Goal: Task Accomplishment & Management: Use online tool/utility

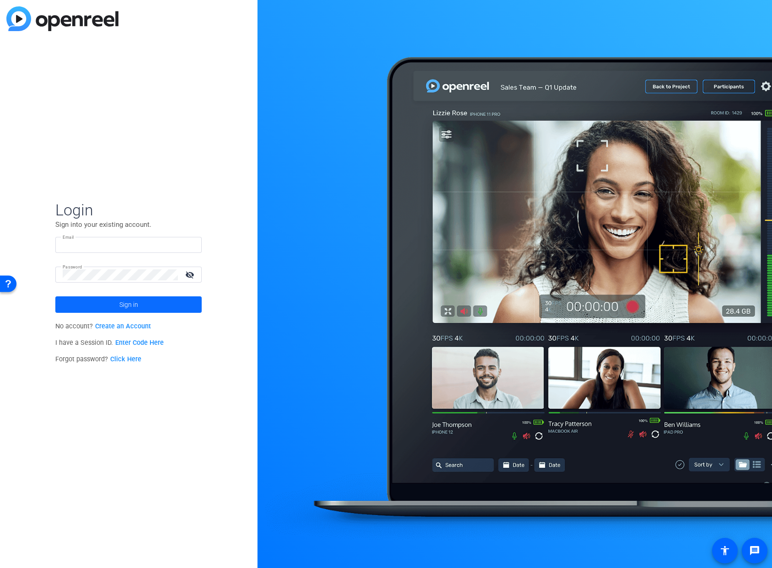
type input "bcurp@broadstreet.com"
click at [150, 303] on span at bounding box center [128, 305] width 146 height 22
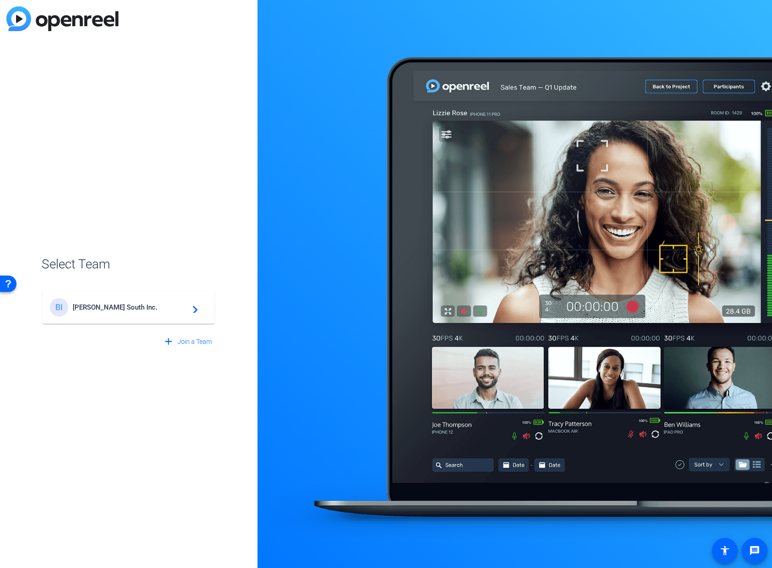
click at [129, 305] on span "Broadstreet South Inc." at bounding box center [130, 307] width 114 height 8
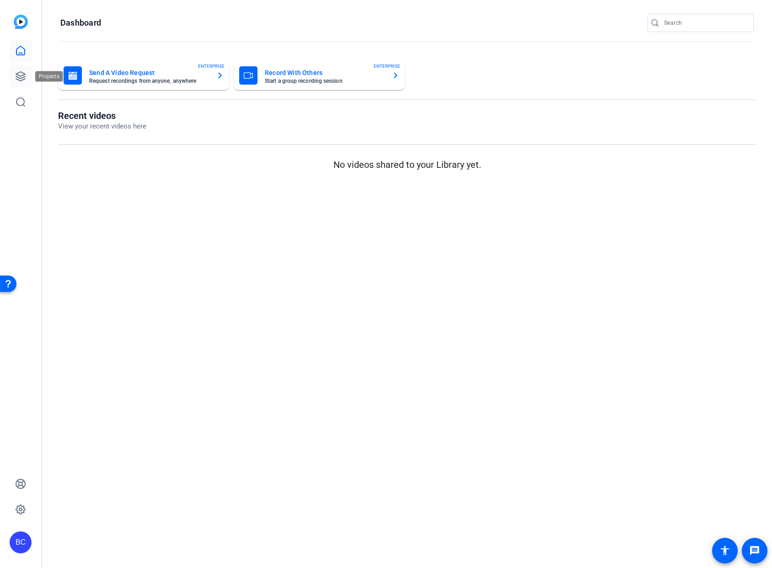
click at [21, 75] on icon at bounding box center [20, 76] width 9 height 9
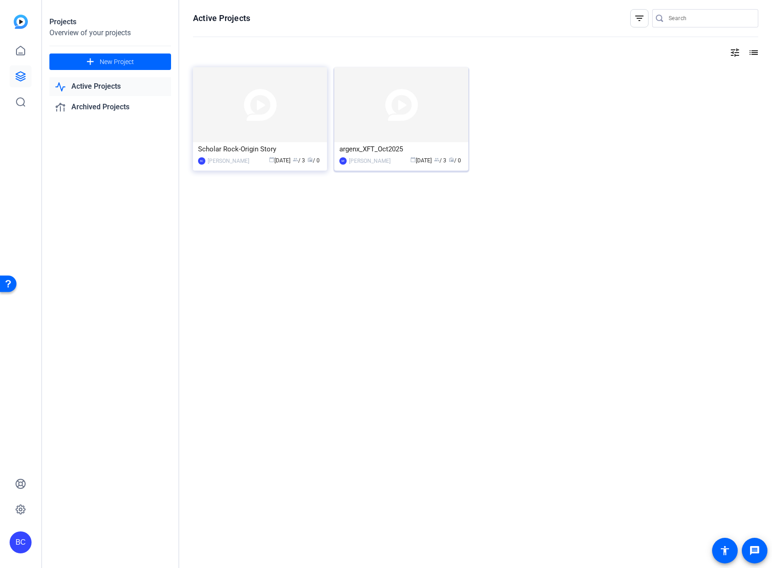
click at [361, 123] on img at bounding box center [401, 104] width 134 height 75
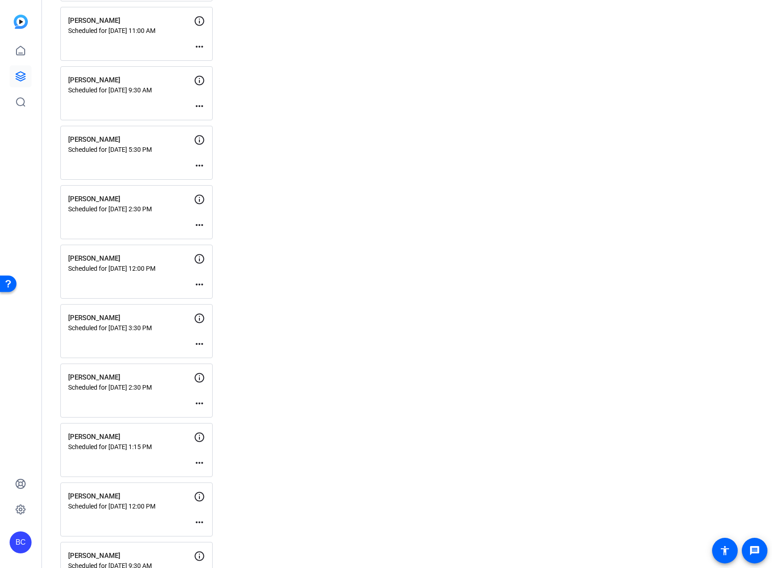
scroll to position [1123, 0]
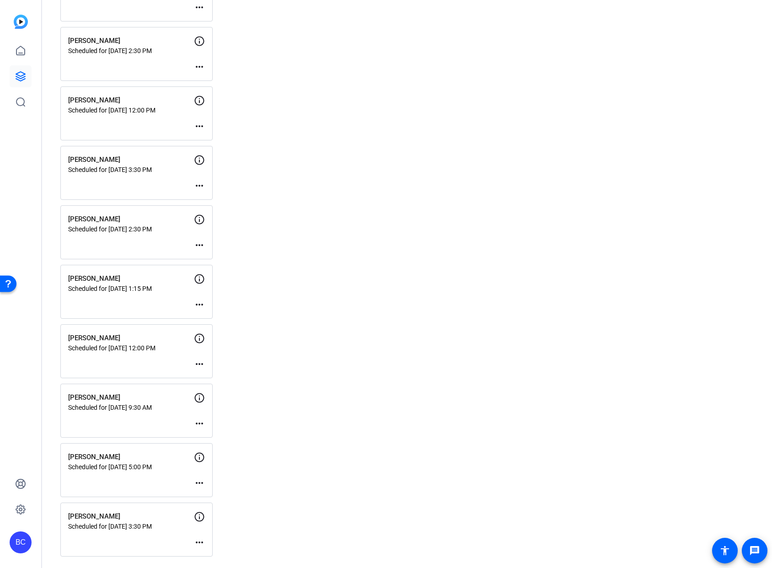
click at [113, 525] on p "Scheduled for [DATE] 3:30 PM" at bounding box center [131, 526] width 126 height 7
click at [125, 526] on p "Scheduled for [DATE] 3:30 PM" at bounding box center [131, 526] width 126 height 7
drag, startPoint x: 134, startPoint y: 508, endPoint x: 150, endPoint y: 529, distance: 26.1
click at [134, 508] on div "Nicole Browne Scheduled for Aug 28, 2025 @ 3:30 PM more_horiz" at bounding box center [136, 530] width 152 height 54
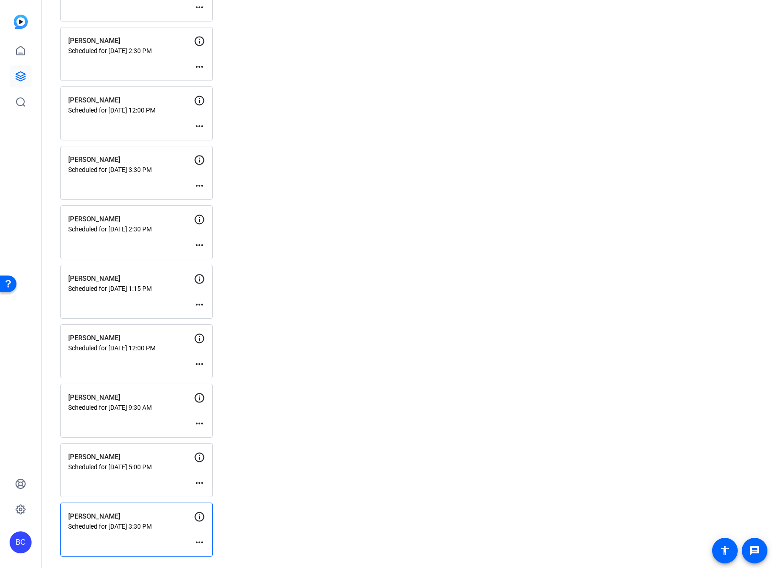
click at [193, 543] on div "Nicole Browne Scheduled for Aug 28, 2025 @ 3:30 PM more_horiz" at bounding box center [136, 530] width 152 height 54
click at [199, 543] on mat-icon "more_horiz" at bounding box center [199, 542] width 11 height 11
click at [158, 543] on div at bounding box center [386, 284] width 772 height 568
click at [90, 517] on p "[PERSON_NAME]" at bounding box center [131, 516] width 126 height 11
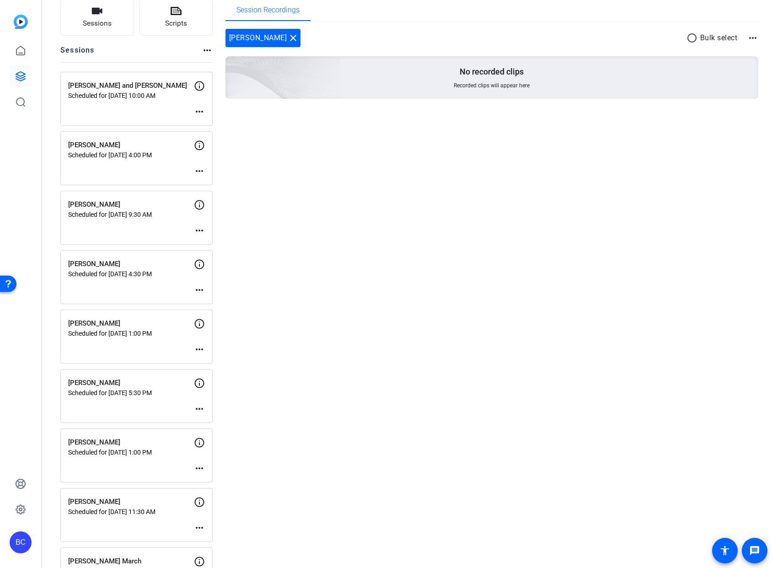
scroll to position [0, 0]
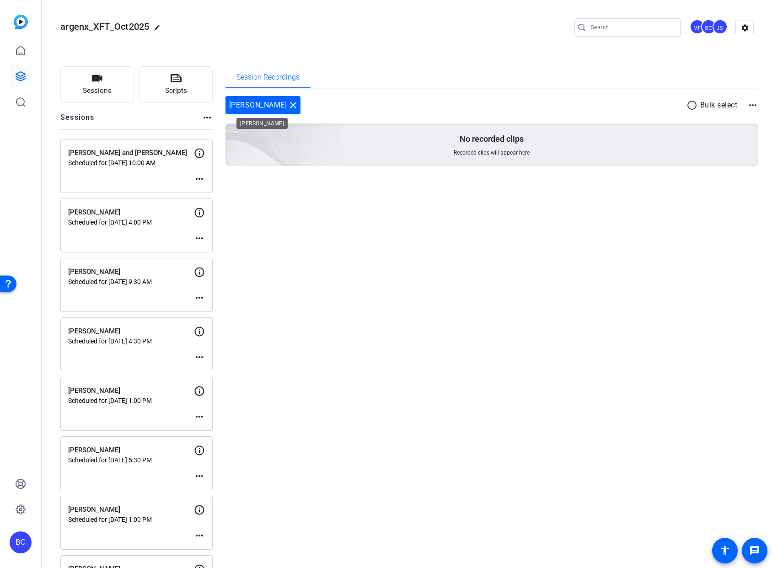
click at [288, 104] on mat-icon "close" at bounding box center [293, 105] width 11 height 11
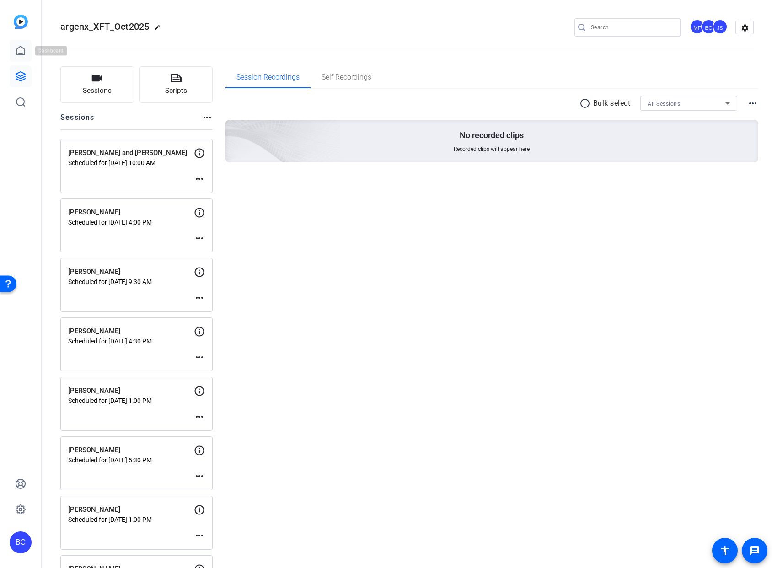
click at [18, 53] on icon at bounding box center [20, 50] width 11 height 11
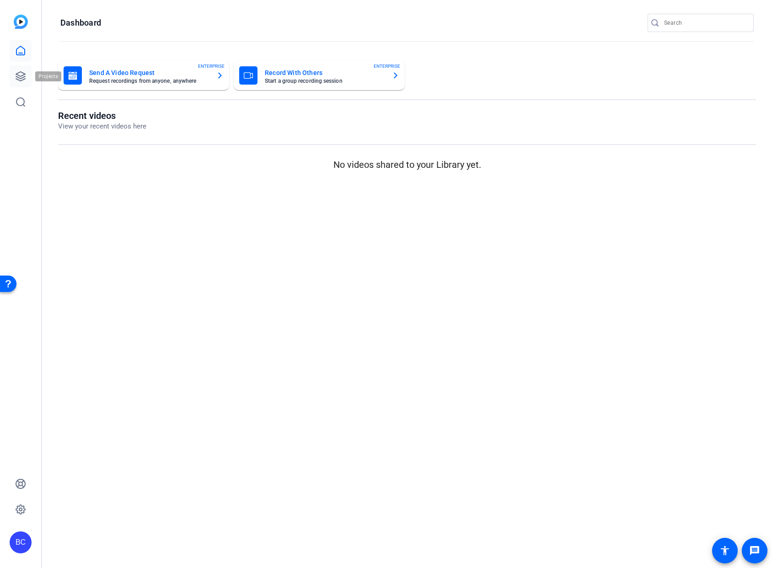
click at [18, 74] on icon at bounding box center [20, 76] width 11 height 11
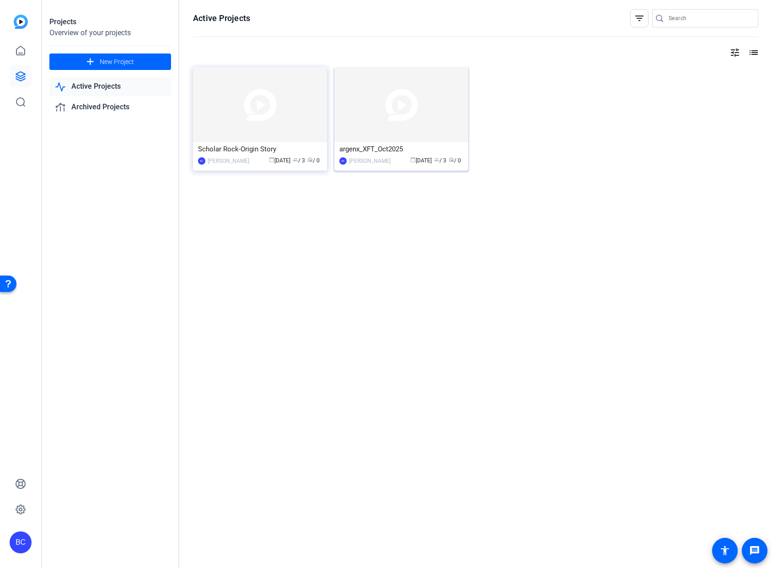
click at [432, 103] on img at bounding box center [401, 104] width 134 height 75
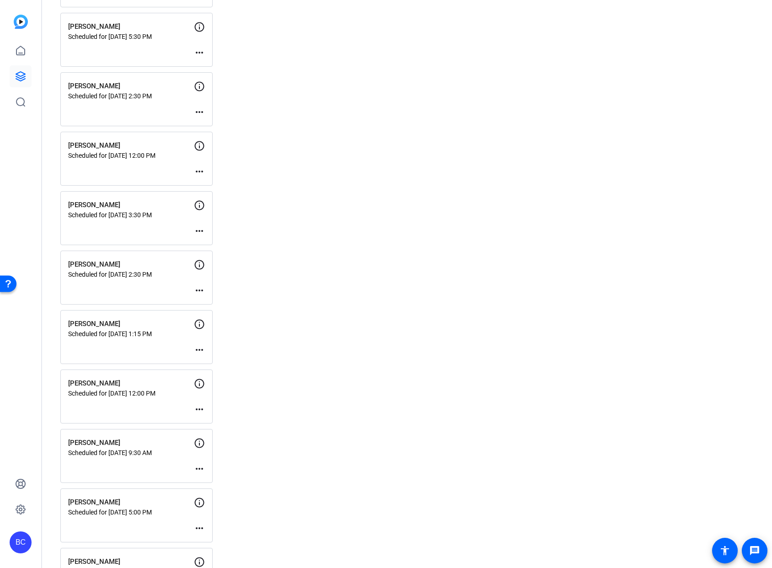
scroll to position [1123, 0]
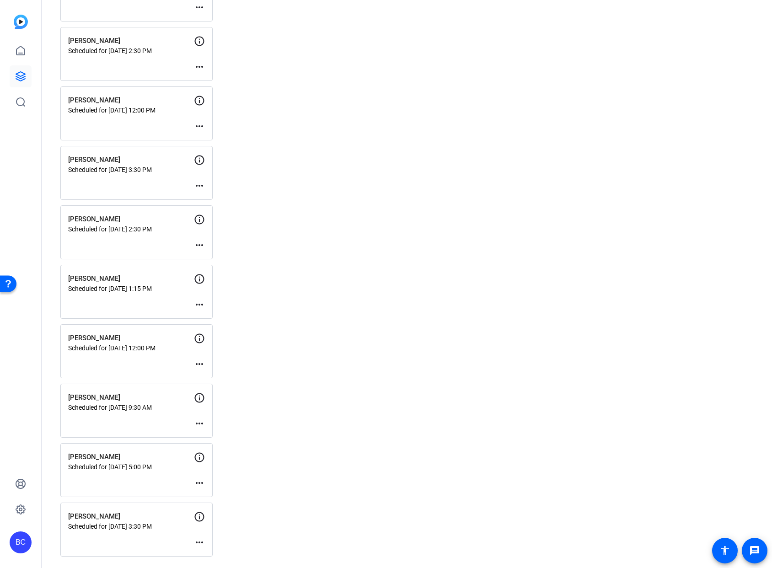
click at [161, 522] on div "Nicole Browne Scheduled for Aug 28, 2025 @ 3:30 PM" at bounding box center [131, 520] width 126 height 19
click at [198, 541] on mat-icon "more_horiz" at bounding box center [199, 542] width 11 height 11
click at [214, 514] on span "Edit Session" at bounding box center [222, 517] width 42 height 11
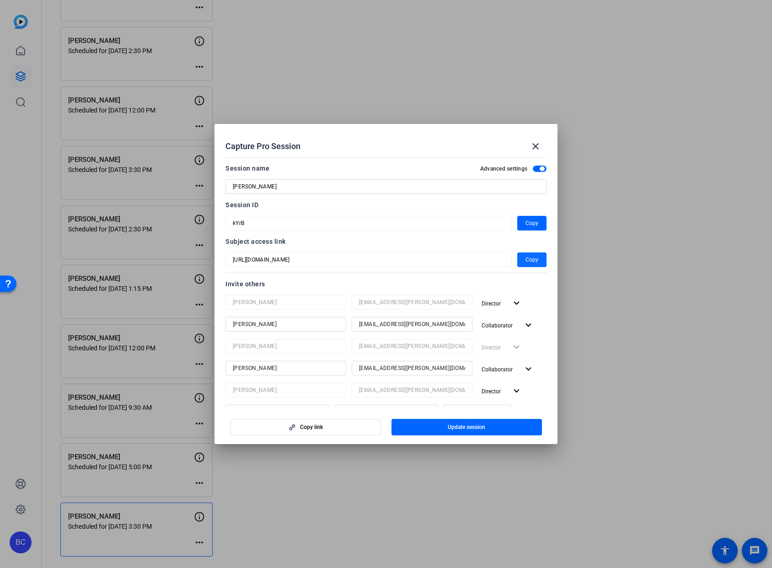
click at [533, 260] on span "Copy" at bounding box center [531, 259] width 13 height 11
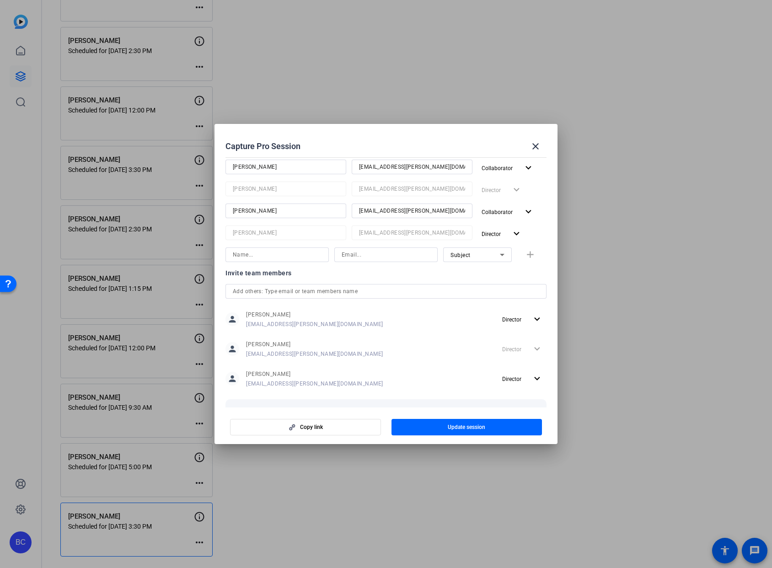
scroll to position [247, 0]
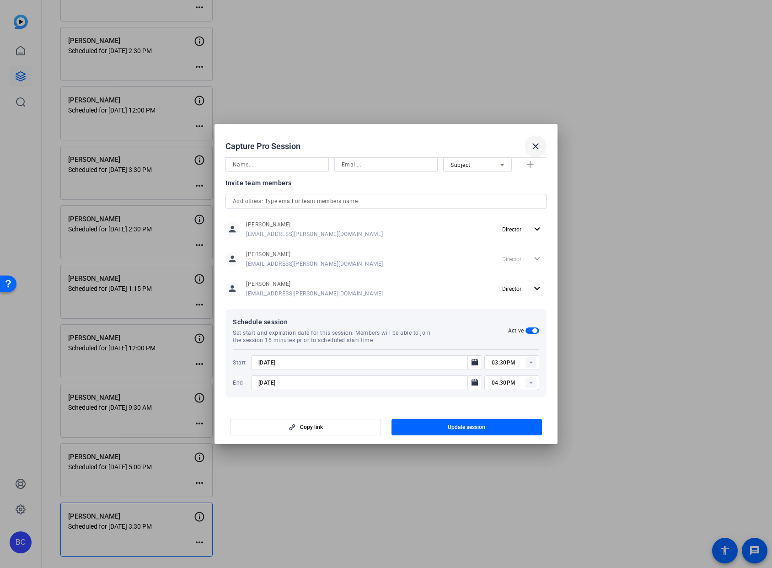
click at [530, 147] on span at bounding box center [535, 146] width 22 height 22
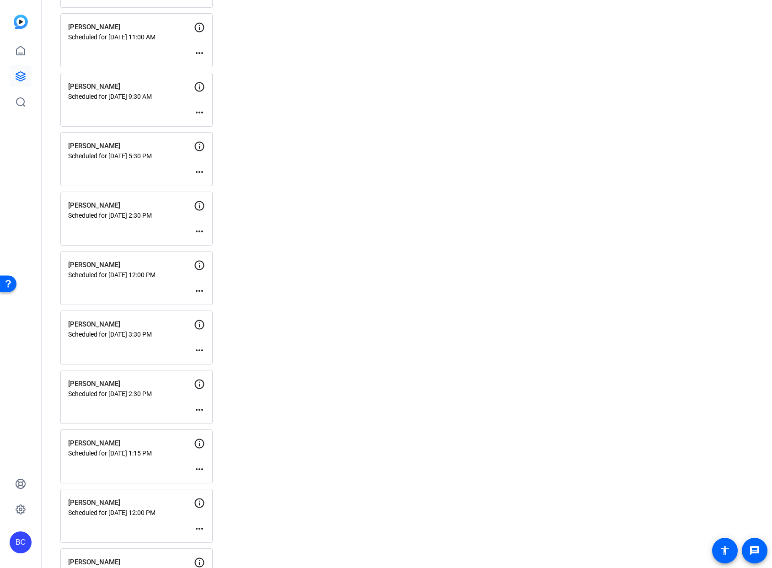
scroll to position [1123, 0]
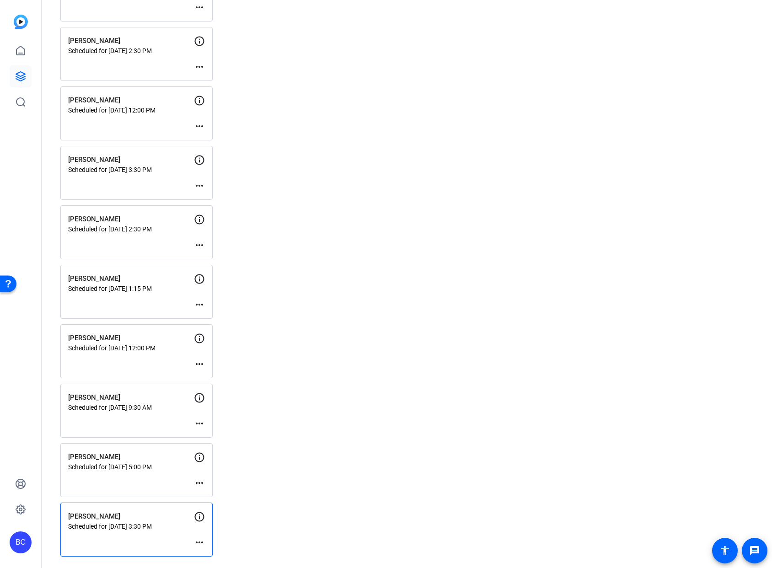
click at [96, 521] on div "Nicole Browne Scheduled for Aug 28, 2025 @ 3:30 PM" at bounding box center [131, 520] width 126 height 19
click at [200, 522] on icon at bounding box center [199, 516] width 11 height 11
click at [182, 522] on div "Nicole Browne Scheduled for Aug 28, 2025 @ 3:30 PM" at bounding box center [131, 520] width 126 height 19
click at [139, 519] on p "[PERSON_NAME]" at bounding box center [131, 516] width 126 height 11
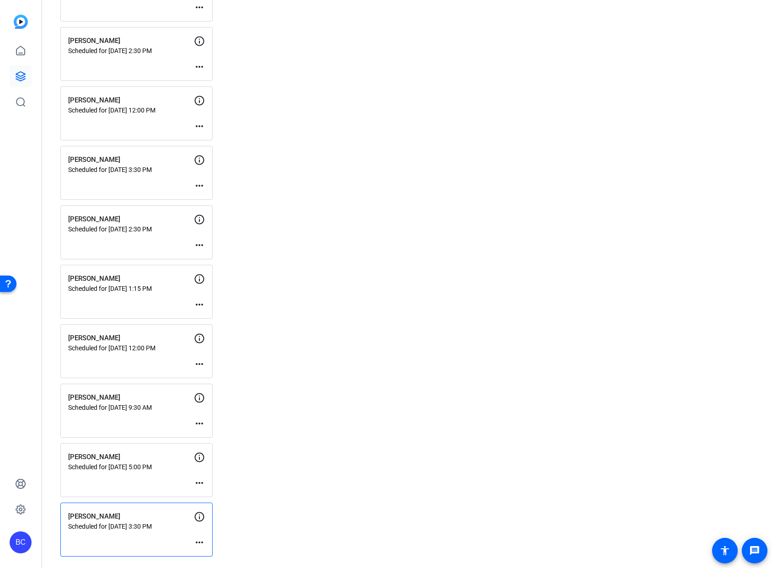
click at [197, 541] on mat-icon "more_horiz" at bounding box center [199, 542] width 11 height 11
click at [174, 527] on div at bounding box center [386, 284] width 772 height 568
click at [22, 510] on icon at bounding box center [20, 509] width 11 height 11
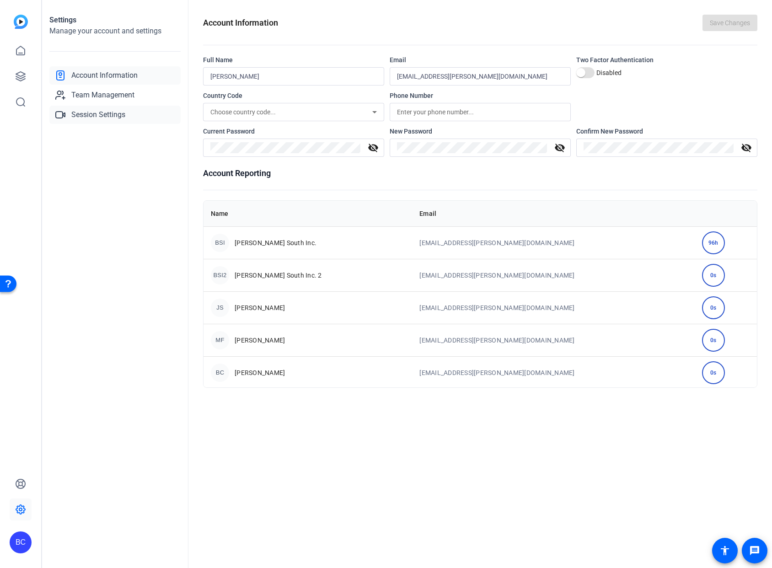
click at [103, 111] on span "Session Settings" at bounding box center [98, 114] width 54 height 11
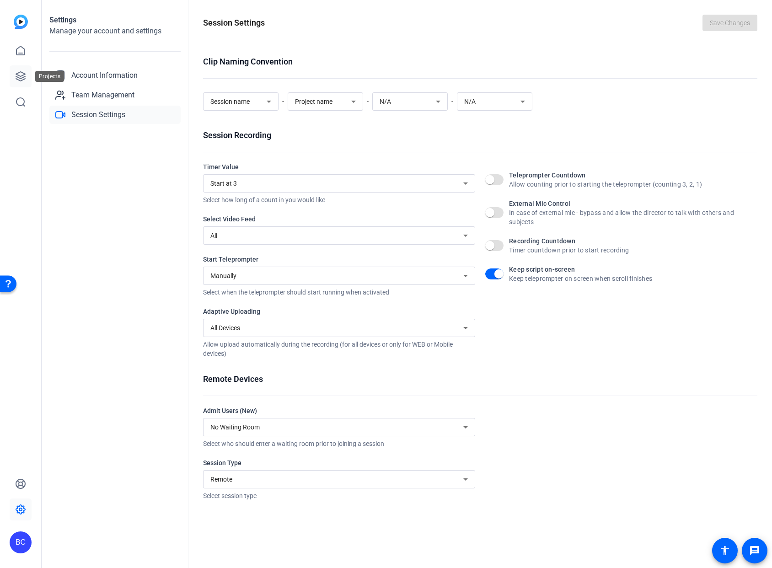
click at [26, 72] on link at bounding box center [21, 76] width 22 height 22
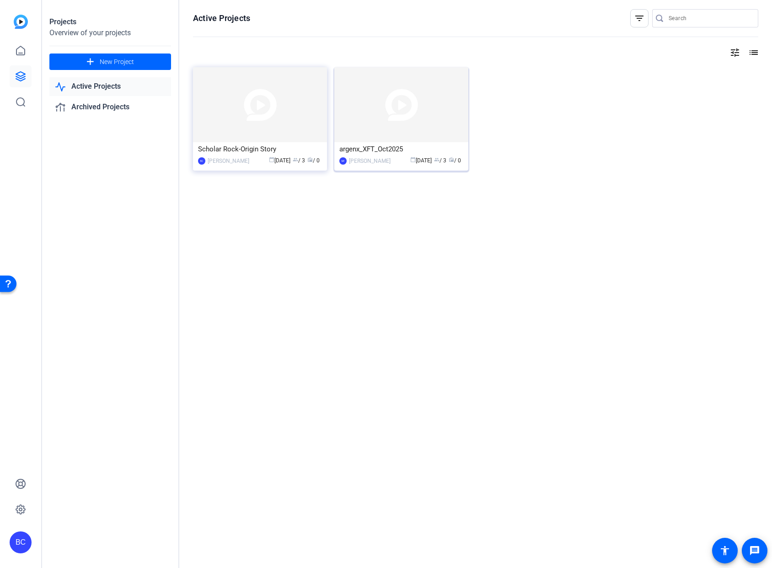
click at [350, 114] on img at bounding box center [401, 104] width 134 height 75
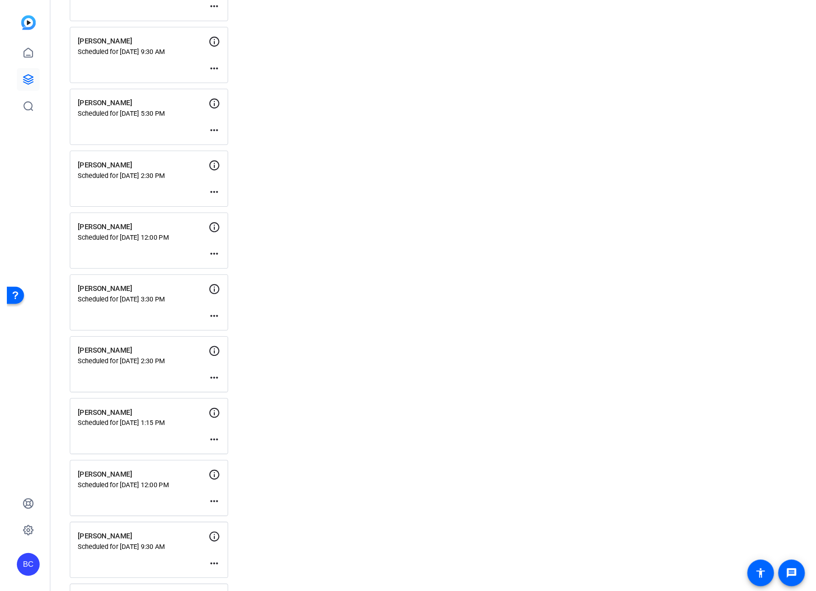
scroll to position [1123, 0]
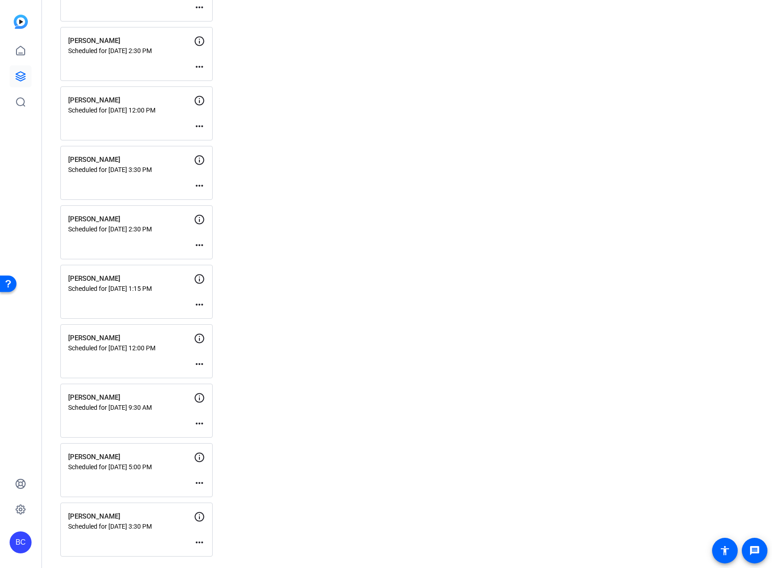
click at [114, 513] on p "[PERSON_NAME]" at bounding box center [131, 516] width 126 height 11
click at [113, 512] on p "[PERSON_NAME]" at bounding box center [131, 516] width 126 height 11
click at [95, 544] on span "Enter Session" at bounding box center [92, 544] width 33 height 7
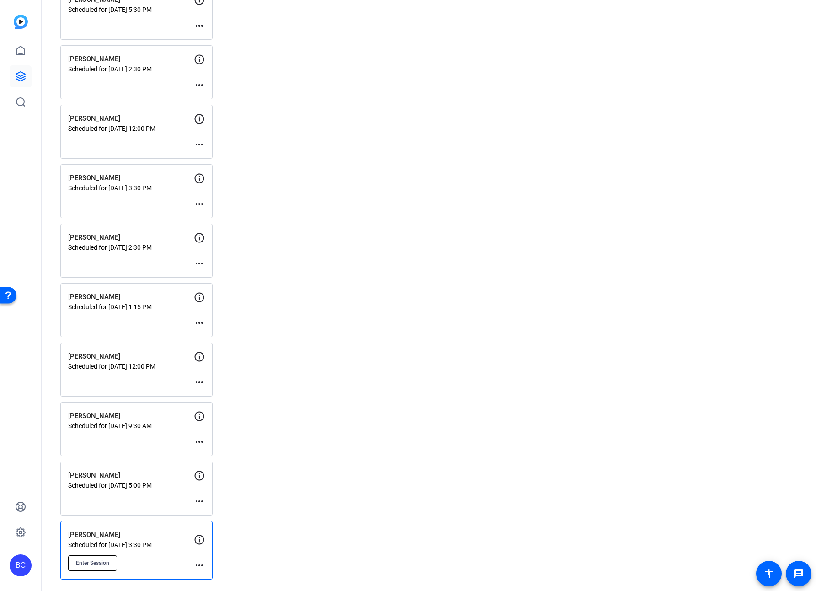
scroll to position [1104, 0]
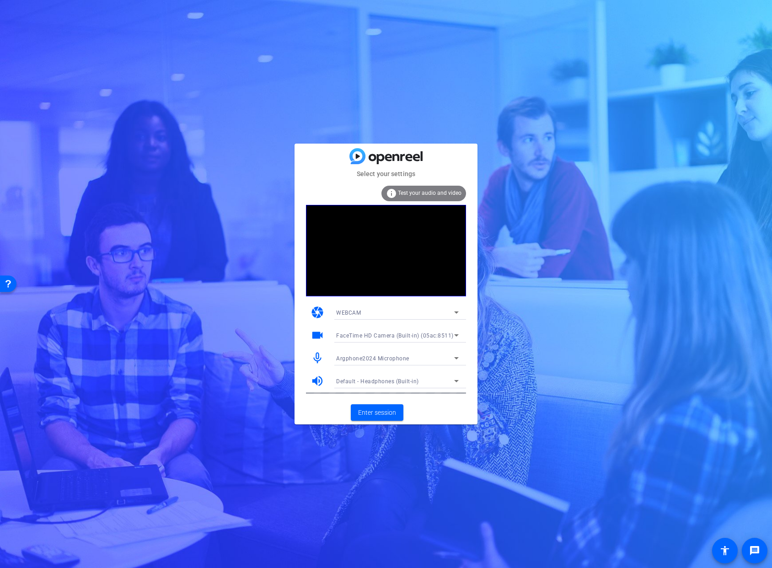
click at [361, 356] on span "Argphone2024 Microphone" at bounding box center [372, 358] width 73 height 6
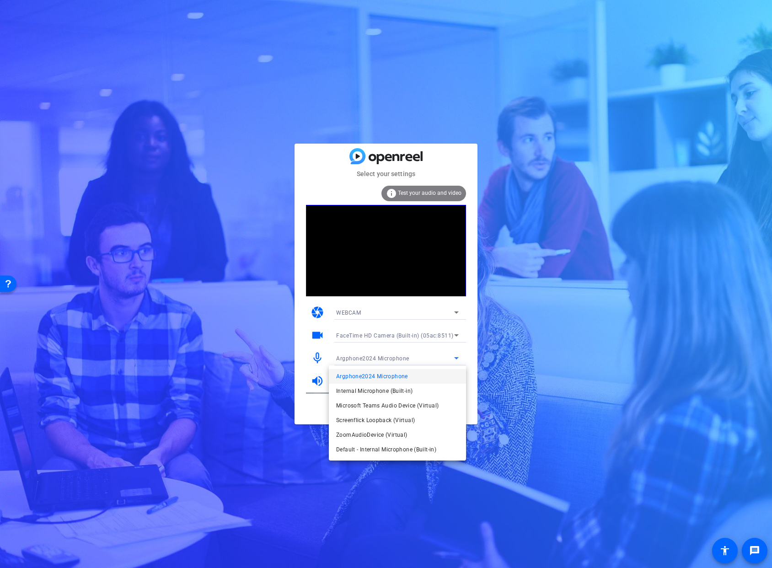
click at [21, 130] on mat-option "Internal Microphone (Built-in)" at bounding box center [16, 125] width 10 height 10
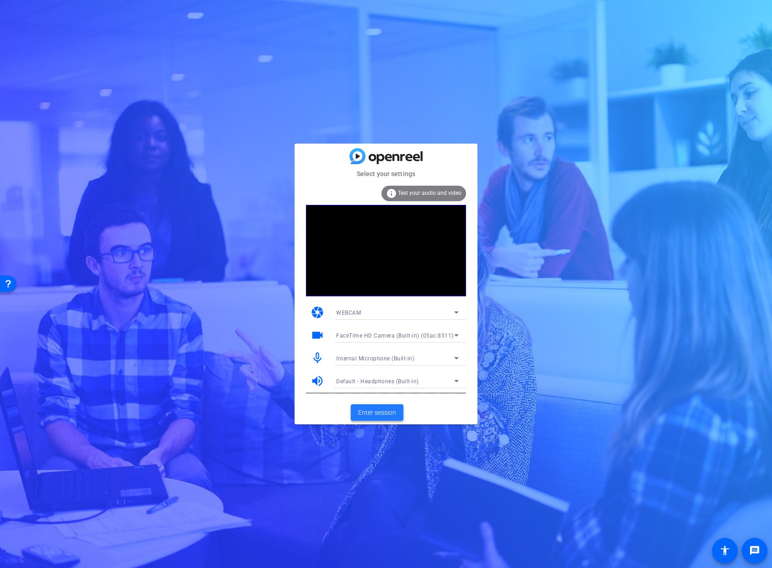
click at [387, 411] on span "Enter session" at bounding box center [377, 413] width 38 height 10
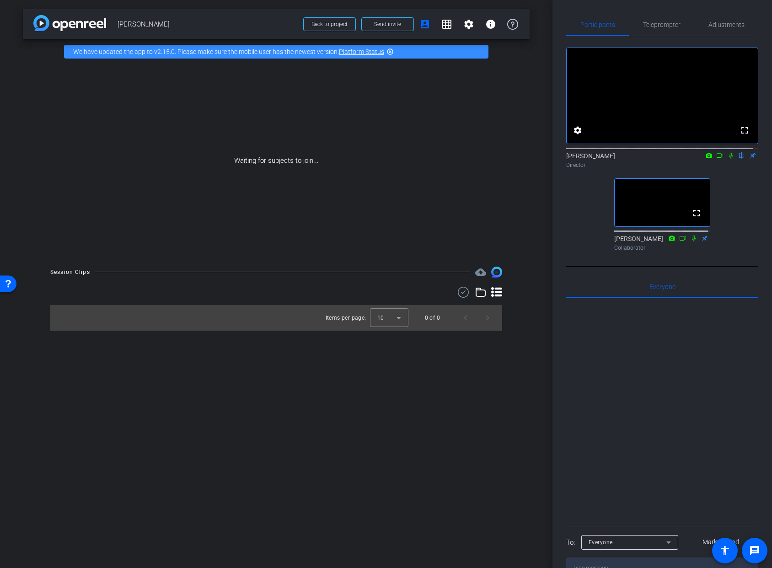
click at [727, 159] on icon at bounding box center [730, 155] width 7 height 6
click at [728, 159] on icon at bounding box center [730, 156] width 5 height 6
click at [729, 159] on icon at bounding box center [731, 156] width 4 height 6
click at [727, 159] on icon at bounding box center [730, 155] width 7 height 6
click at [470, 25] on mat-icon "settings" at bounding box center [468, 24] width 11 height 11
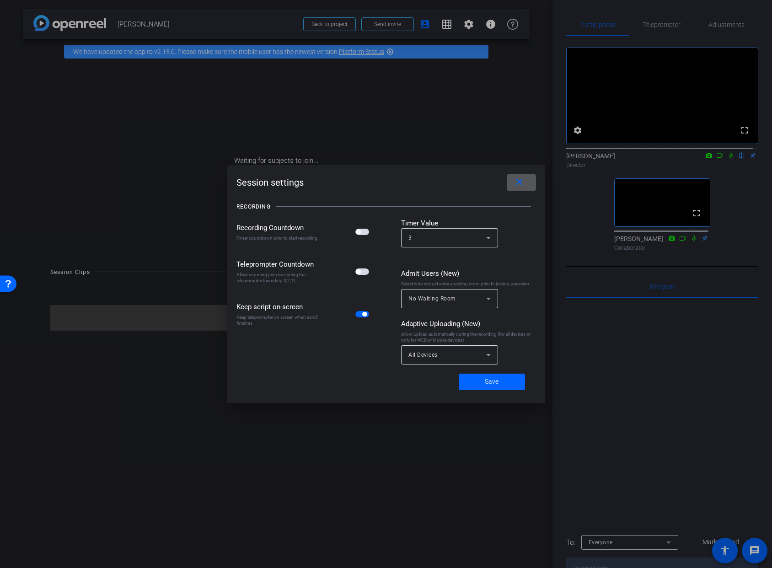
click at [523, 183] on mat-icon "close" at bounding box center [519, 182] width 11 height 11
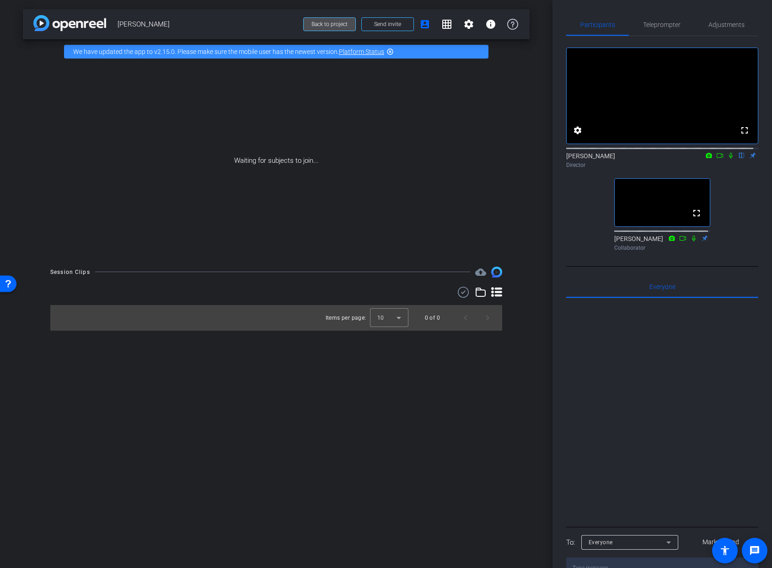
click at [334, 21] on span "Back to project" at bounding box center [329, 24] width 36 height 6
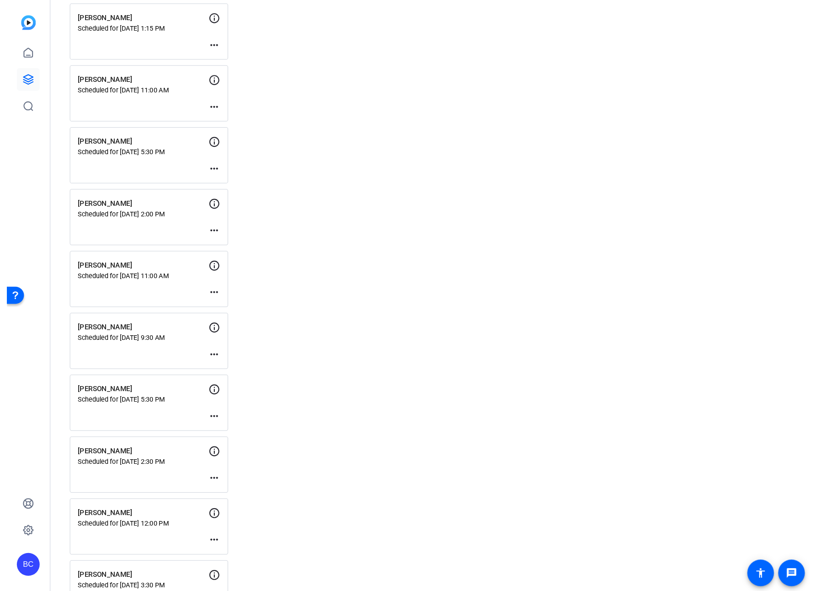
scroll to position [1127, 0]
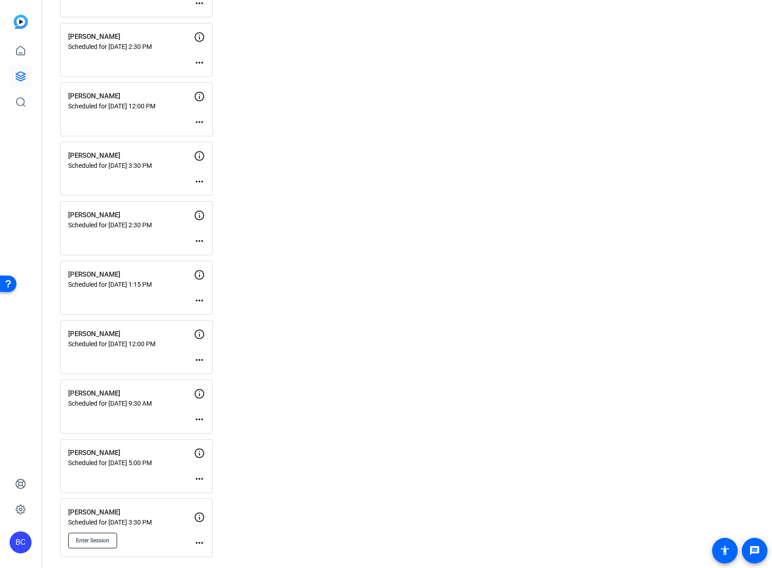
click at [104, 542] on span "Enter Session" at bounding box center [92, 540] width 33 height 7
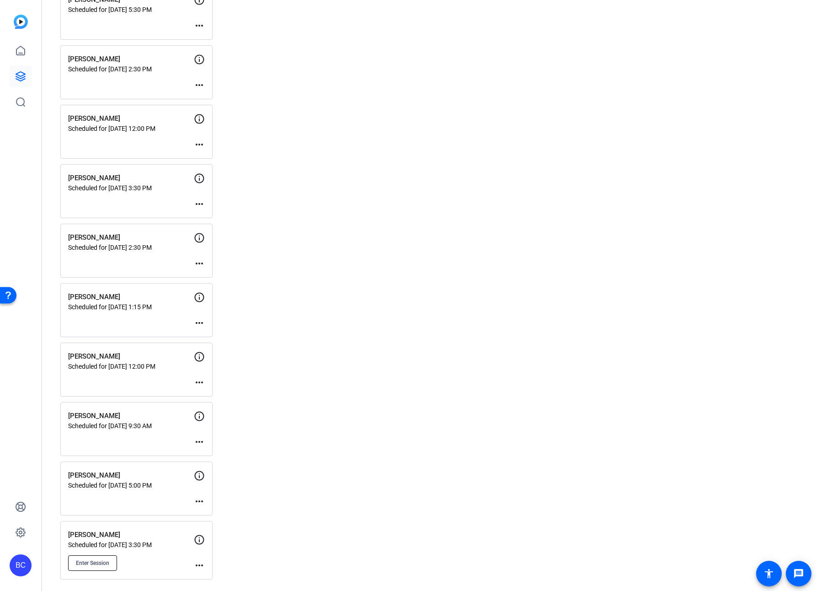
scroll to position [1104, 0]
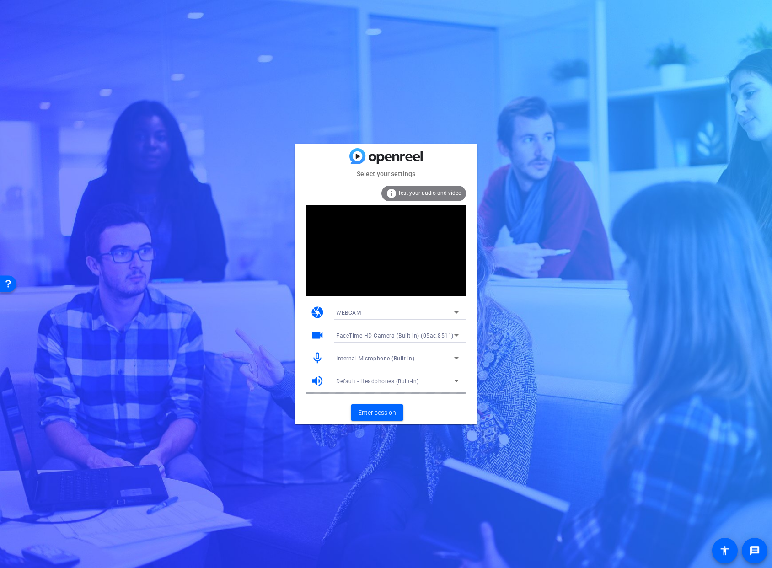
click at [428, 194] on span "Test your audio and video" at bounding box center [430, 193] width 64 height 6
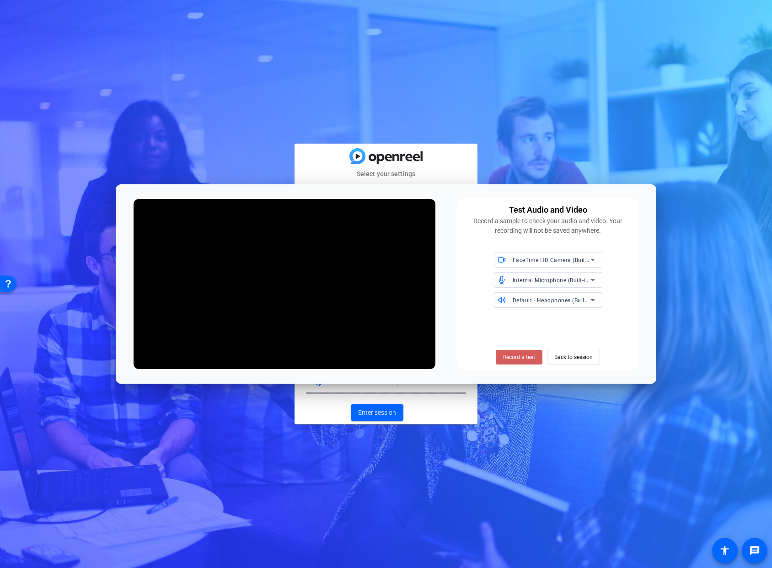
click at [149, 198] on span "Record a test" at bounding box center [88, 190] width 121 height 13
click at [0, 0] on span "Stop Testing (3s)" at bounding box center [0, 0] width 0 height 0
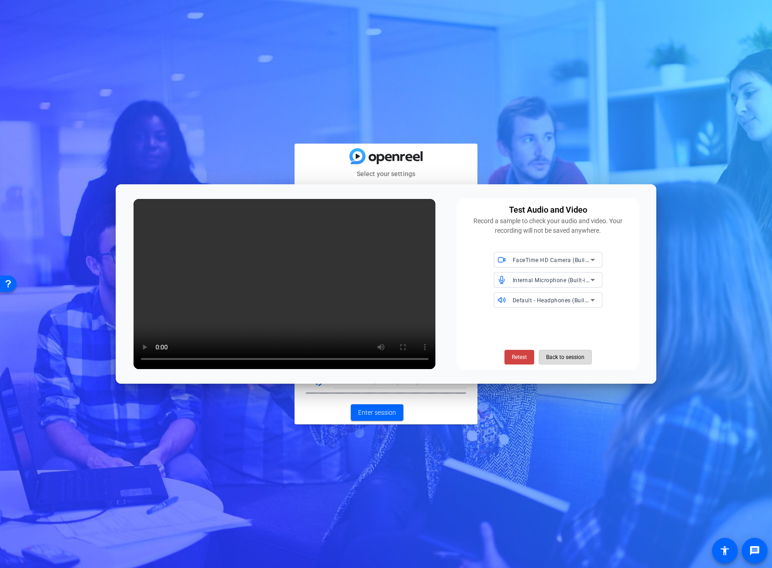
click at [581, 357] on span "Back to session" at bounding box center [565, 356] width 38 height 17
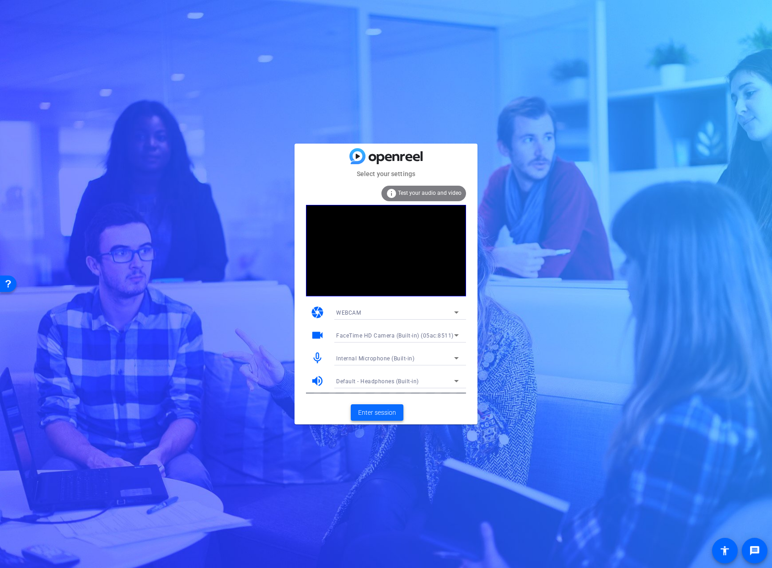
click at [389, 411] on span "Enter session" at bounding box center [377, 413] width 38 height 10
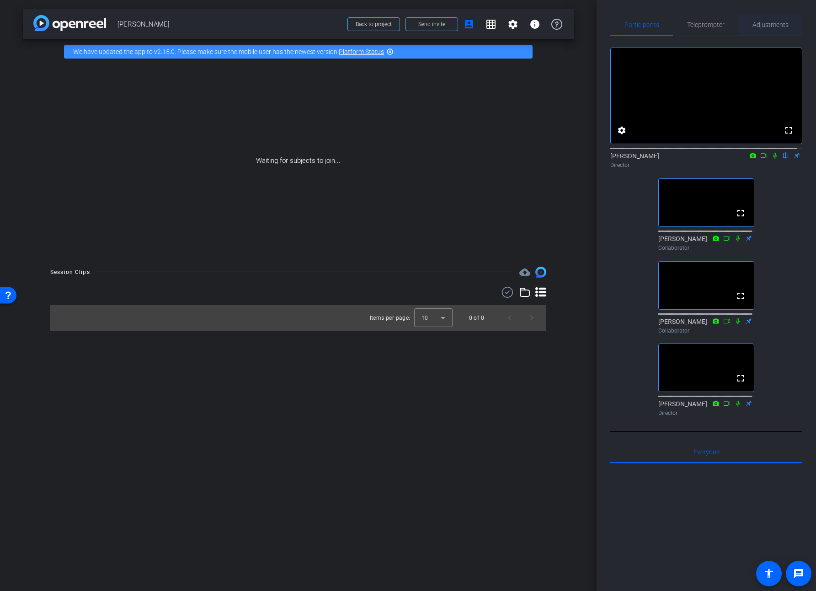
click at [768, 26] on span "Adjustments" at bounding box center [771, 24] width 36 height 6
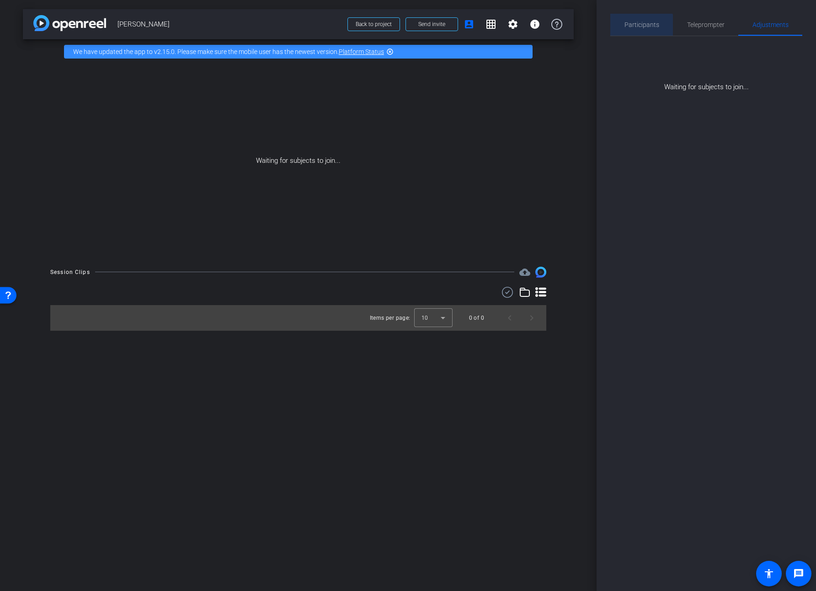
click at [640, 26] on span "Participants" at bounding box center [642, 24] width 35 height 6
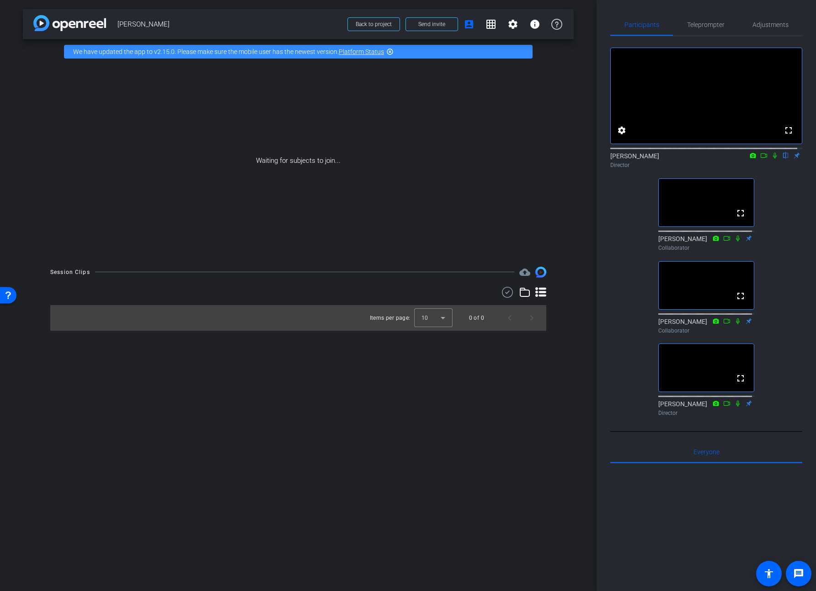
click at [771, 159] on icon at bounding box center [774, 155] width 7 height 6
click at [771, 159] on icon at bounding box center [775, 156] width 5 height 6
click at [771, 159] on icon at bounding box center [774, 155] width 7 height 6
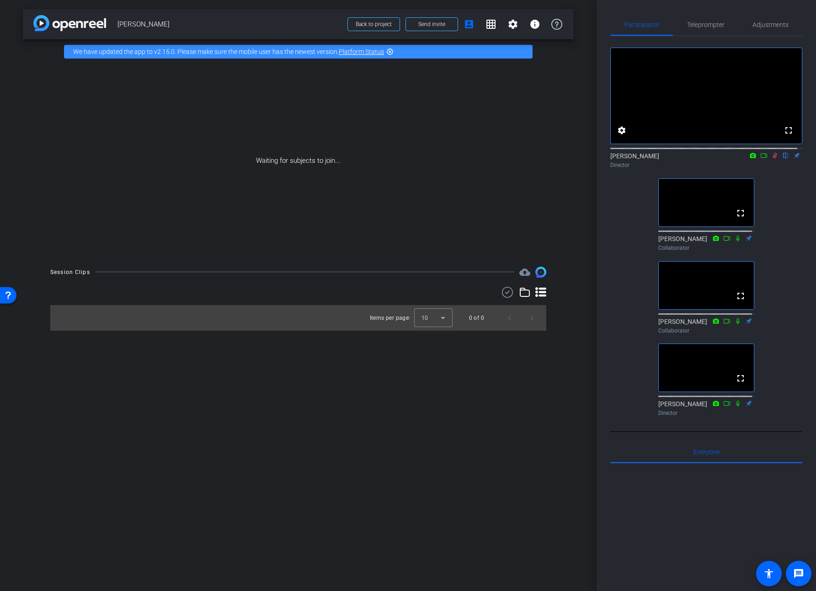
click at [764, 160] on mat-icon at bounding box center [764, 155] width 11 height 8
click at [771, 159] on icon at bounding box center [774, 155] width 7 height 6
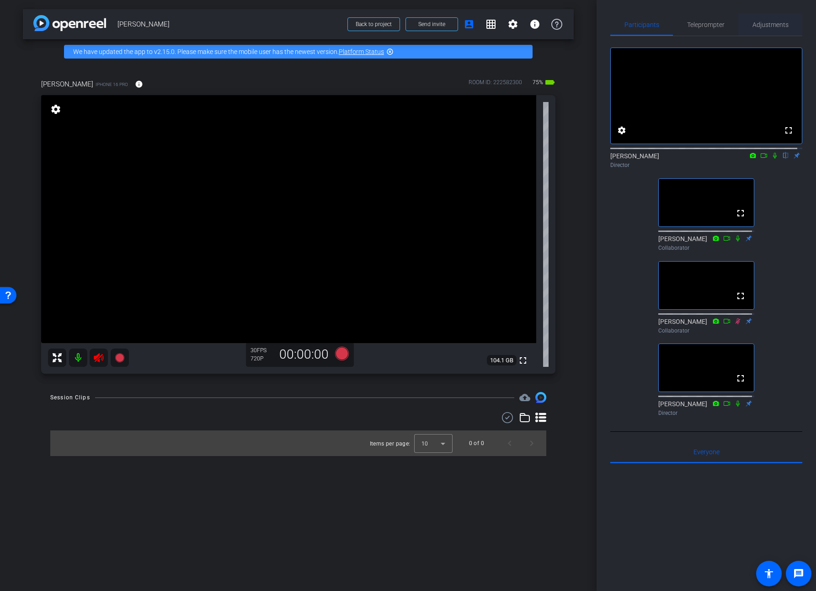
click at [771, 26] on span "Adjustments" at bounding box center [771, 24] width 36 height 6
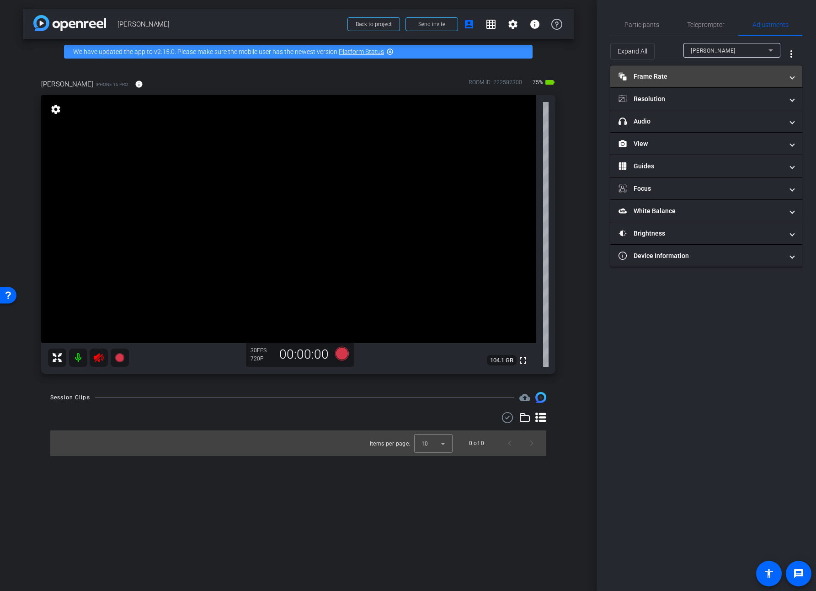
click at [655, 75] on mat-panel-title "Frame Rate Frame Rate" at bounding box center [701, 77] width 165 height 10
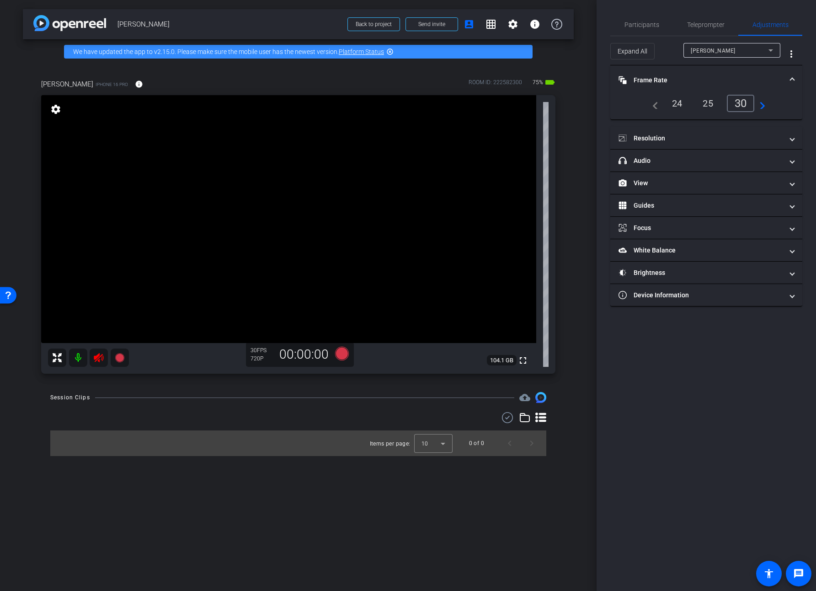
click at [746, 102] on div "30" at bounding box center [741, 103] width 28 height 17
click at [655, 138] on mat-panel-title "Resolution" at bounding box center [701, 139] width 165 height 10
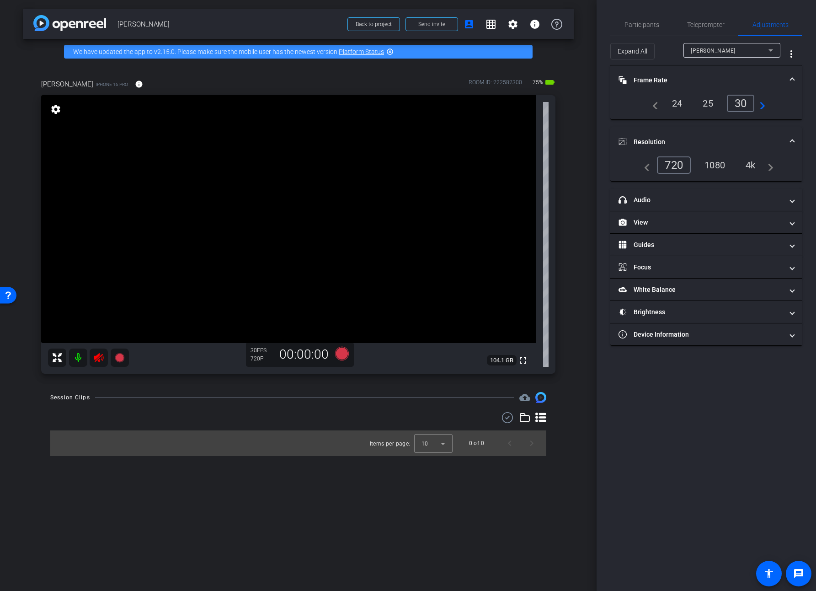
click at [752, 165] on div "4k" at bounding box center [751, 165] width 24 height 16
click at [648, 25] on span "Participants" at bounding box center [642, 24] width 35 height 6
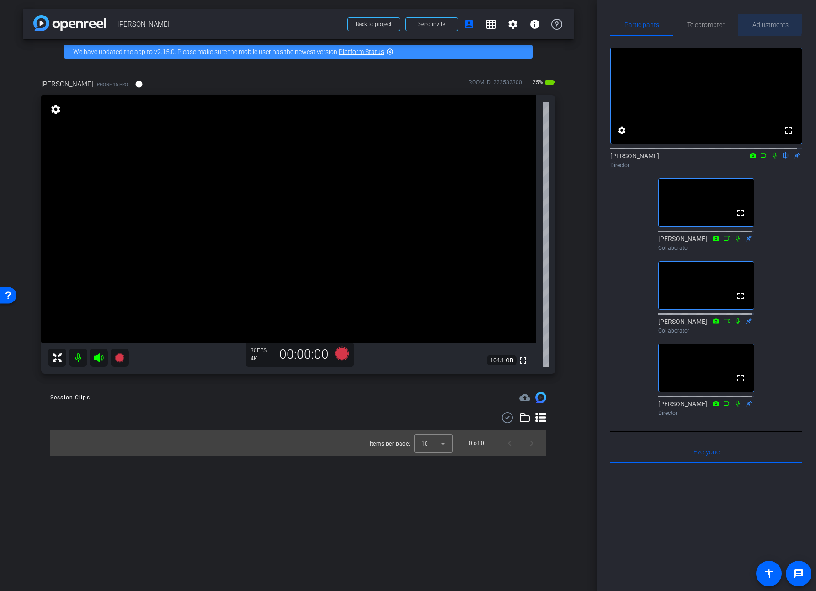
click at [766, 24] on span "Adjustments" at bounding box center [771, 24] width 36 height 6
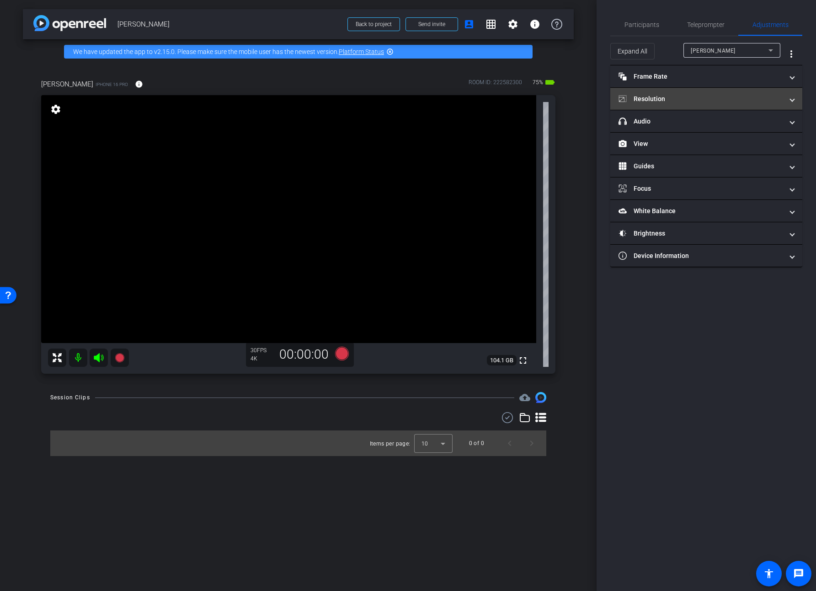
click at [663, 99] on mat-panel-title "Resolution" at bounding box center [701, 99] width 165 height 10
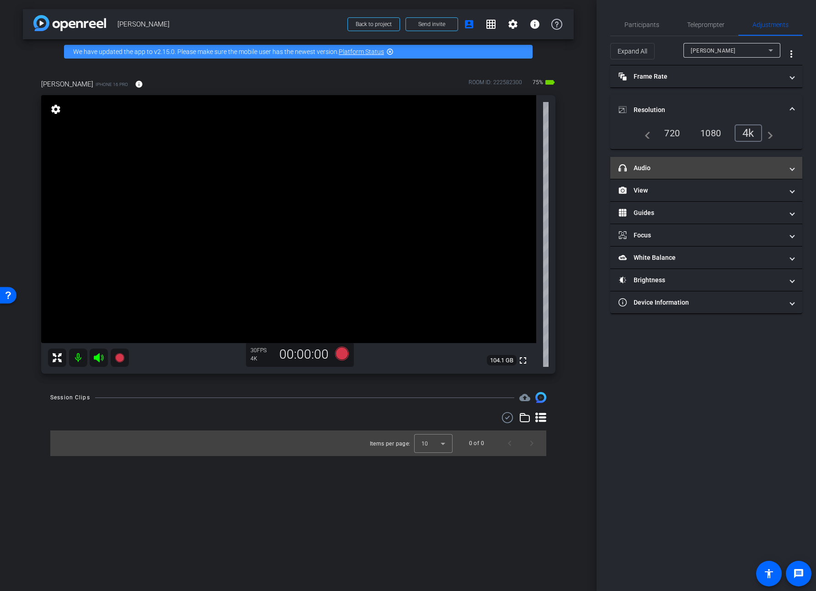
click at [647, 165] on mat-panel-title "headphone icon Audio" at bounding box center [701, 168] width 165 height 10
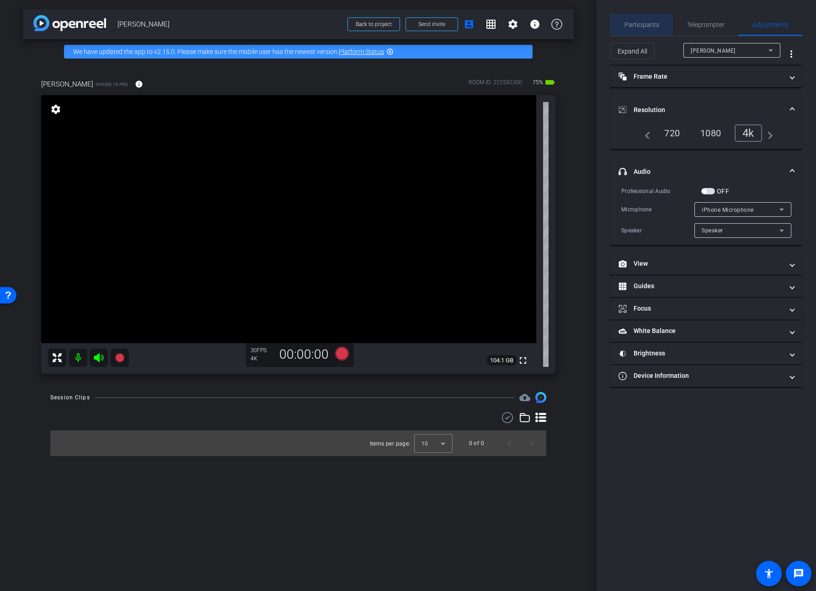
click at [629, 24] on span "Participants" at bounding box center [642, 24] width 35 height 6
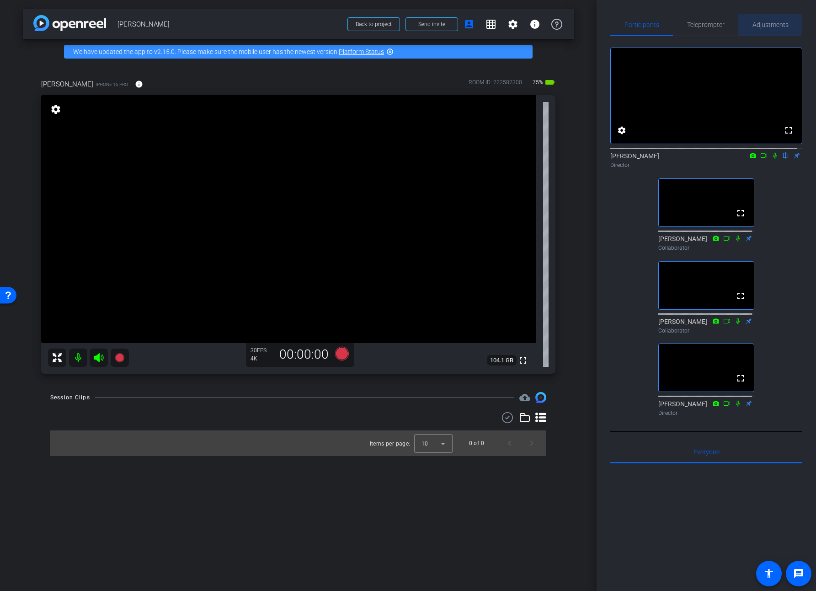
click at [762, 21] on span "Adjustments" at bounding box center [771, 24] width 36 height 6
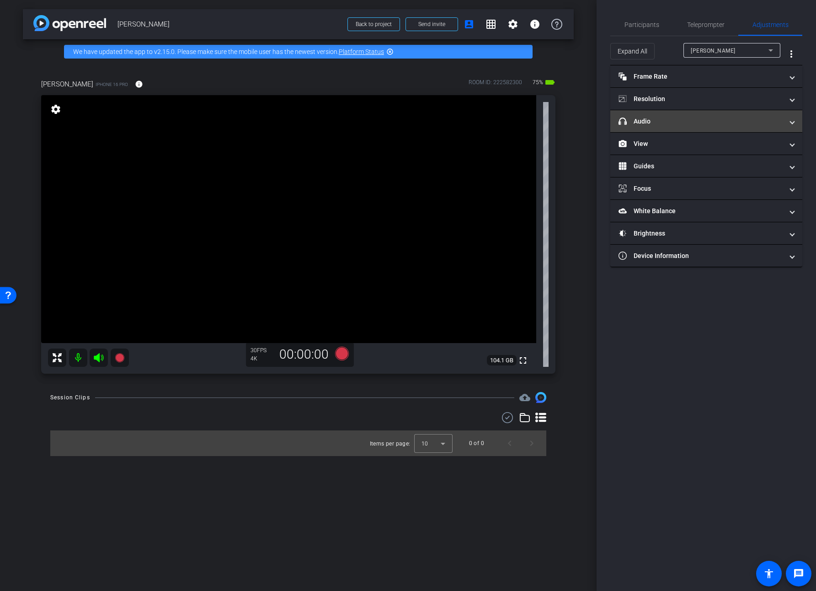
click at [682, 121] on mat-panel-title "headphone icon Audio" at bounding box center [701, 122] width 165 height 10
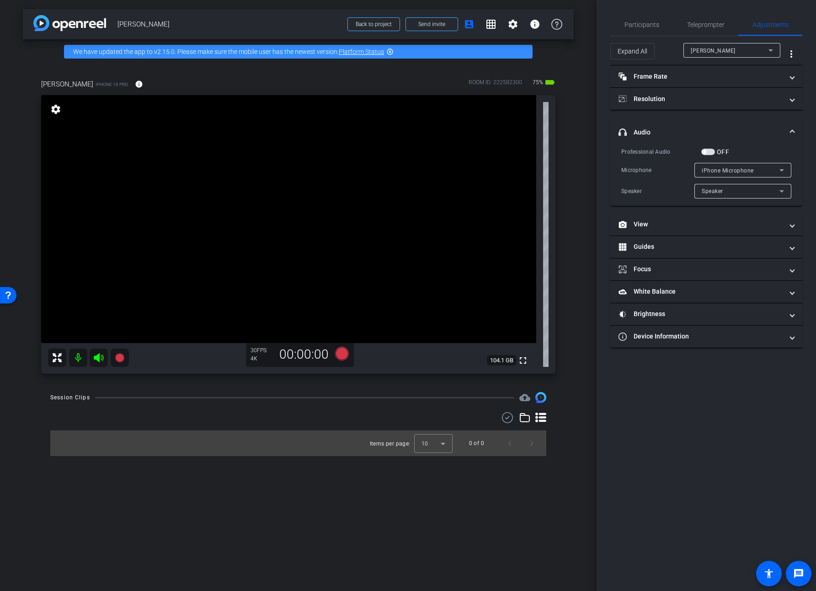
click at [676, 123] on mat-expansion-panel-header "headphone icon Audio" at bounding box center [706, 132] width 192 height 29
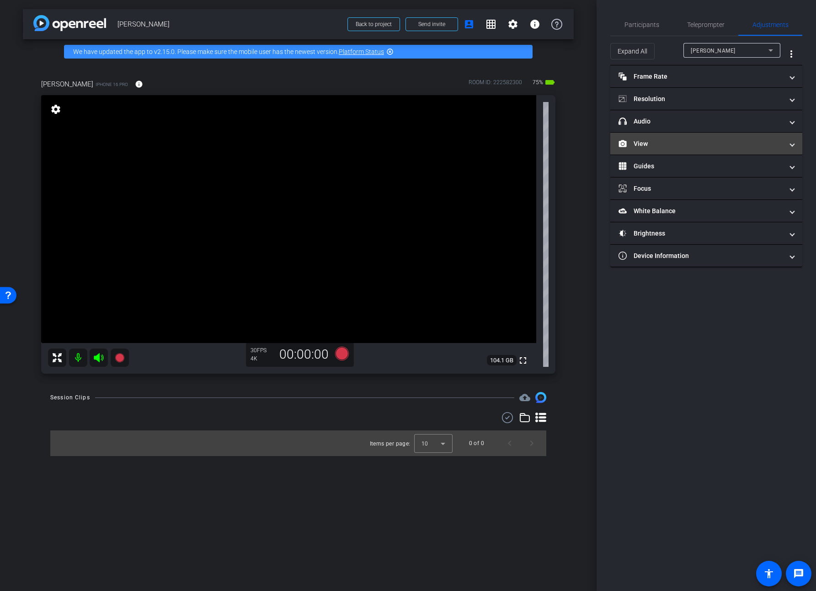
click at [658, 144] on mat-panel-title "View" at bounding box center [701, 144] width 165 height 10
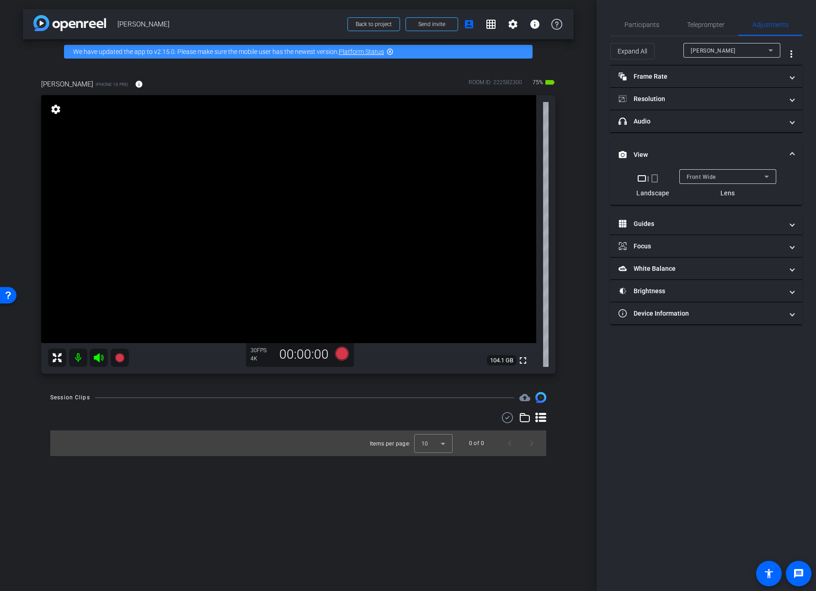
click at [658, 144] on mat-expansion-panel-header "View" at bounding box center [706, 154] width 192 height 29
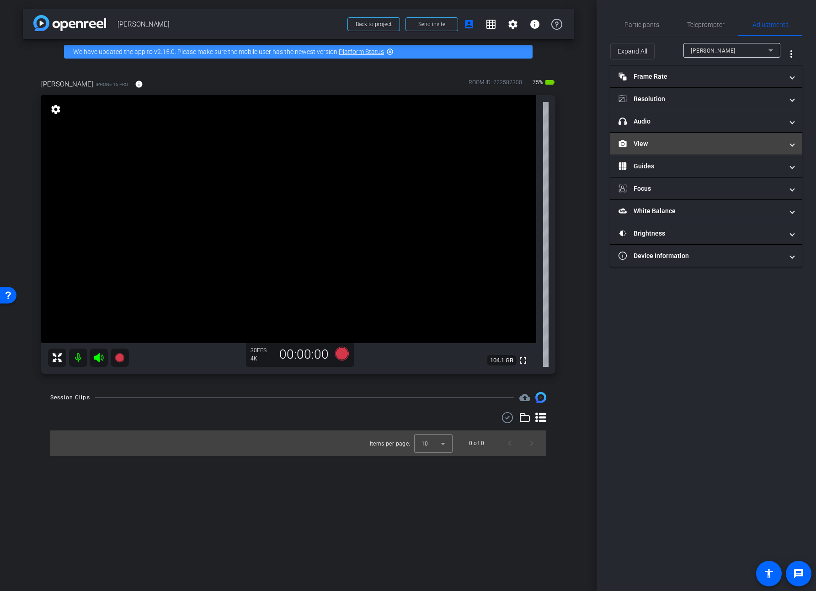
click at [658, 144] on mat-panel-title "View" at bounding box center [701, 144] width 165 height 10
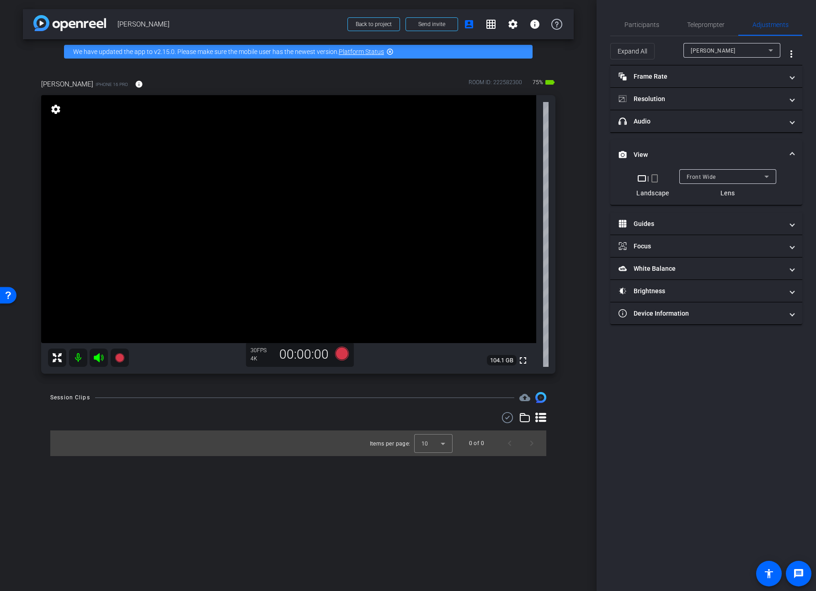
click at [701, 175] on span "Front Wide" at bounding box center [701, 177] width 29 height 6
click at [699, 156] on div at bounding box center [408, 295] width 816 height 591
click at [653, 155] on mat-panel-title "View" at bounding box center [701, 155] width 165 height 10
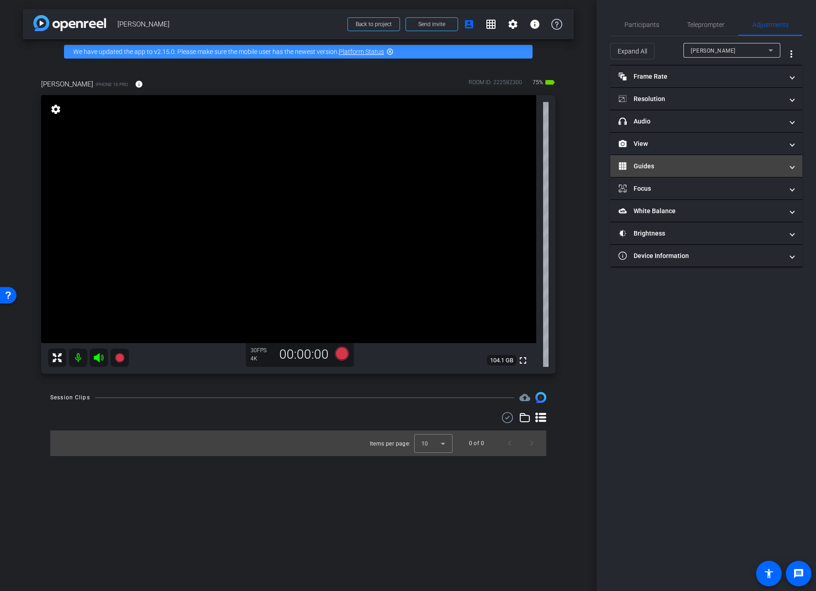
click at [647, 166] on mat-panel-title "Guides" at bounding box center [701, 166] width 165 height 10
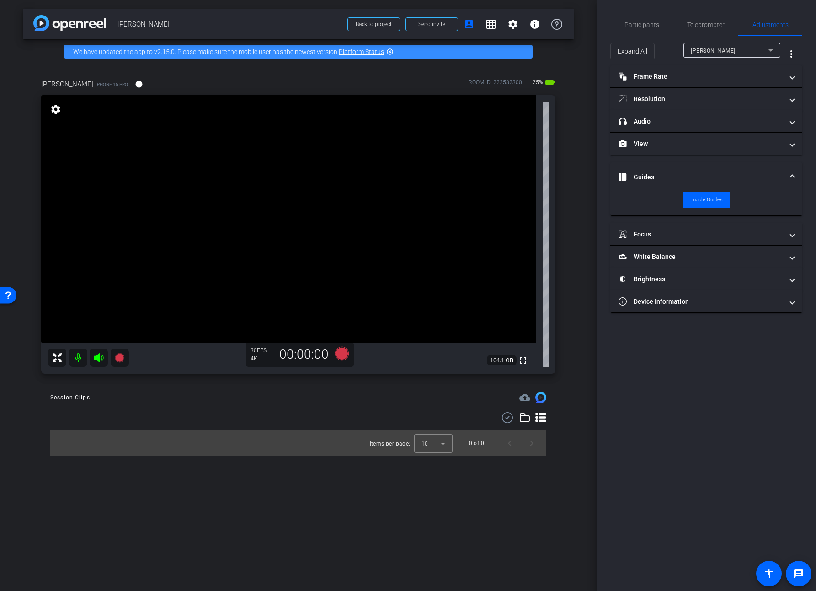
click at [645, 169] on mat-expansion-panel-header "Guides" at bounding box center [706, 176] width 192 height 29
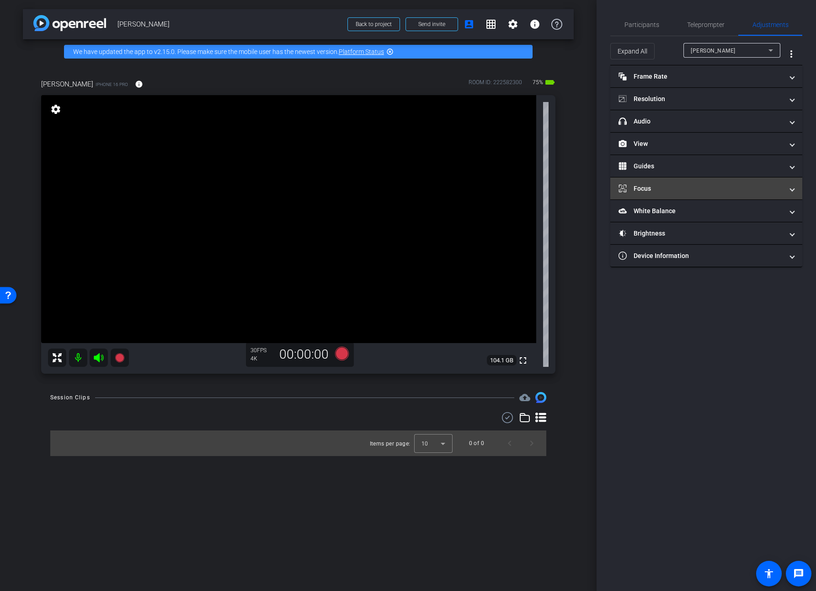
click at [637, 193] on mat-panel-title "Focus" at bounding box center [701, 189] width 165 height 10
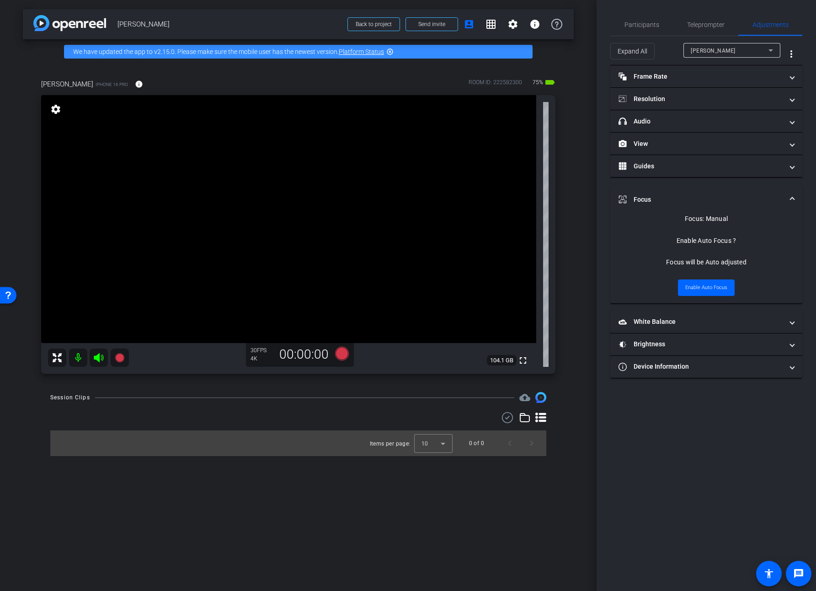
click at [640, 196] on mat-panel-title "Focus" at bounding box center [701, 200] width 165 height 10
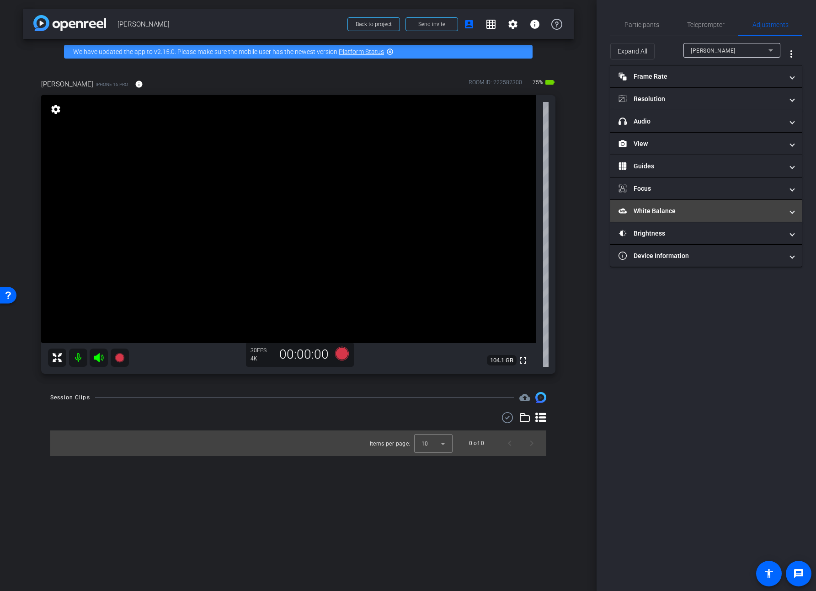
click at [641, 208] on mat-panel-title "White Balance White Balance" at bounding box center [701, 211] width 165 height 10
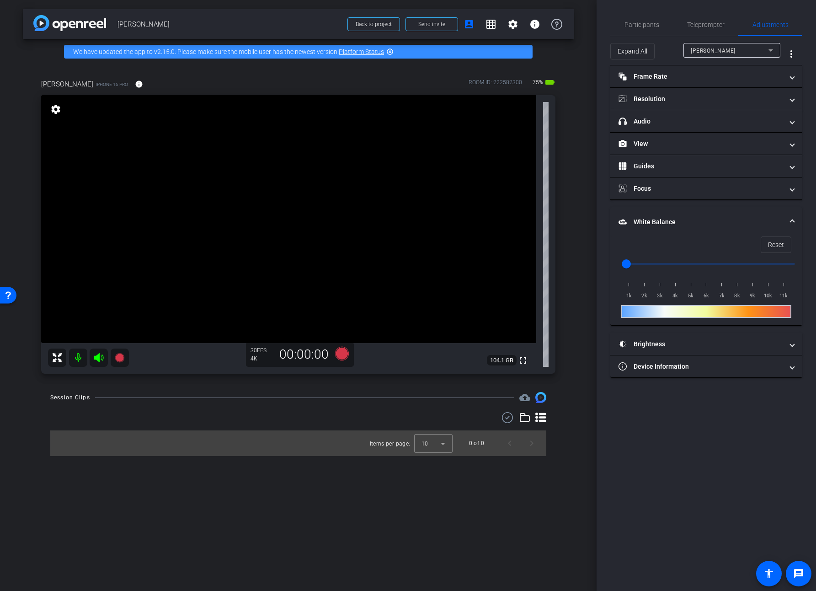
click at [658, 217] on mat-panel-title "White Balance White Balance" at bounding box center [701, 222] width 165 height 10
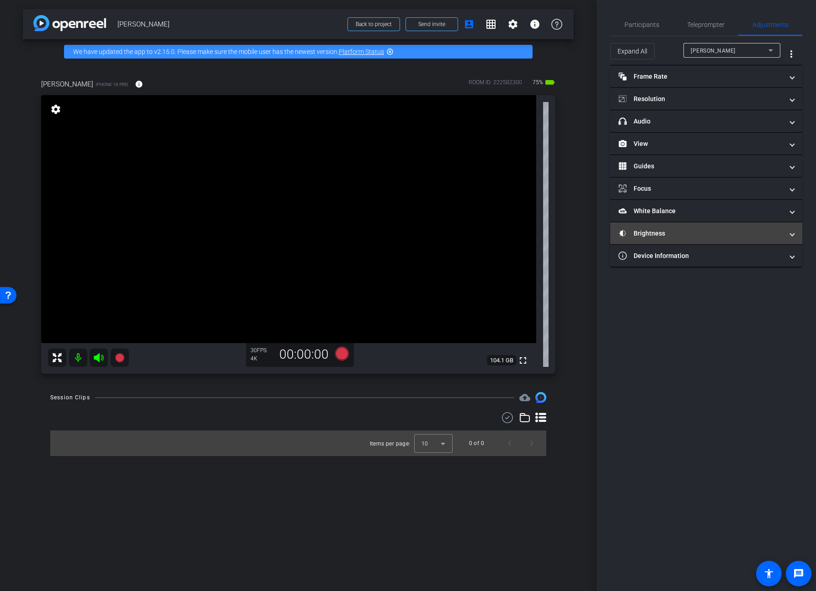
click at [651, 232] on mat-panel-title "Brightness" at bounding box center [701, 234] width 165 height 10
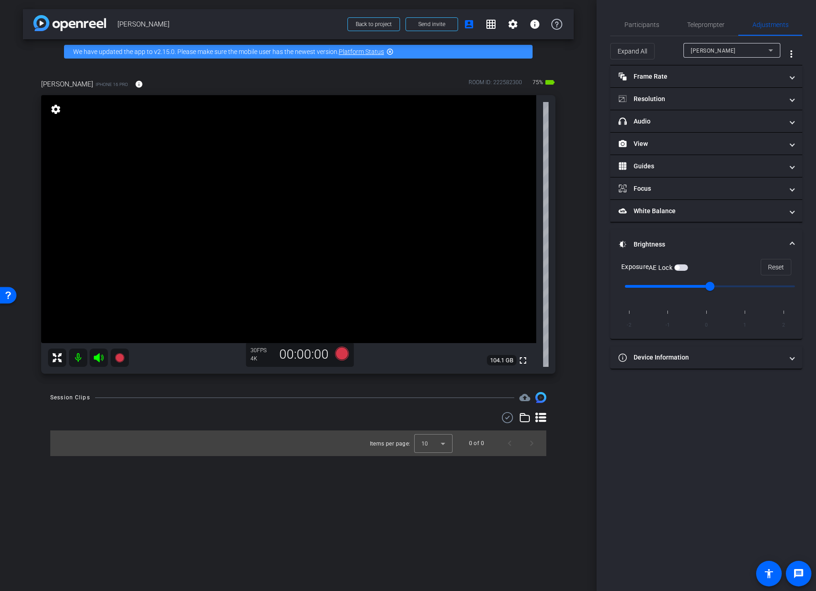
click at [651, 239] on mat-expansion-panel-header "Brightness" at bounding box center [706, 244] width 192 height 29
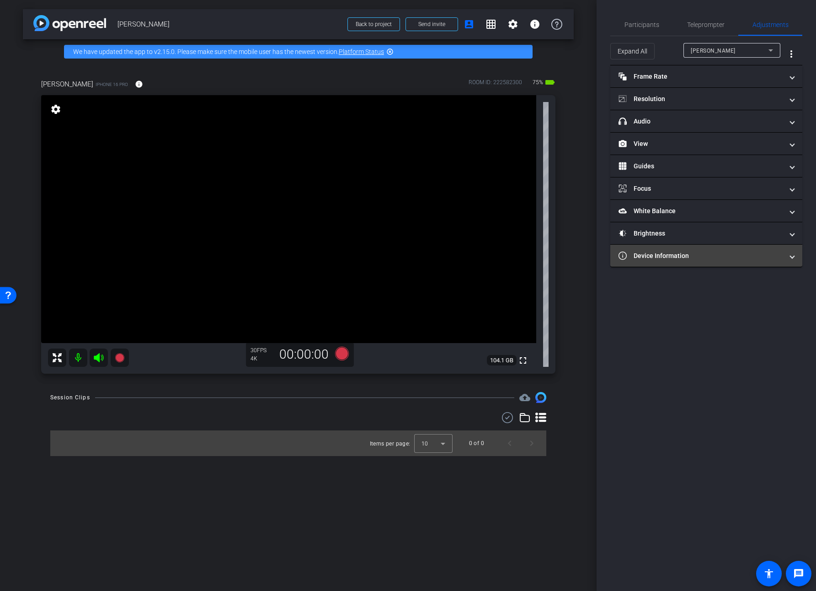
click at [656, 260] on mat-panel-title "Device Information" at bounding box center [701, 256] width 165 height 10
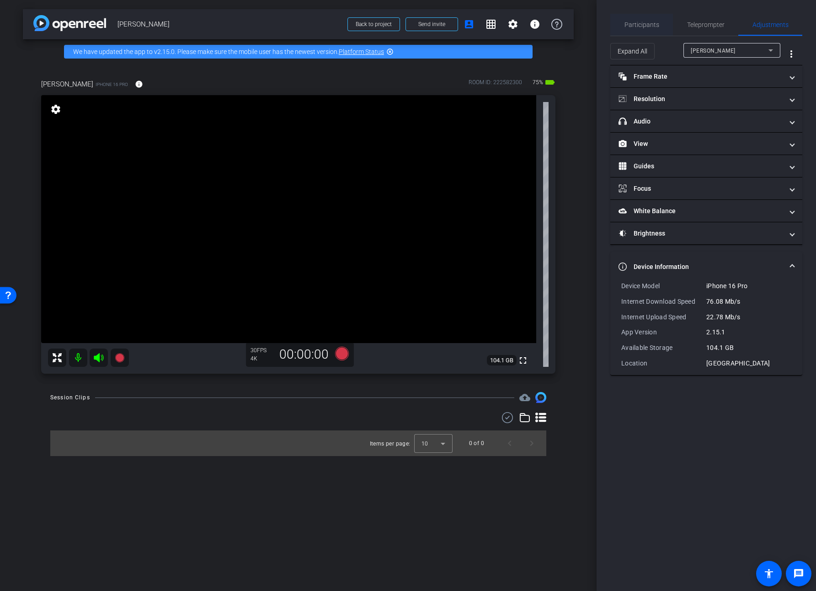
click at [639, 30] on span "Participants" at bounding box center [642, 25] width 35 height 22
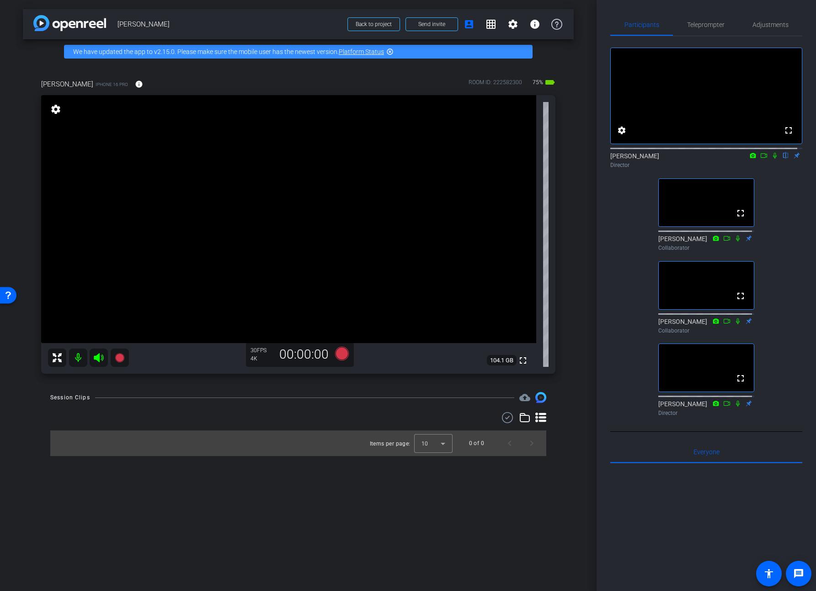
click at [771, 159] on icon at bounding box center [774, 155] width 7 height 6
click at [767, 25] on span "Adjustments" at bounding box center [771, 24] width 36 height 6
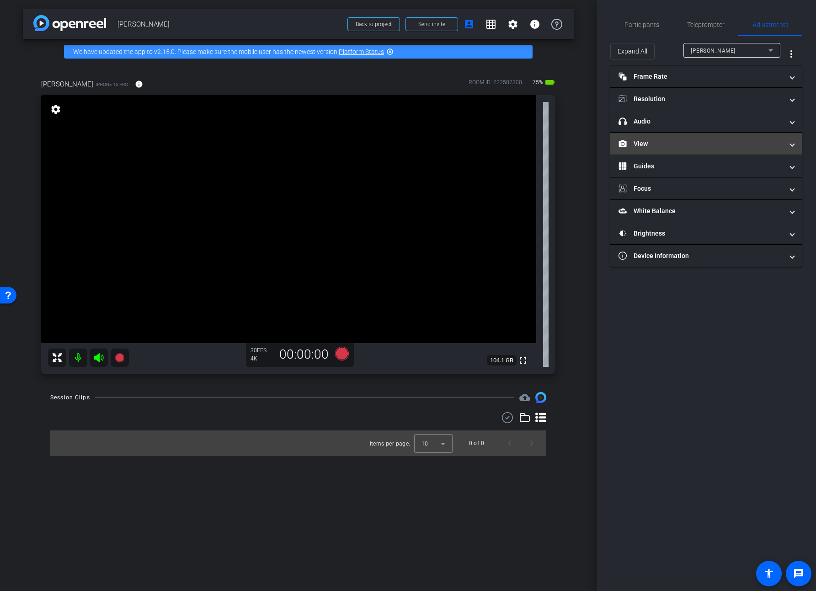
click at [652, 143] on mat-panel-title "View" at bounding box center [701, 144] width 165 height 10
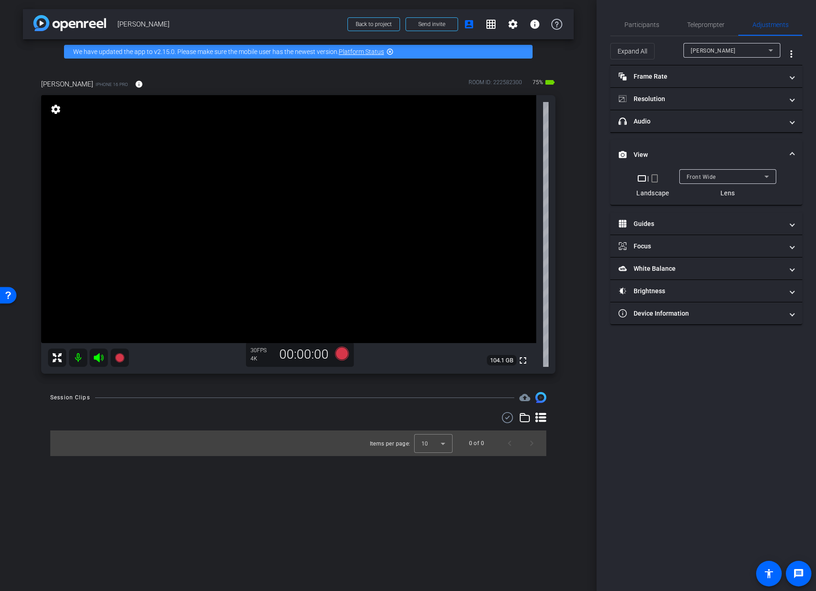
click at [706, 175] on span "Front Wide" at bounding box center [701, 177] width 29 height 6
click at [712, 196] on span "Back Wide" at bounding box center [700, 194] width 29 height 11
click at [299, 239] on video at bounding box center [288, 219] width 495 height 248
click at [310, 244] on video at bounding box center [288, 219] width 495 height 248
click at [302, 234] on div at bounding box center [310, 243] width 23 height 23
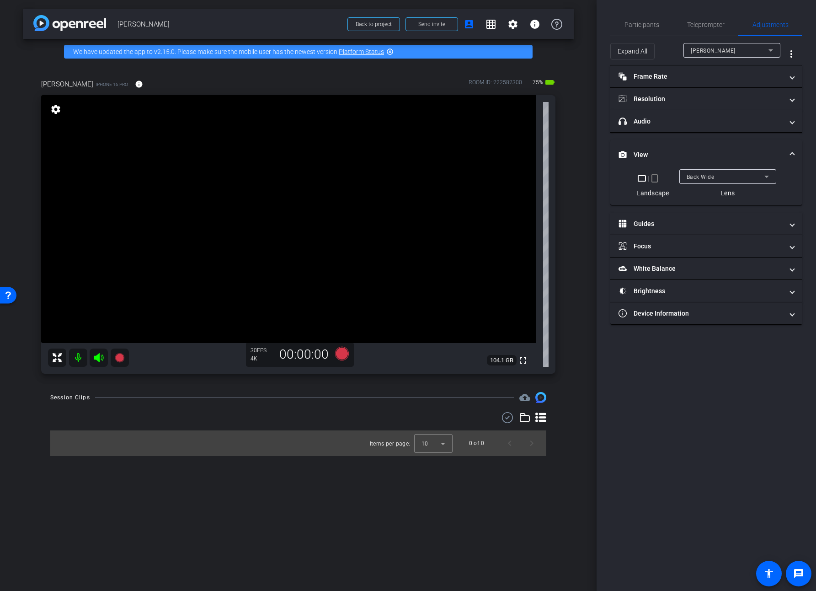
click at [309, 230] on video at bounding box center [288, 219] width 495 height 248
click at [656, 26] on span "Participants" at bounding box center [642, 24] width 35 height 6
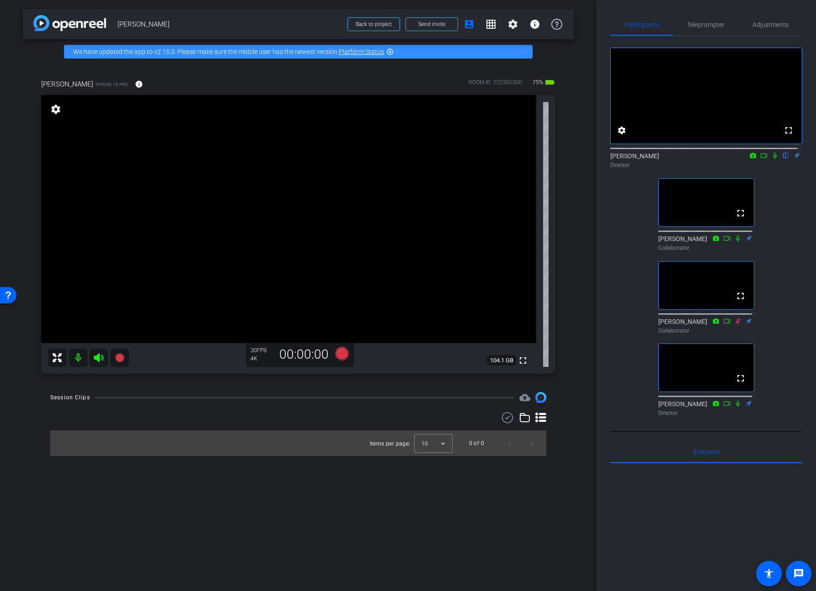
click at [771, 159] on icon at bounding box center [775, 156] width 4 height 6
click at [220, 257] on video at bounding box center [288, 219] width 495 height 248
click at [761, 159] on icon at bounding box center [763, 155] width 7 height 6
click at [761, 166] on div "Brian Curp Director" at bounding box center [706, 160] width 192 height 18
click at [771, 159] on icon at bounding box center [774, 155] width 7 height 6
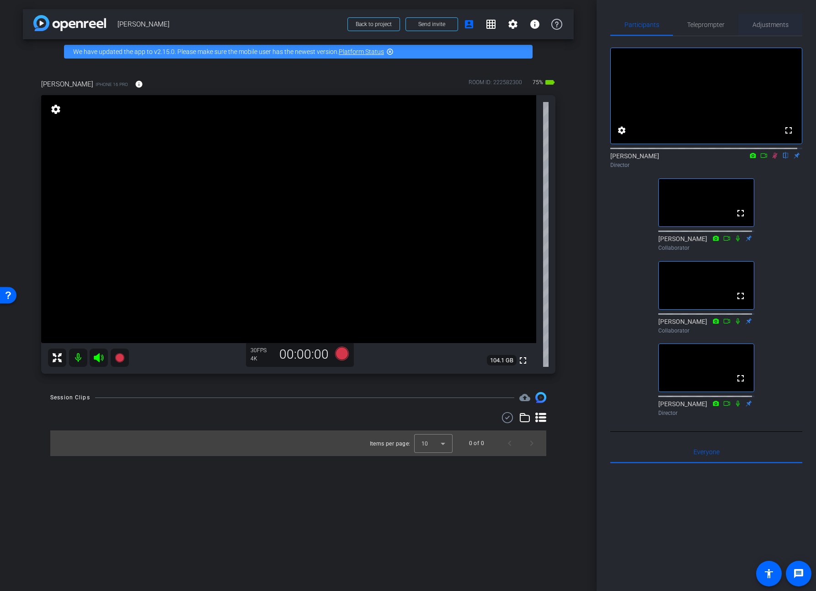
click at [760, 21] on span "Adjustments" at bounding box center [771, 24] width 36 height 6
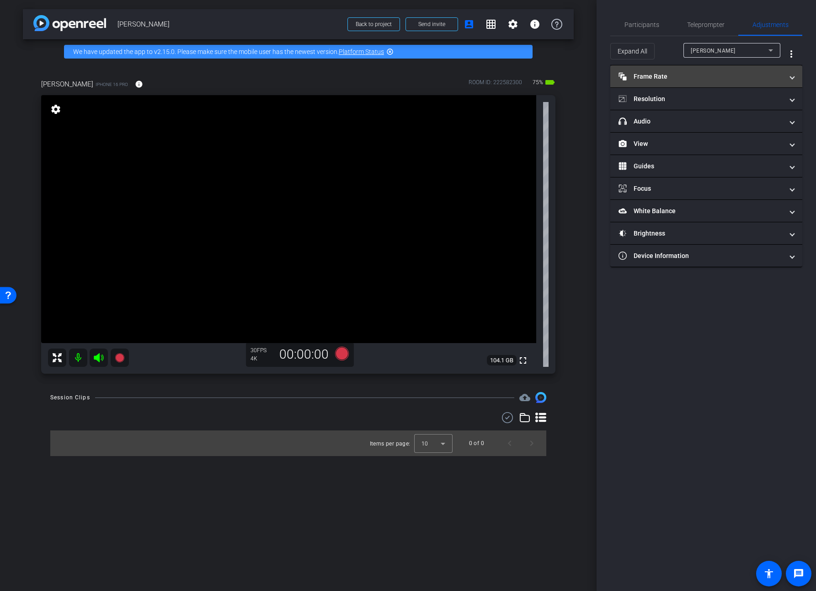
click at [678, 75] on mat-panel-title "Frame Rate Frame Rate" at bounding box center [701, 77] width 165 height 10
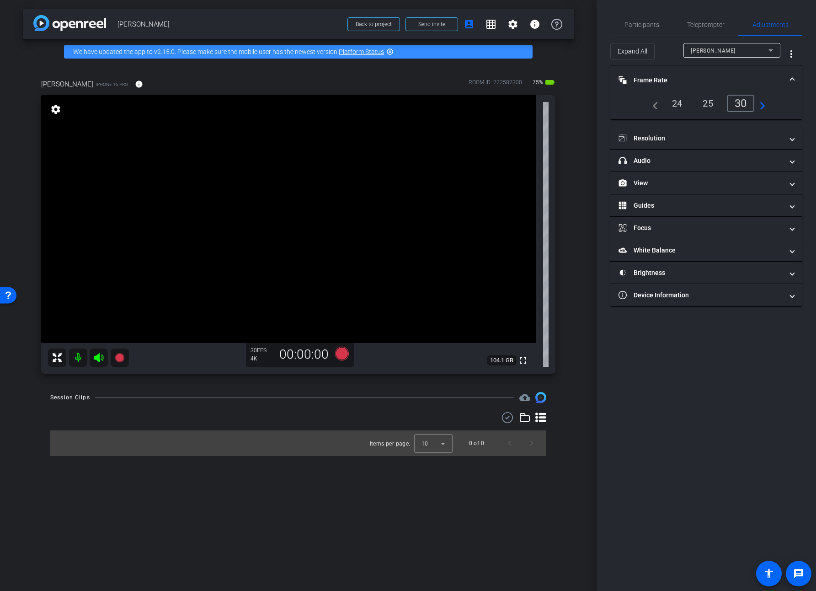
click at [678, 75] on mat-panel-title "Frame Rate Frame Rate" at bounding box center [701, 80] width 165 height 10
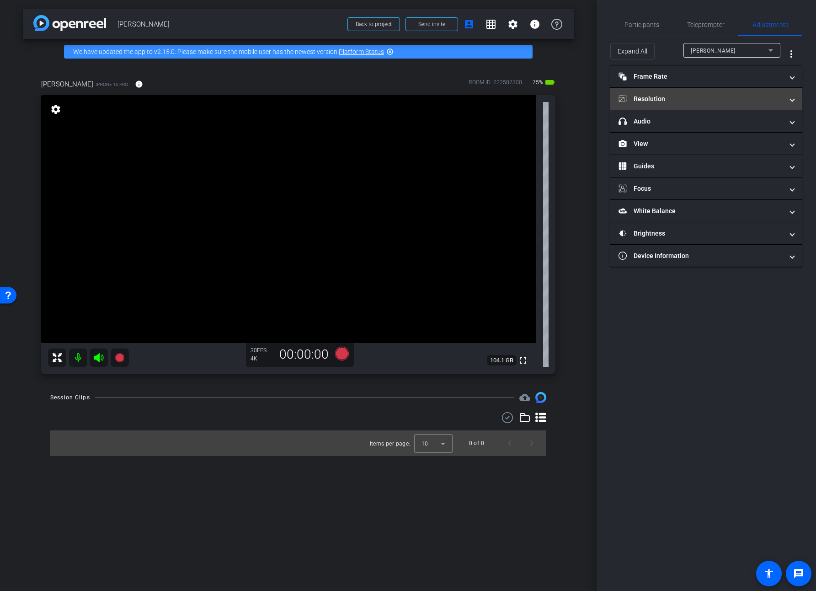
click at [661, 97] on mat-panel-title "Resolution" at bounding box center [701, 99] width 165 height 10
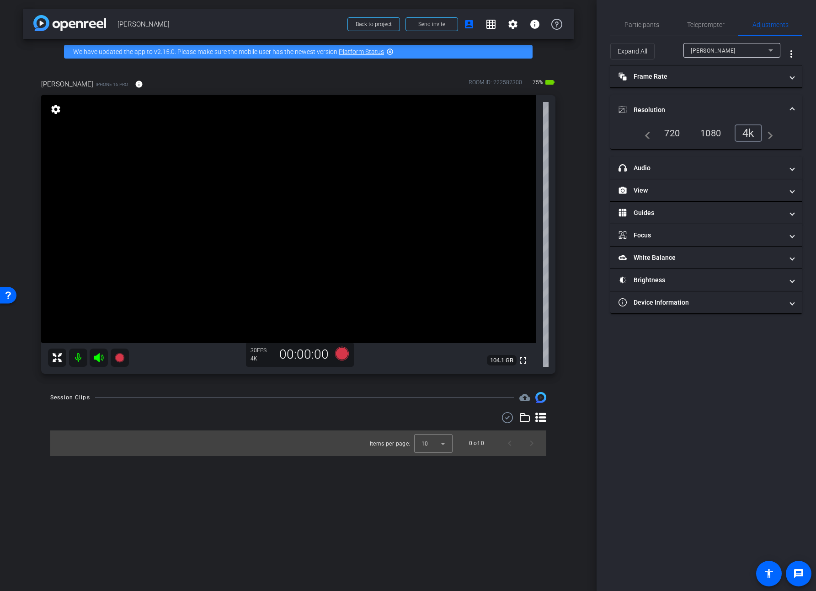
click at [657, 102] on mat-expansion-panel-header "Resolution" at bounding box center [706, 109] width 192 height 29
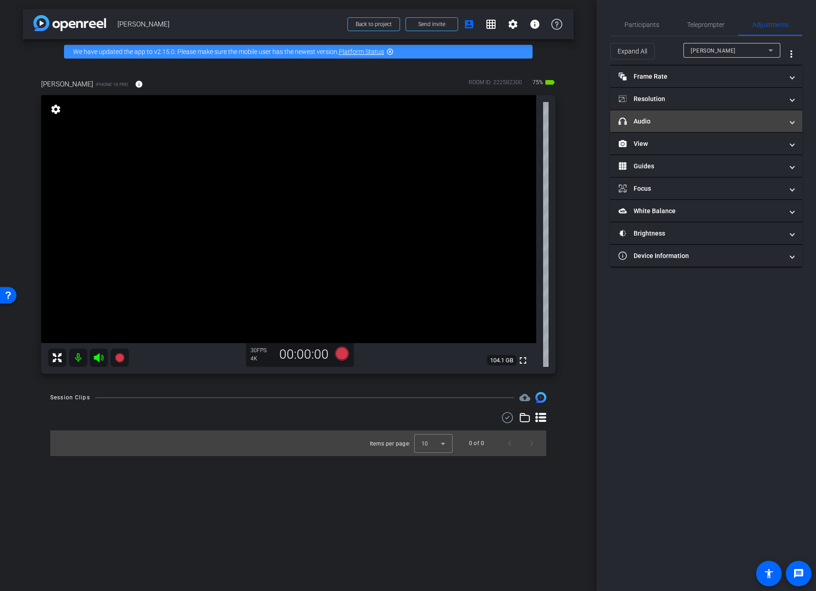
click at [651, 121] on mat-panel-title "headphone icon Audio" at bounding box center [701, 122] width 165 height 10
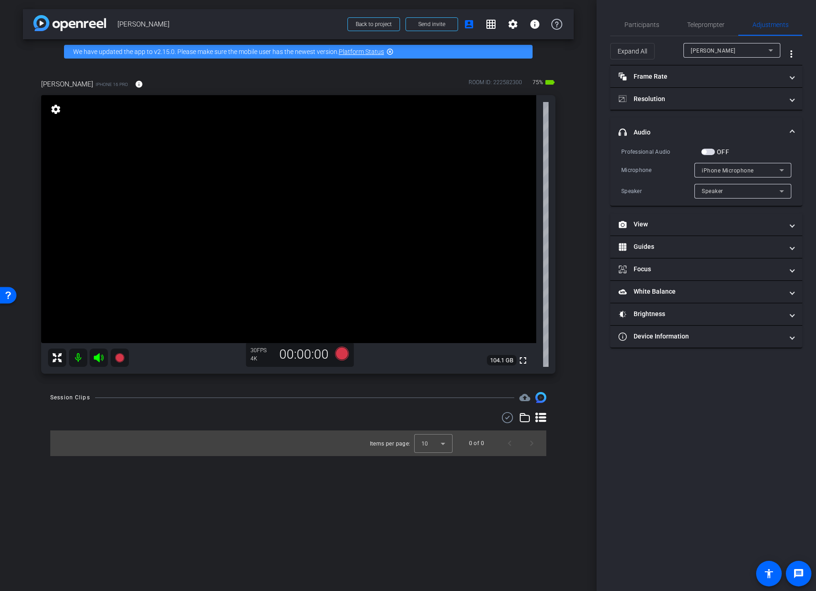
click at [648, 124] on mat-expansion-panel-header "headphone icon Audio" at bounding box center [706, 132] width 192 height 29
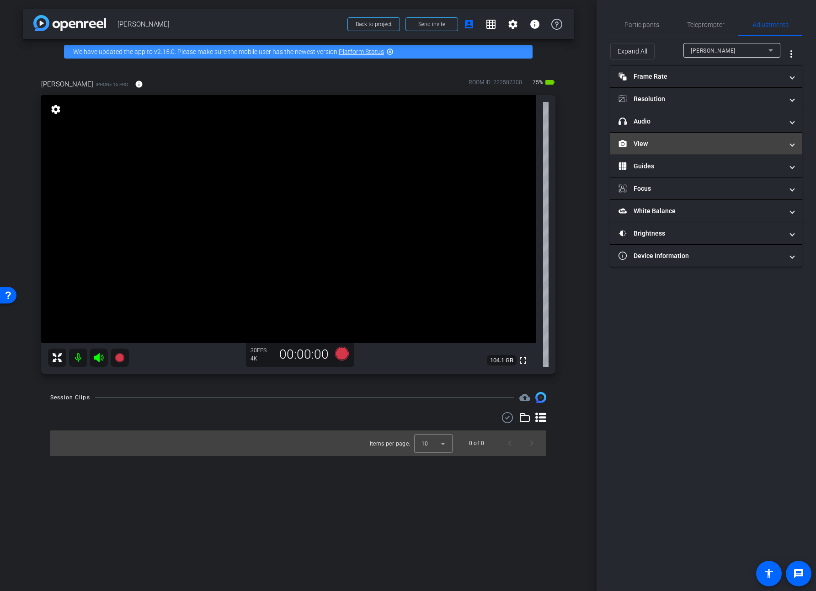
click at [648, 145] on mat-panel-title "View" at bounding box center [701, 144] width 165 height 10
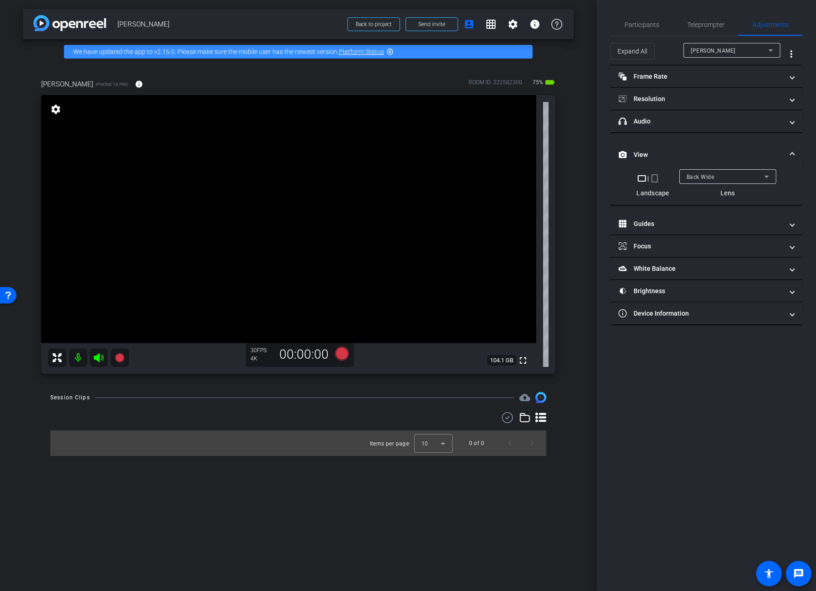
click at [648, 146] on mat-expansion-panel-header "View" at bounding box center [706, 154] width 192 height 29
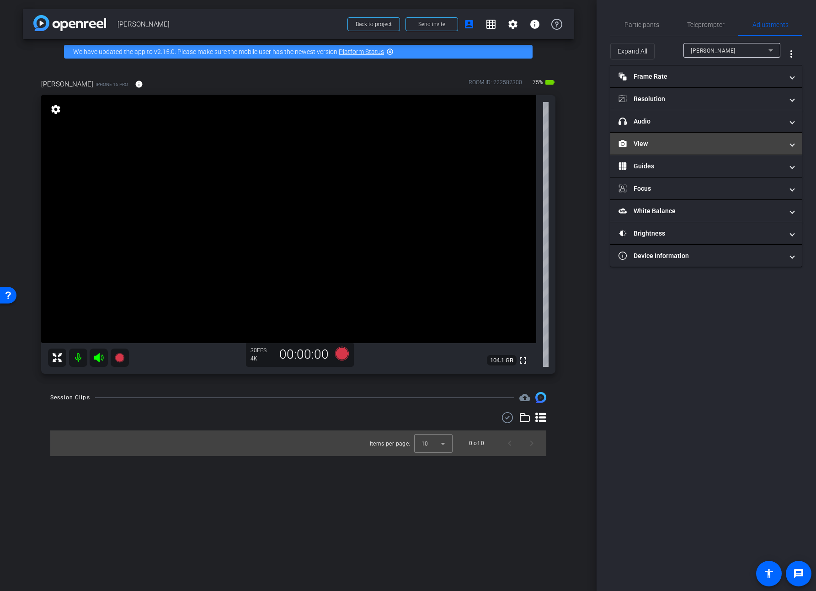
click at [654, 141] on mat-panel-title "View" at bounding box center [701, 144] width 165 height 10
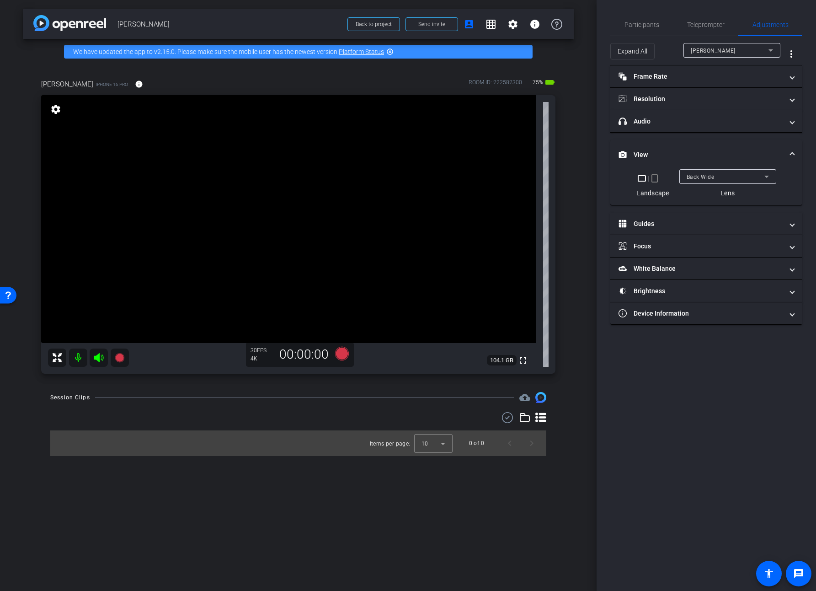
click at [635, 150] on mat-panel-title "View" at bounding box center [701, 155] width 165 height 10
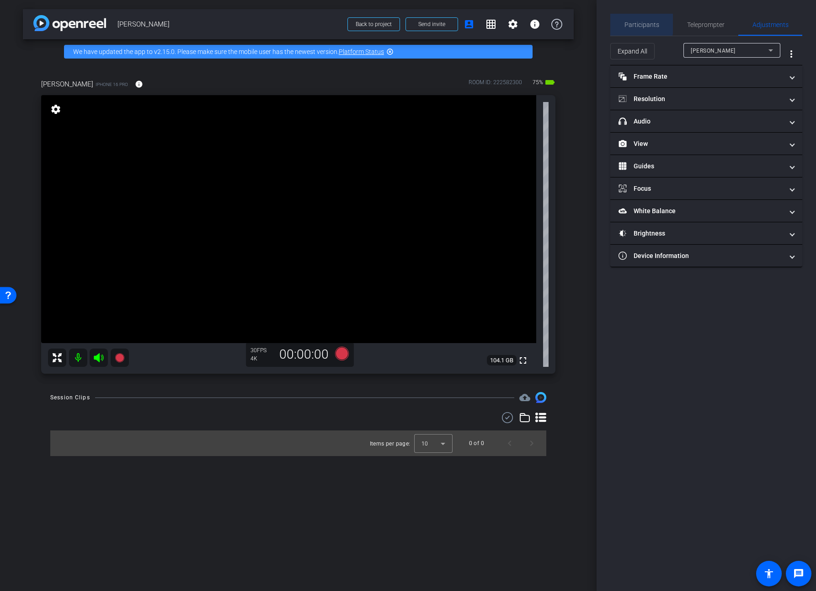
click at [637, 21] on span "Participants" at bounding box center [642, 24] width 35 height 6
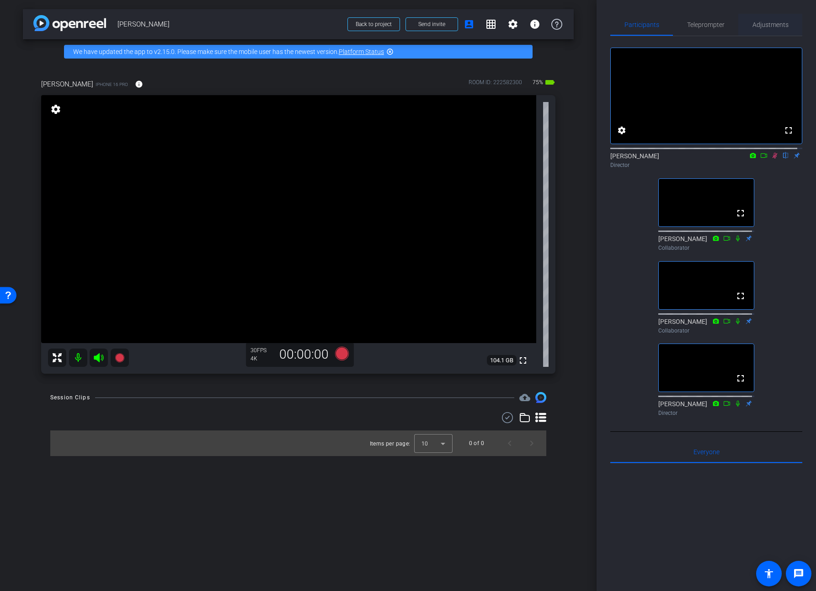
click at [766, 26] on span "Adjustments" at bounding box center [771, 24] width 36 height 6
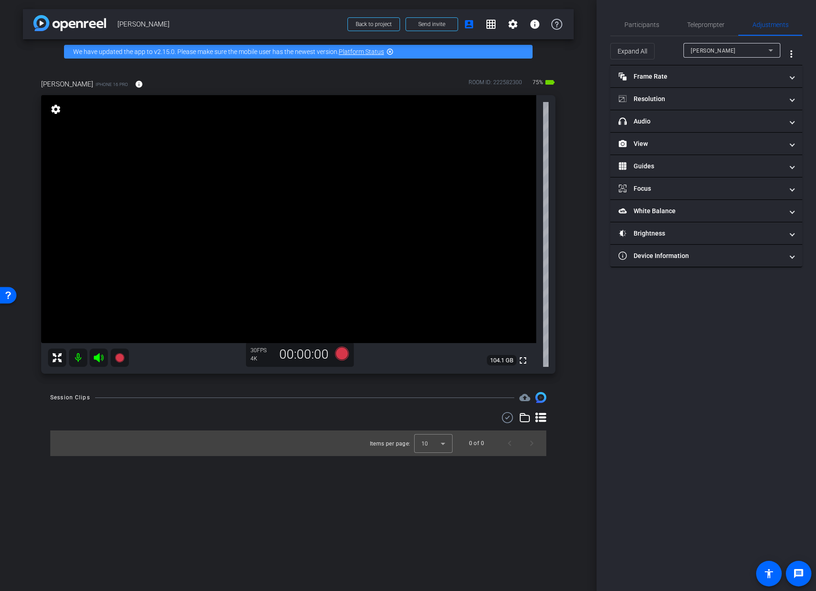
click at [214, 246] on video at bounding box center [288, 219] width 495 height 248
click at [214, 233] on video at bounding box center [288, 219] width 495 height 248
click at [663, 229] on mat-panel-title "Brightness" at bounding box center [701, 234] width 165 height 10
drag, startPoint x: 684, startPoint y: 268, endPoint x: 690, endPoint y: 269, distance: 6.0
click at [684, 268] on span "button" at bounding box center [681, 267] width 14 height 6
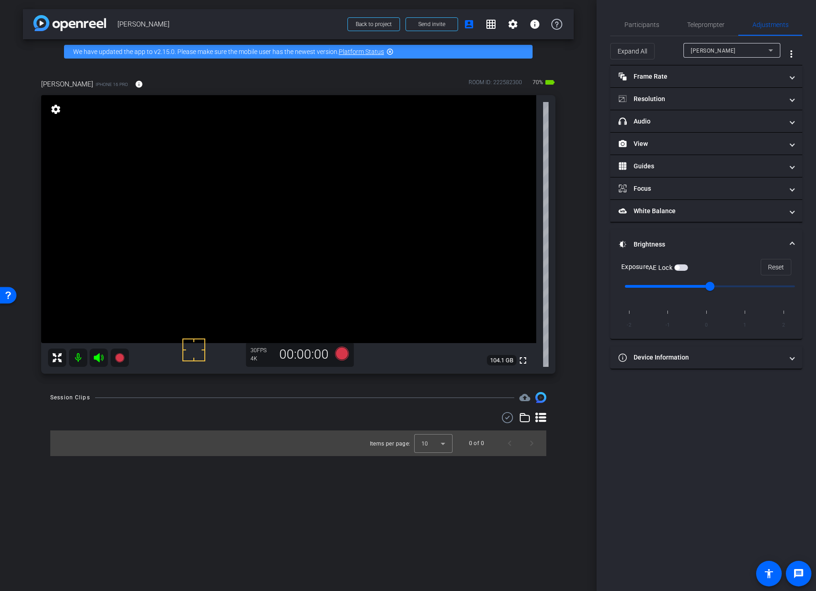
click at [214, 243] on video at bounding box center [288, 219] width 495 height 248
click at [643, 26] on span "Participants" at bounding box center [642, 24] width 35 height 6
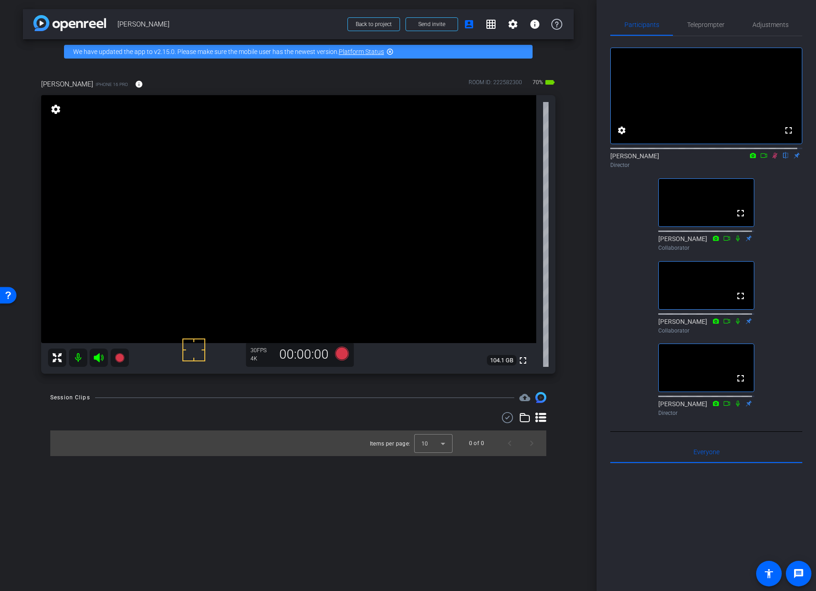
click at [760, 159] on icon at bounding box center [763, 155] width 7 height 6
click at [771, 159] on icon at bounding box center [774, 155] width 7 height 6
click at [771, 159] on icon at bounding box center [775, 156] width 5 height 6
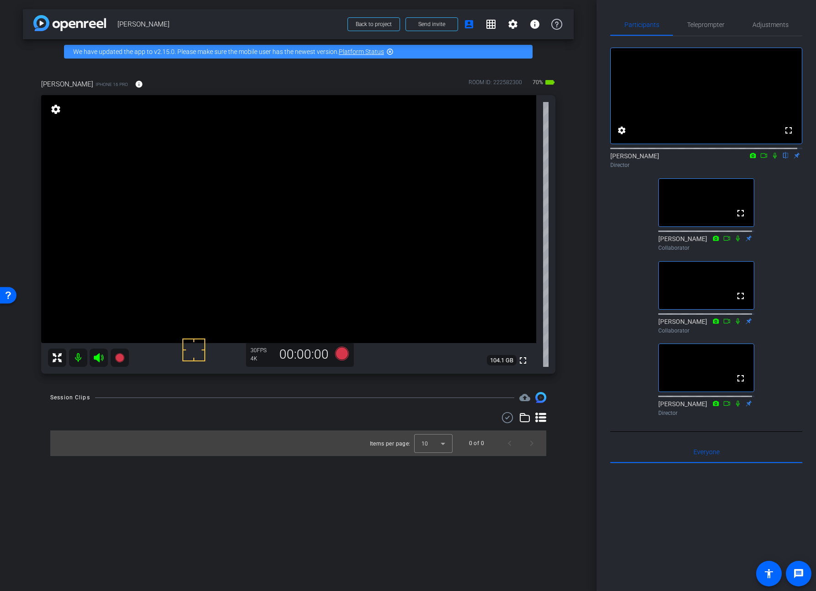
click at [771, 159] on icon at bounding box center [774, 155] width 7 height 6
click at [222, 211] on video at bounding box center [288, 219] width 495 height 248
click at [200, 201] on video at bounding box center [288, 219] width 495 height 248
click at [760, 159] on icon at bounding box center [763, 155] width 7 height 6
click at [183, 209] on video at bounding box center [288, 219] width 495 height 248
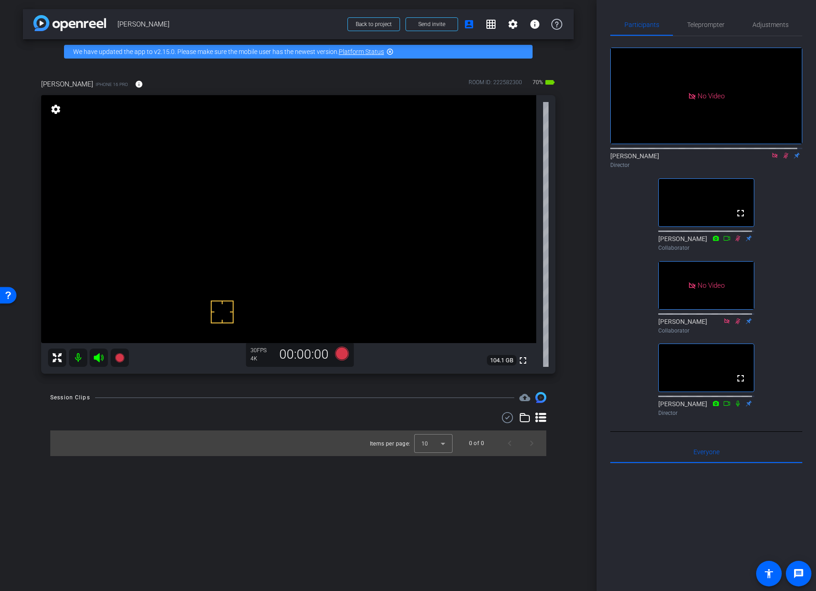
click at [193, 222] on video at bounding box center [288, 219] width 495 height 248
click at [194, 205] on video at bounding box center [288, 219] width 495 height 248
click at [344, 356] on icon at bounding box center [342, 354] width 14 height 14
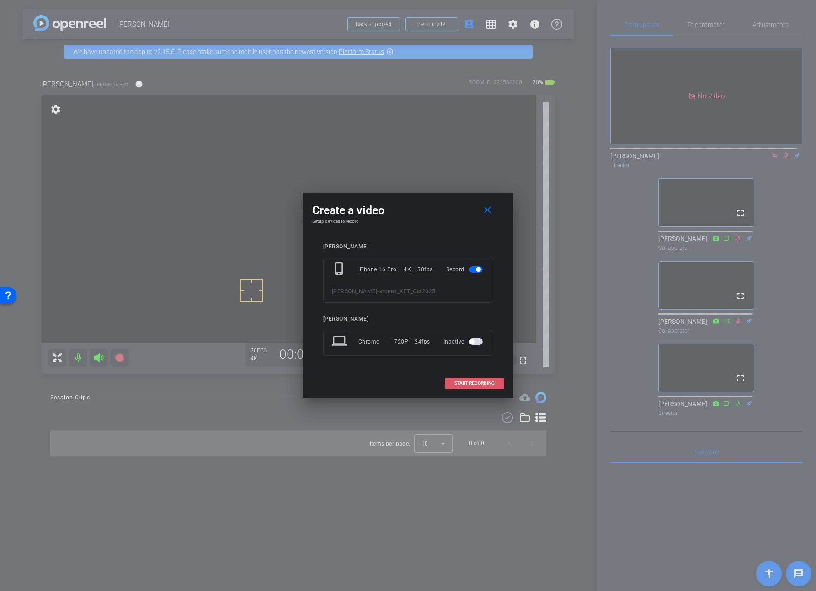
click at [475, 381] on span "START RECORDING" at bounding box center [475, 383] width 40 height 5
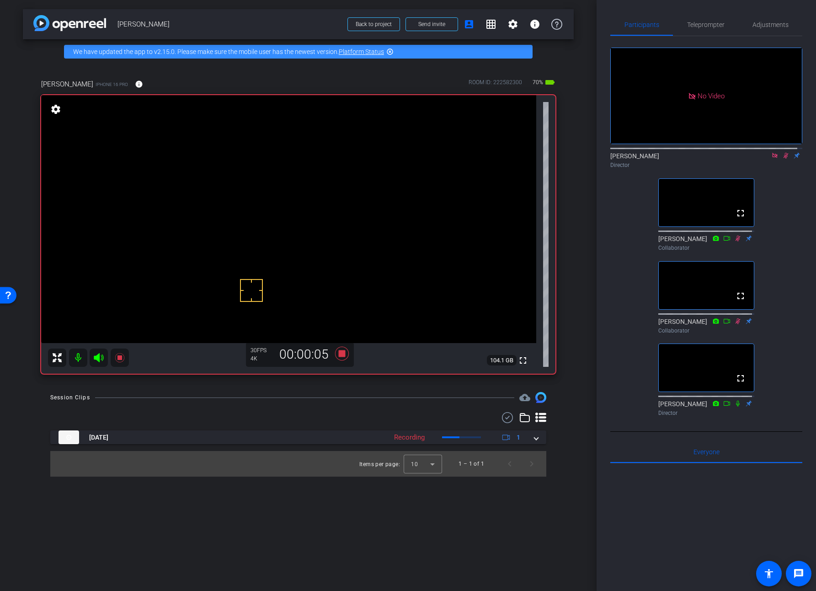
click at [188, 219] on video at bounding box center [288, 219] width 495 height 248
click at [339, 354] on icon at bounding box center [342, 354] width 14 height 14
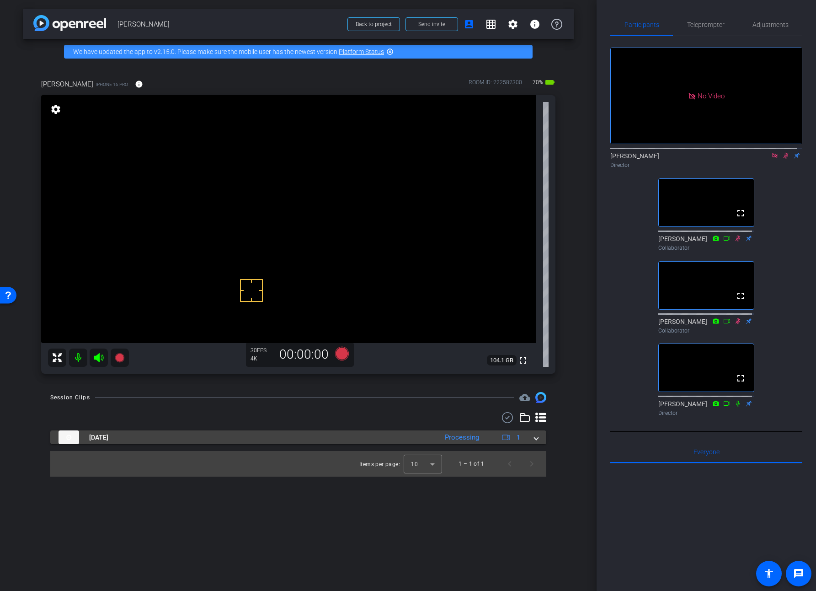
click at [537, 440] on span at bounding box center [537, 438] width 4 height 10
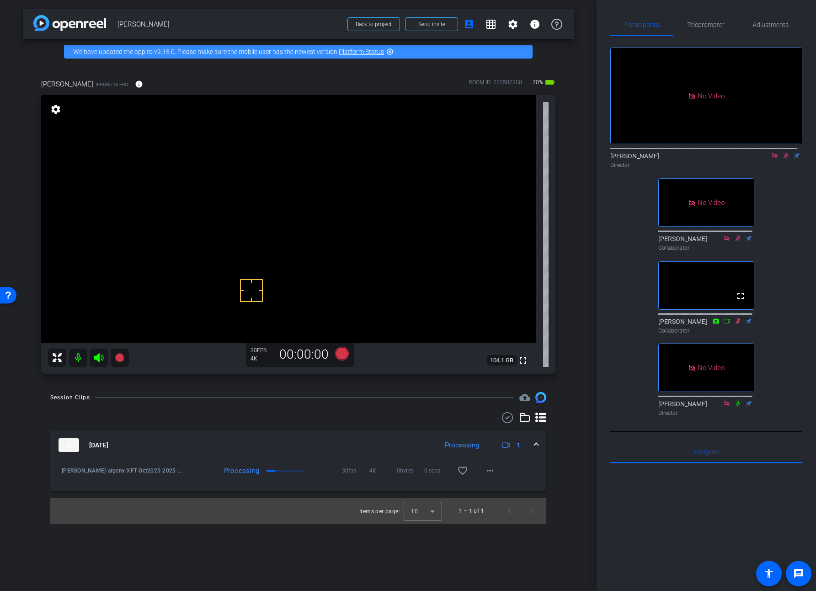
click at [771, 160] on mat-icon at bounding box center [786, 155] width 11 height 8
click at [771, 159] on icon at bounding box center [785, 155] width 7 height 6
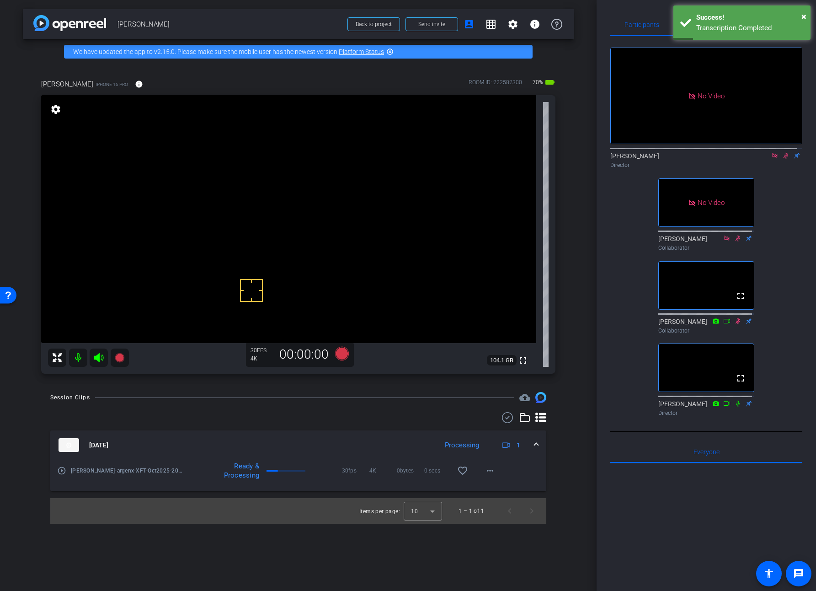
click at [771, 159] on icon at bounding box center [786, 156] width 5 height 6
click at [771, 159] on icon at bounding box center [785, 155] width 7 height 6
click at [493, 473] on mat-icon "more_horiz" at bounding box center [490, 470] width 11 height 11
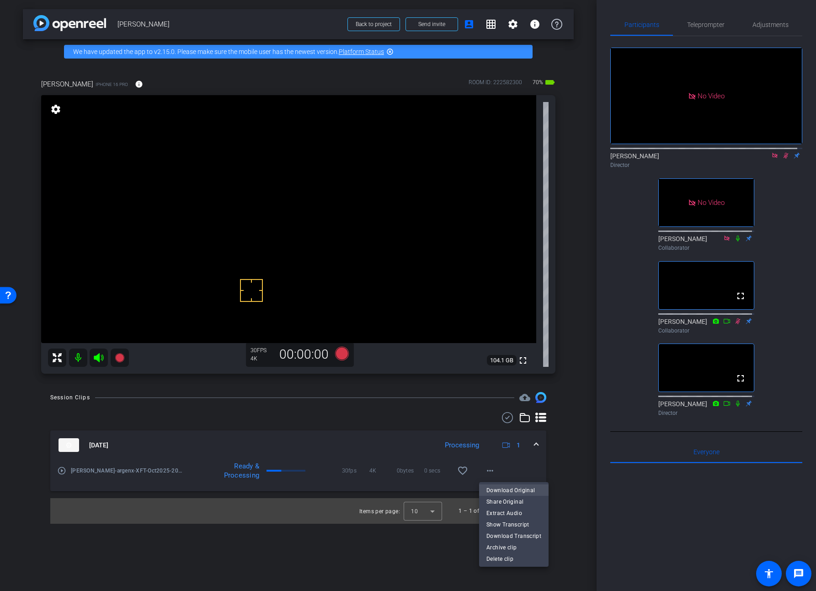
click at [500, 486] on span "Download Original" at bounding box center [514, 489] width 55 height 11
click at [771, 159] on icon at bounding box center [785, 155] width 7 height 6
click at [181, 223] on video at bounding box center [288, 219] width 495 height 248
click at [507, 420] on icon at bounding box center [508, 417] width 14 height 11
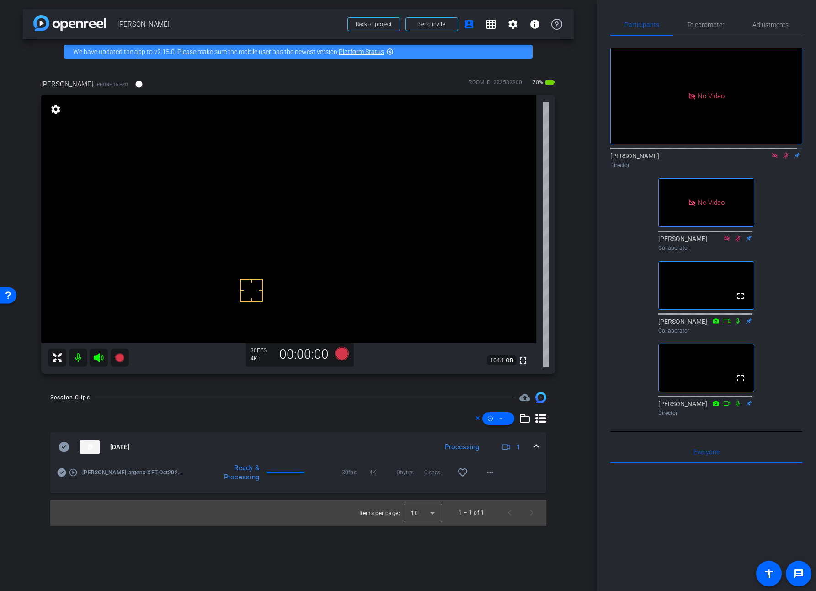
click at [480, 420] on icon at bounding box center [478, 417] width 5 height 11
click at [538, 417] on icon at bounding box center [540, 417] width 11 height 11
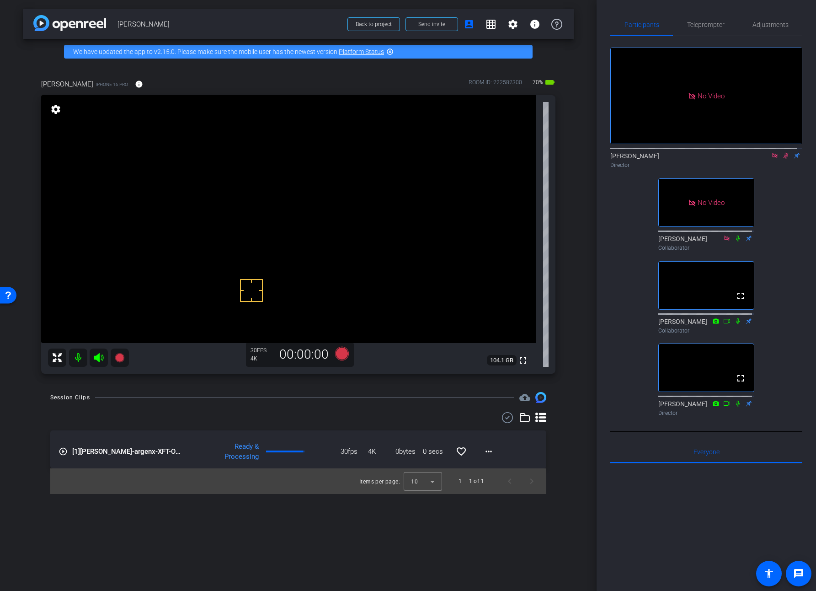
click at [538, 417] on icon at bounding box center [540, 417] width 11 height 11
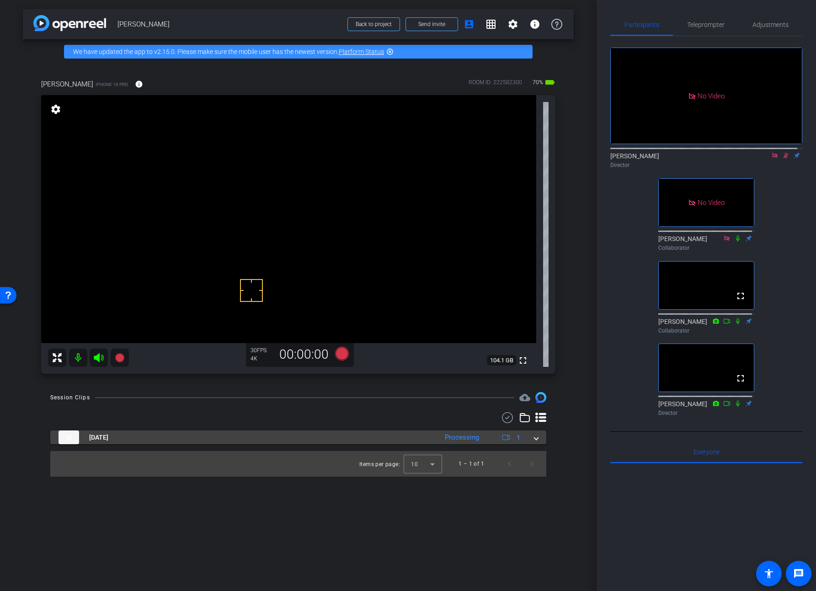
click at [535, 439] on span at bounding box center [537, 438] width 4 height 10
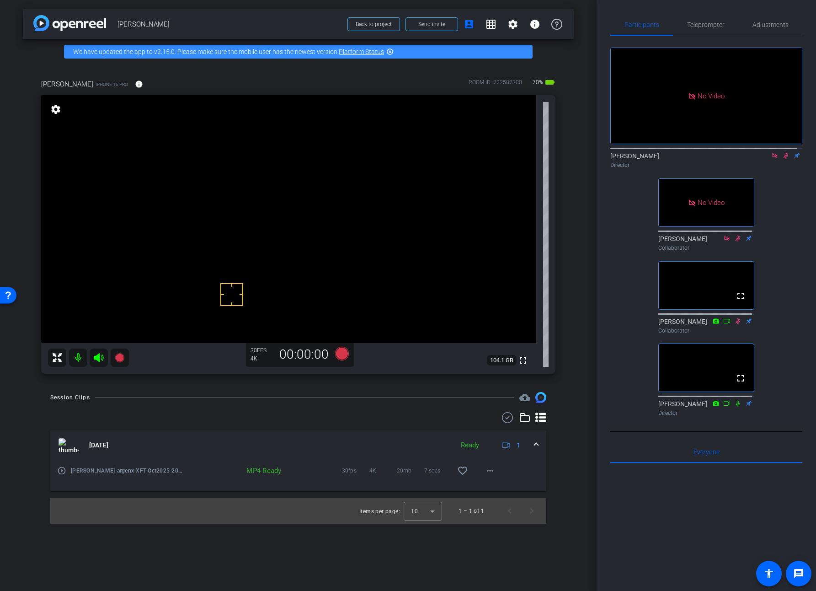
click at [181, 221] on video at bounding box center [288, 219] width 495 height 248
click at [340, 350] on icon at bounding box center [342, 354] width 14 height 14
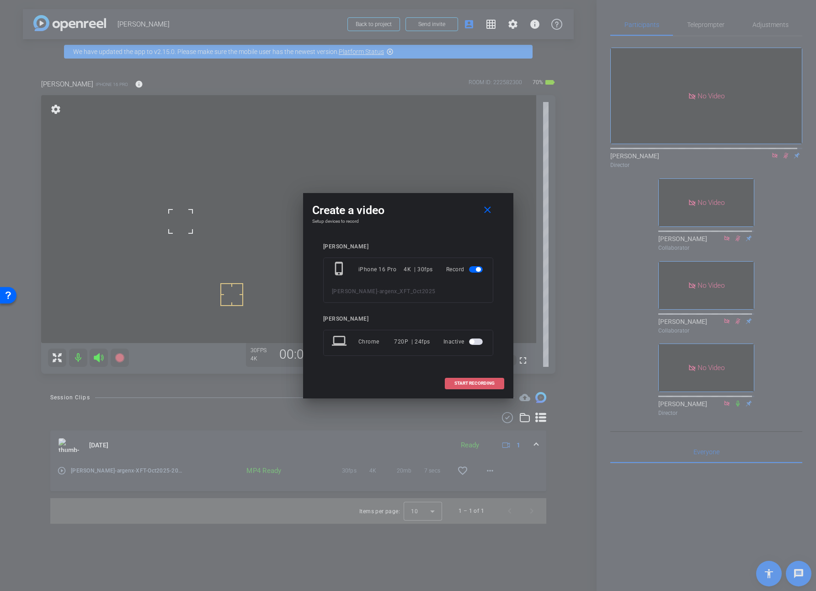
click at [471, 382] on span "START RECORDING" at bounding box center [475, 383] width 40 height 5
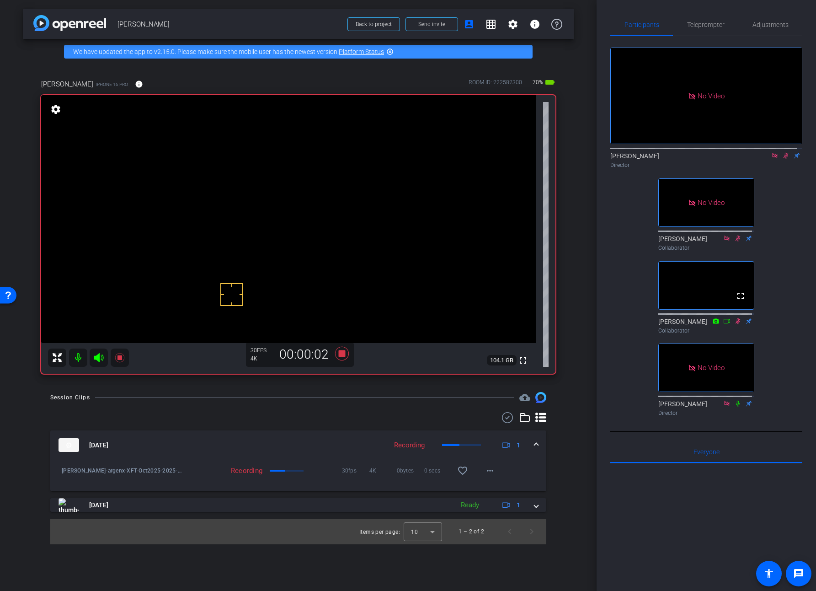
click at [771, 159] on icon at bounding box center [785, 155] width 7 height 6
click at [180, 222] on video at bounding box center [288, 219] width 495 height 248
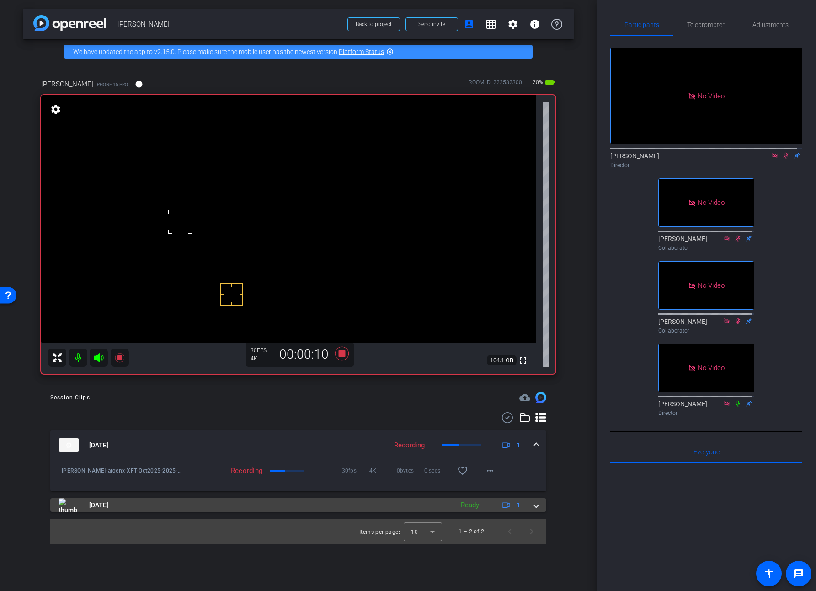
click at [537, 506] on span at bounding box center [537, 505] width 4 height 10
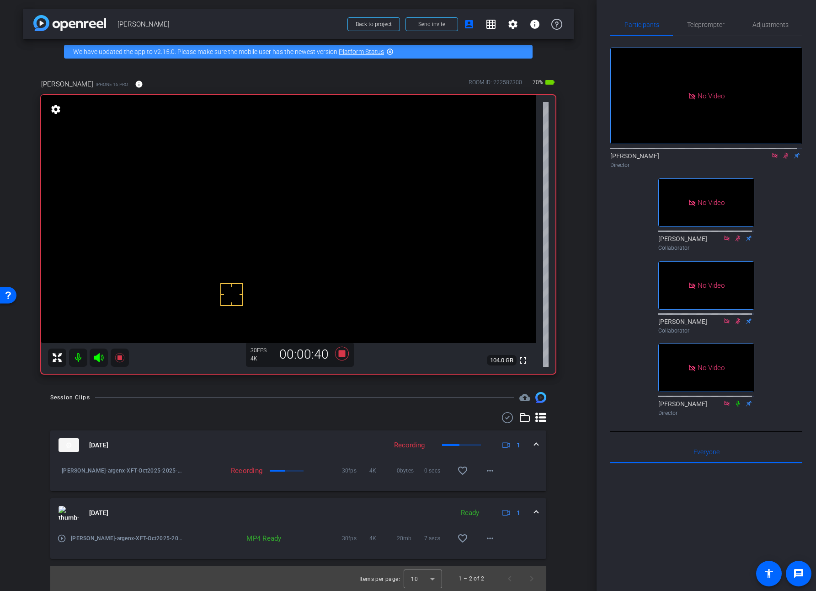
click at [174, 219] on video at bounding box center [288, 219] width 495 height 248
click at [185, 222] on video at bounding box center [288, 219] width 495 height 248
click at [178, 217] on video at bounding box center [288, 219] width 495 height 248
click at [175, 219] on video at bounding box center [288, 219] width 495 height 248
click at [175, 222] on video at bounding box center [288, 219] width 495 height 248
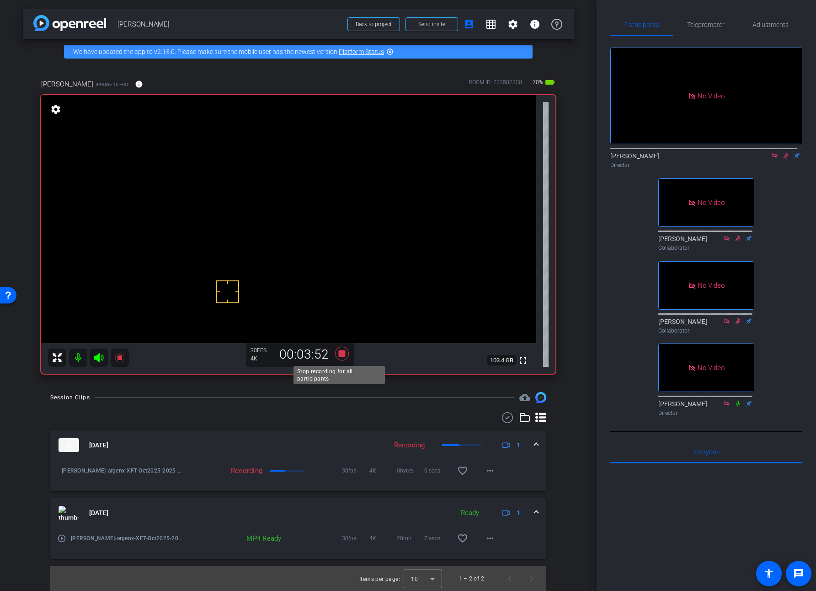
click at [338, 355] on icon at bounding box center [342, 354] width 14 height 14
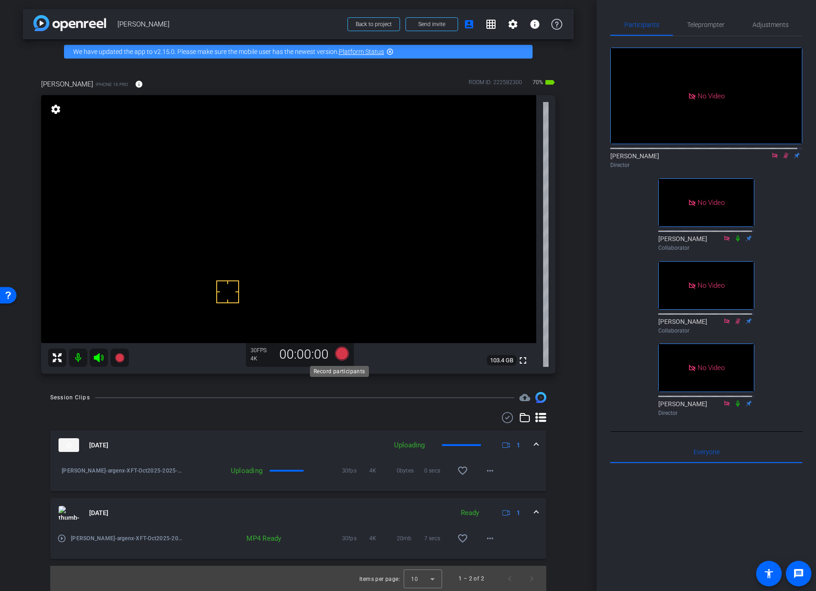
click at [338, 355] on icon at bounding box center [342, 354] width 14 height 14
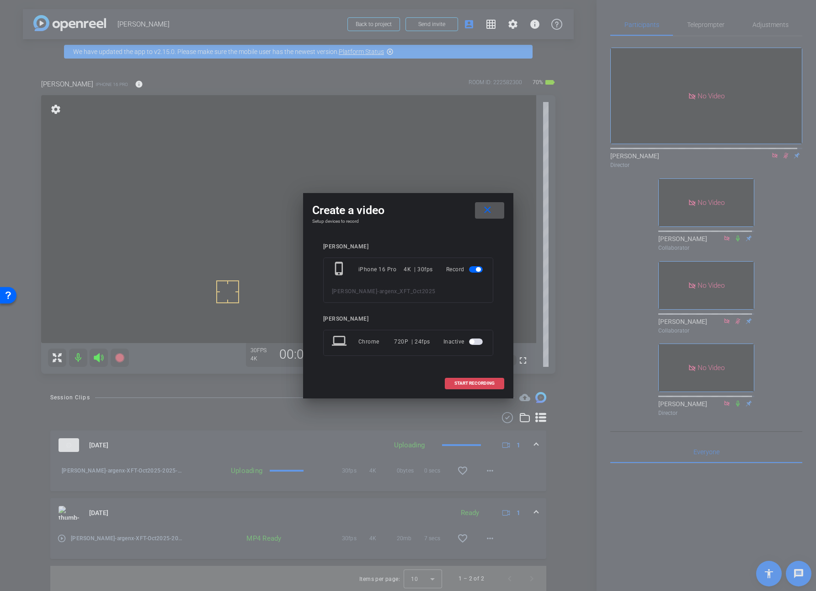
click at [474, 385] on span "START RECORDING" at bounding box center [475, 383] width 40 height 5
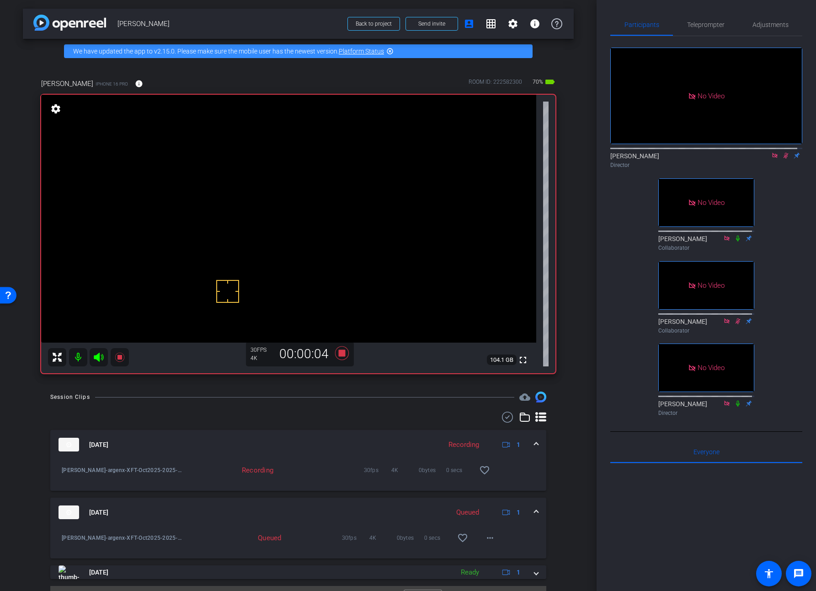
scroll to position [21, 0]
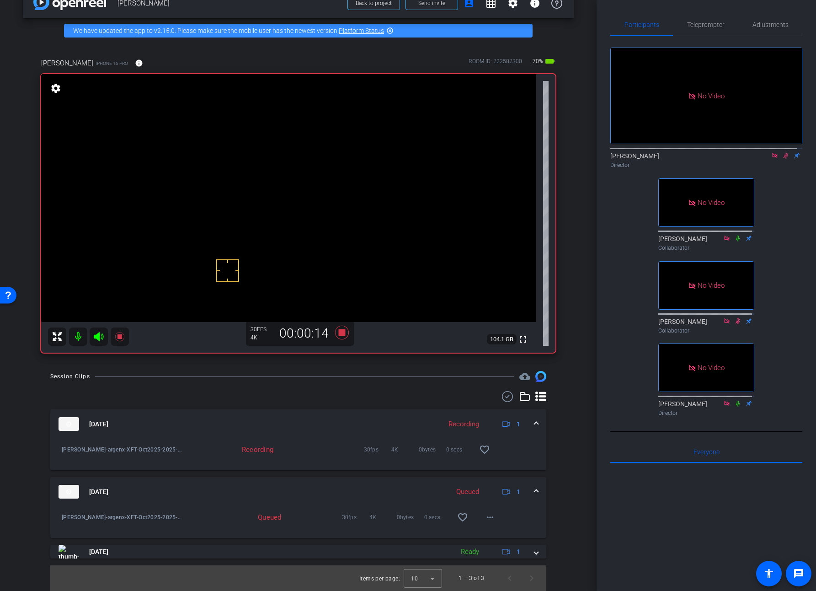
click at [177, 208] on video at bounding box center [288, 198] width 495 height 248
click at [503, 397] on icon at bounding box center [508, 396] width 14 height 11
click at [63, 497] on icon at bounding box center [64, 493] width 11 height 10
click at [60, 490] on icon at bounding box center [64, 493] width 11 height 10
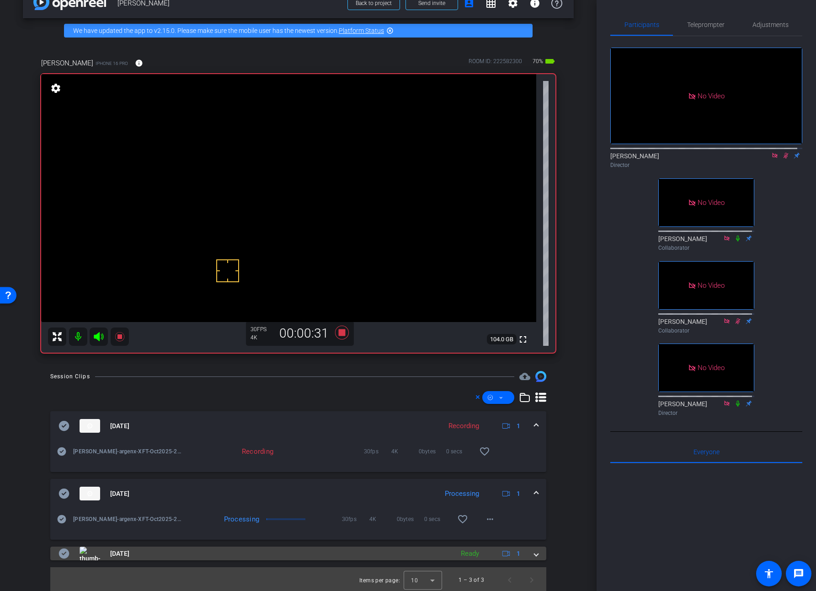
click at [62, 551] on icon at bounding box center [64, 553] width 11 height 10
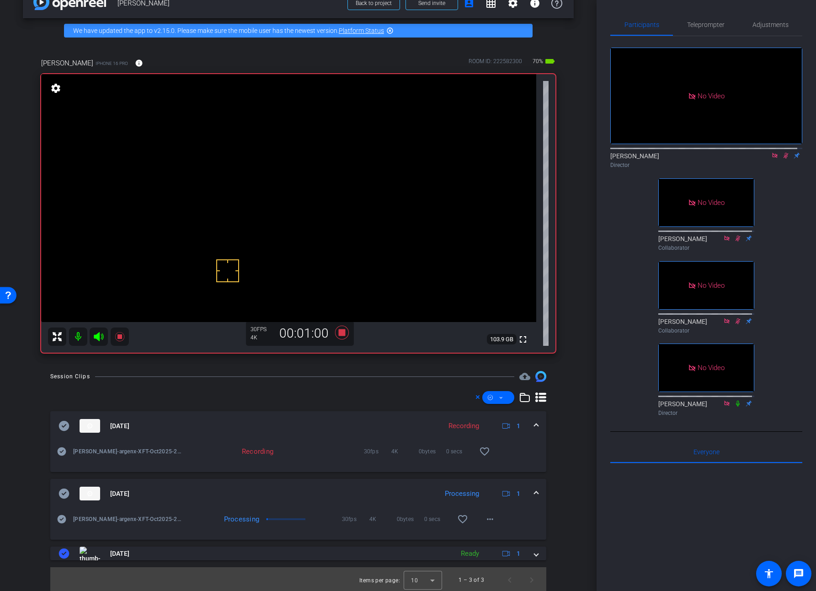
click at [170, 211] on video at bounding box center [288, 198] width 495 height 248
click at [182, 196] on video at bounding box center [288, 198] width 495 height 248
click at [168, 207] on video at bounding box center [288, 198] width 495 height 248
click at [491, 520] on span at bounding box center [490, 519] width 22 height 22
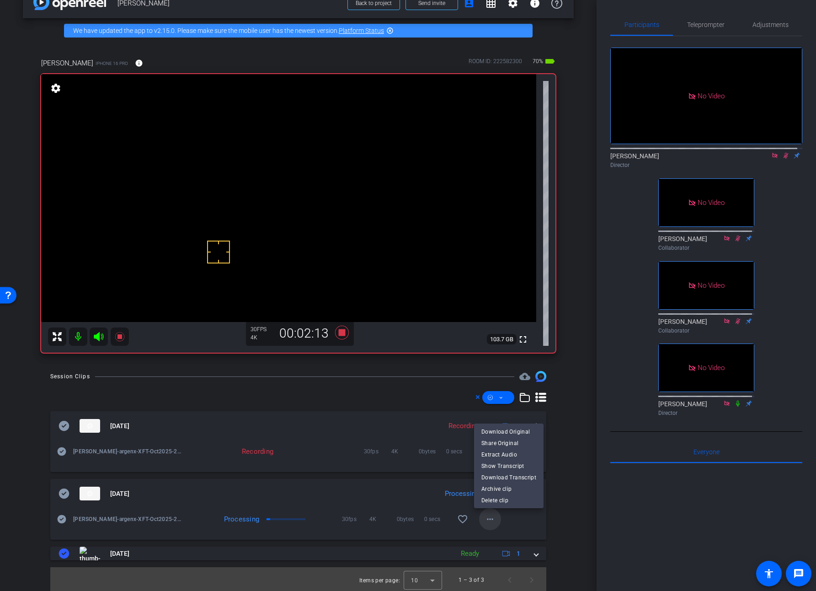
click at [491, 520] on div at bounding box center [408, 295] width 816 height 591
click at [176, 201] on video at bounding box center [288, 198] width 495 height 248
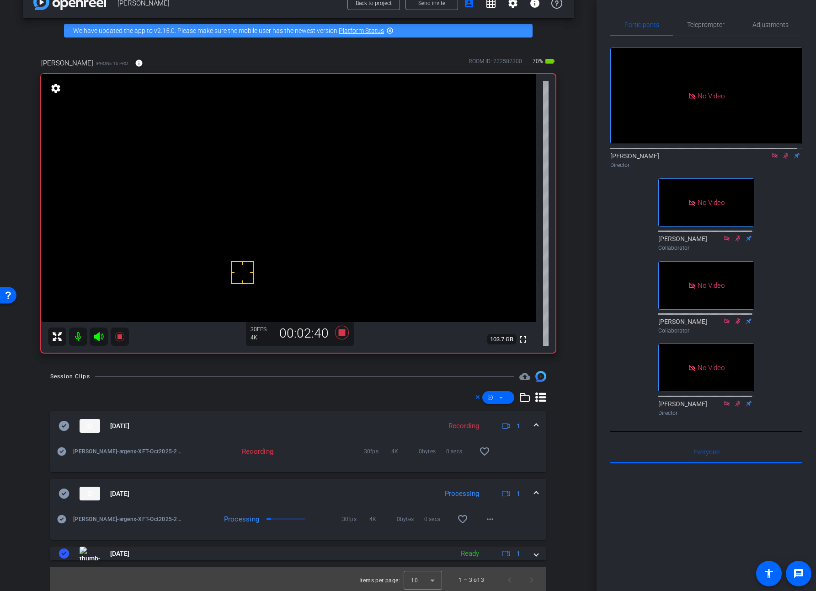
click at [182, 198] on video at bounding box center [288, 198] width 495 height 248
click at [171, 200] on video at bounding box center [288, 198] width 495 height 248
click at [167, 206] on video at bounding box center [288, 198] width 495 height 248
click at [169, 184] on video at bounding box center [288, 198] width 495 height 248
click at [167, 205] on video at bounding box center [288, 198] width 495 height 248
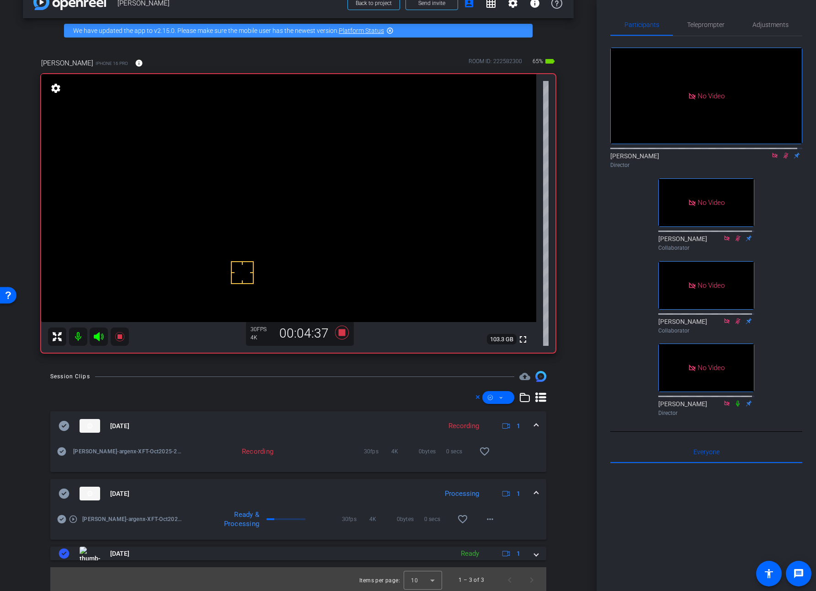
click at [171, 203] on video at bounding box center [288, 198] width 495 height 248
click at [337, 334] on icon at bounding box center [342, 333] width 14 height 14
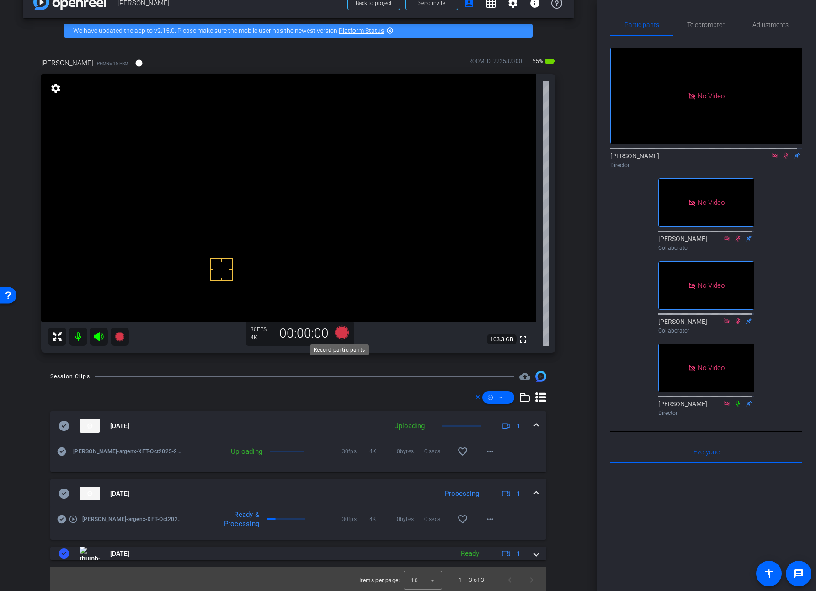
click at [336, 332] on icon at bounding box center [342, 333] width 14 height 14
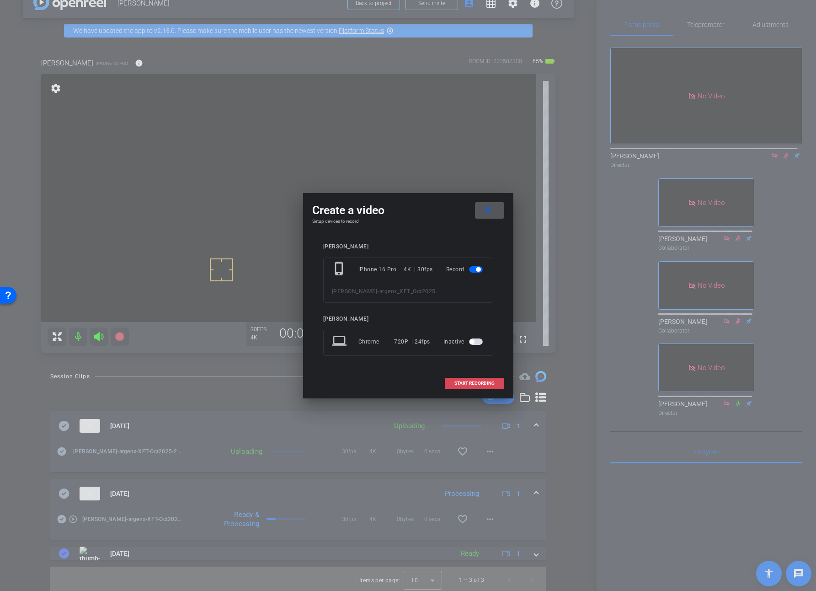
click at [472, 382] on span "START RECORDING" at bounding box center [475, 383] width 40 height 5
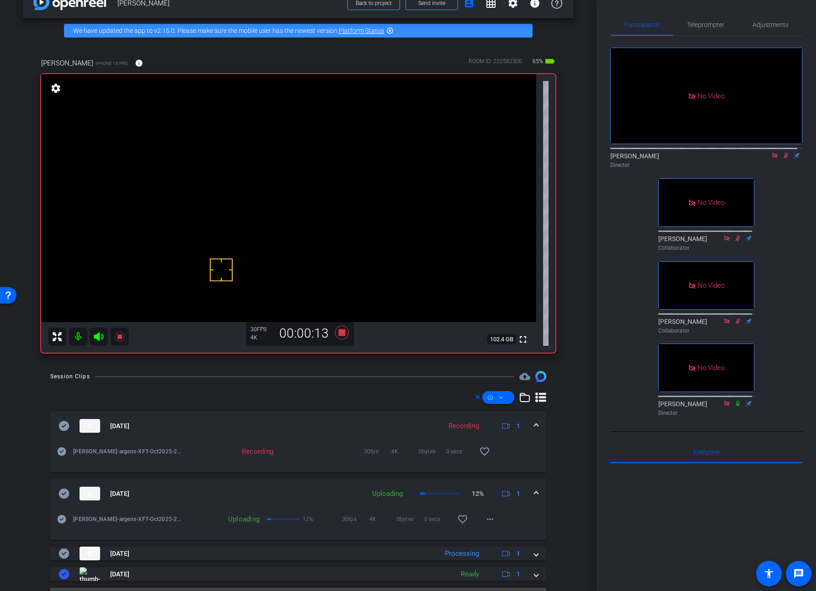
click at [175, 202] on video at bounding box center [288, 198] width 495 height 248
click at [176, 191] on video at bounding box center [288, 198] width 495 height 248
click at [170, 192] on video at bounding box center [288, 198] width 495 height 248
click at [170, 207] on video at bounding box center [288, 198] width 495 height 248
click at [164, 207] on video at bounding box center [288, 198] width 495 height 248
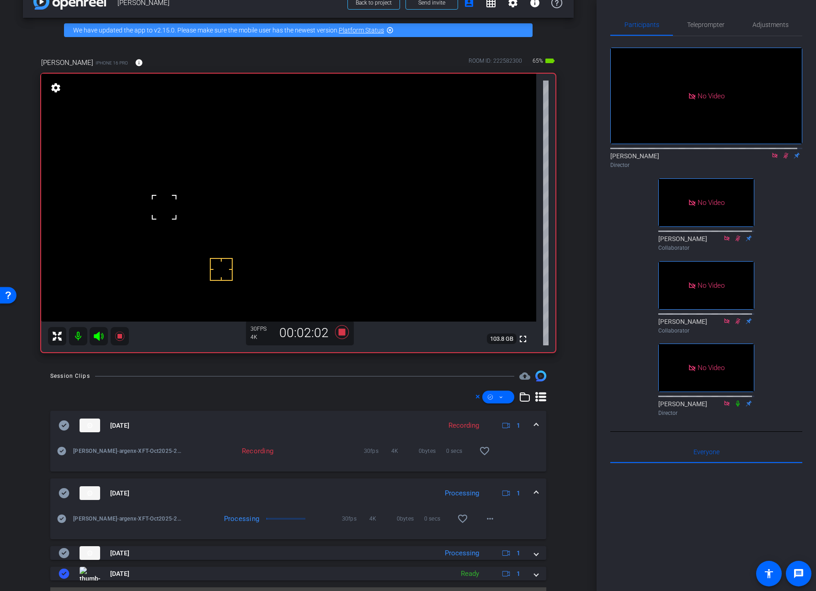
scroll to position [22, 0]
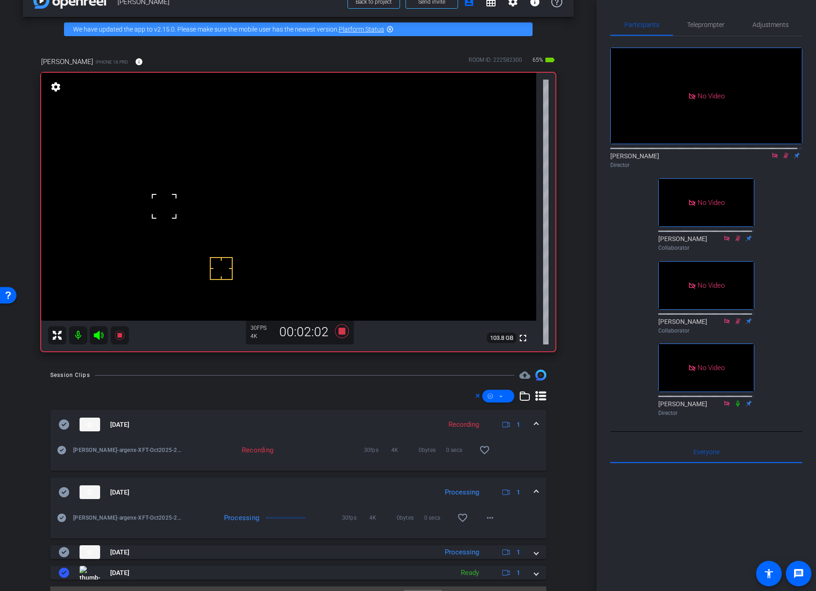
click at [176, 205] on video at bounding box center [288, 197] width 495 height 248
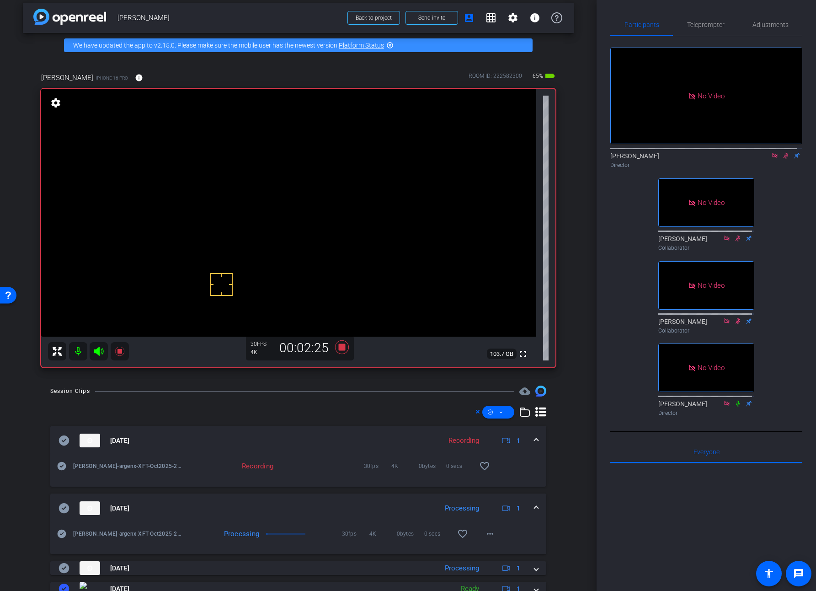
scroll to position [8, 0]
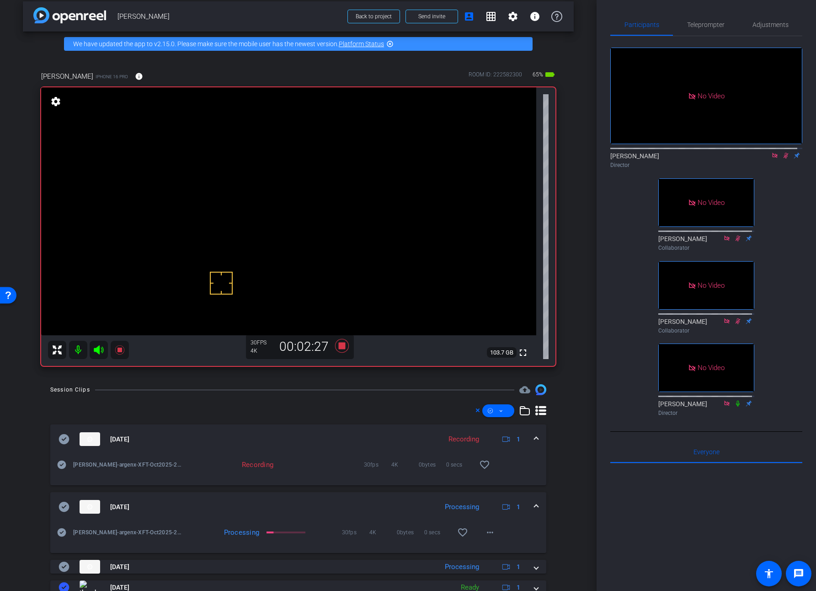
click at [180, 212] on video at bounding box center [288, 211] width 495 height 248
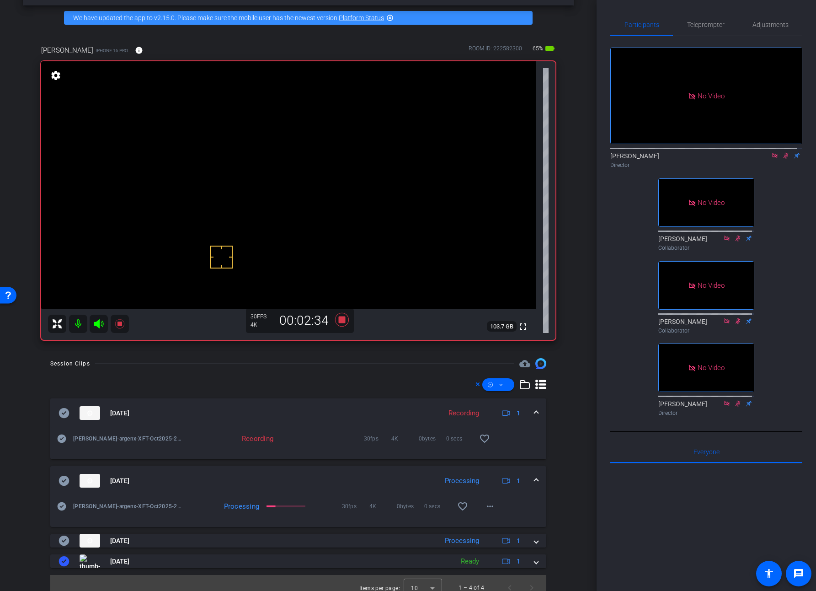
scroll to position [27, 0]
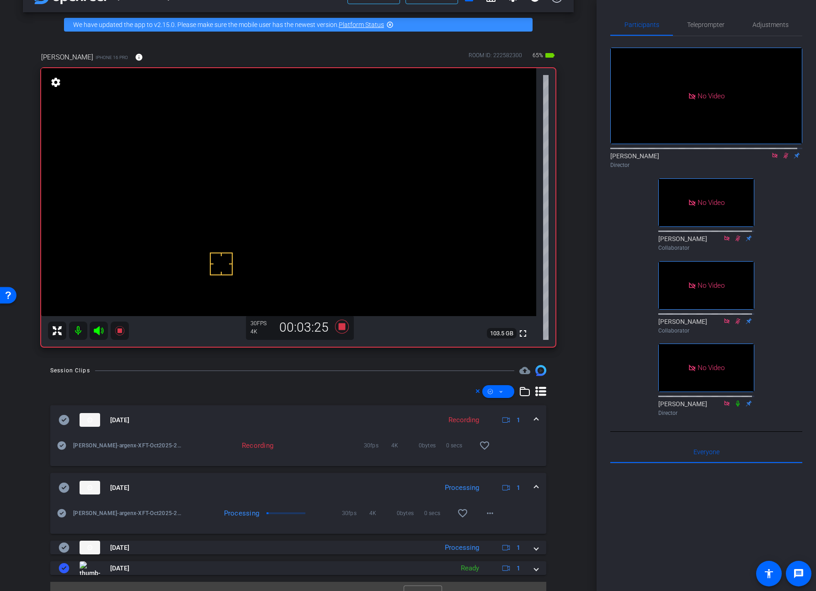
click at [168, 201] on video at bounding box center [288, 192] width 495 height 248
click at [771, 159] on icon at bounding box center [785, 155] width 7 height 6
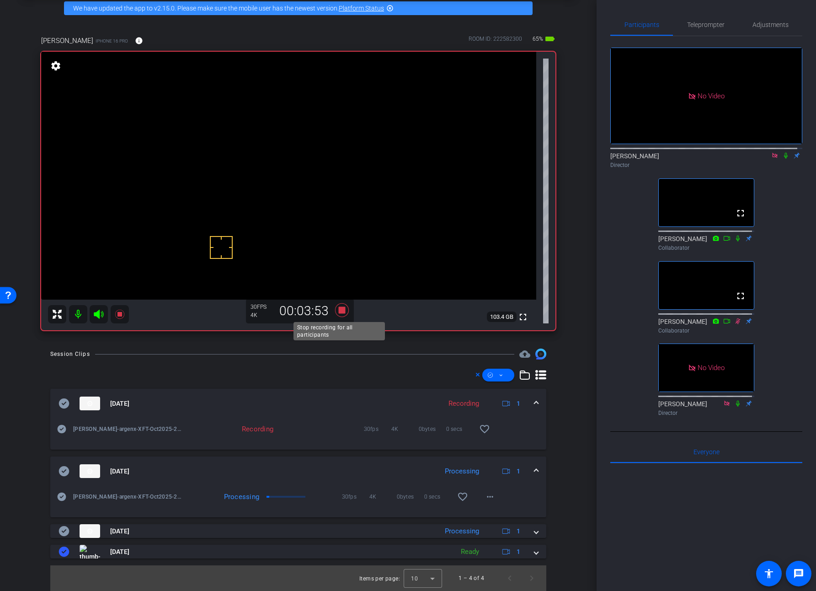
scroll to position [41, 0]
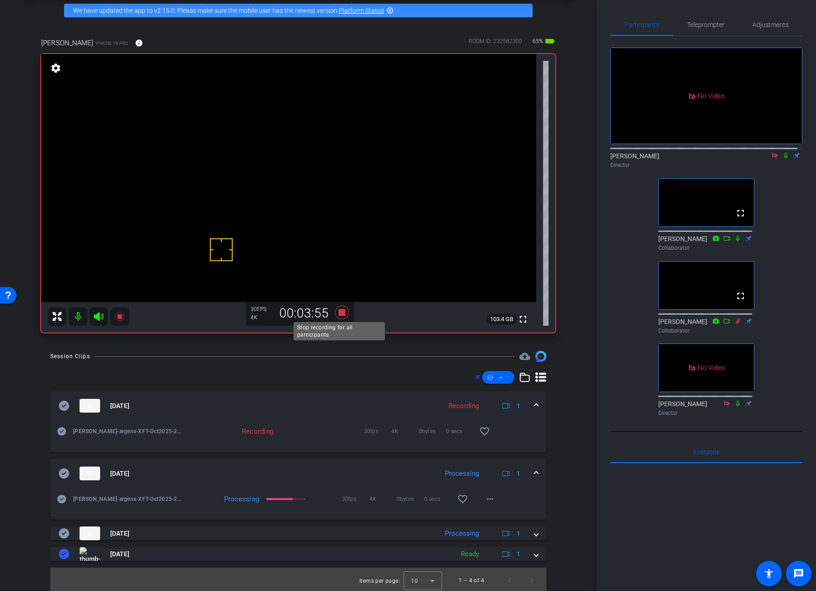
click at [342, 311] on icon at bounding box center [342, 312] width 14 height 14
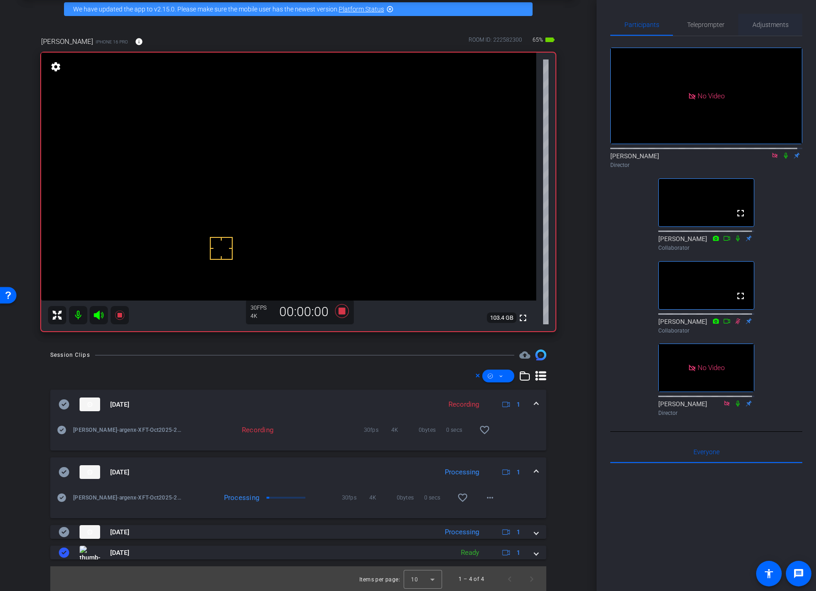
drag, startPoint x: 799, startPoint y: 28, endPoint x: 784, endPoint y: 26, distance: 15.2
click at [771, 28] on div "Participants Teleprompter Adjustments No Video Brian Curp Director fullscreen M…" at bounding box center [706, 295] width 219 height 591
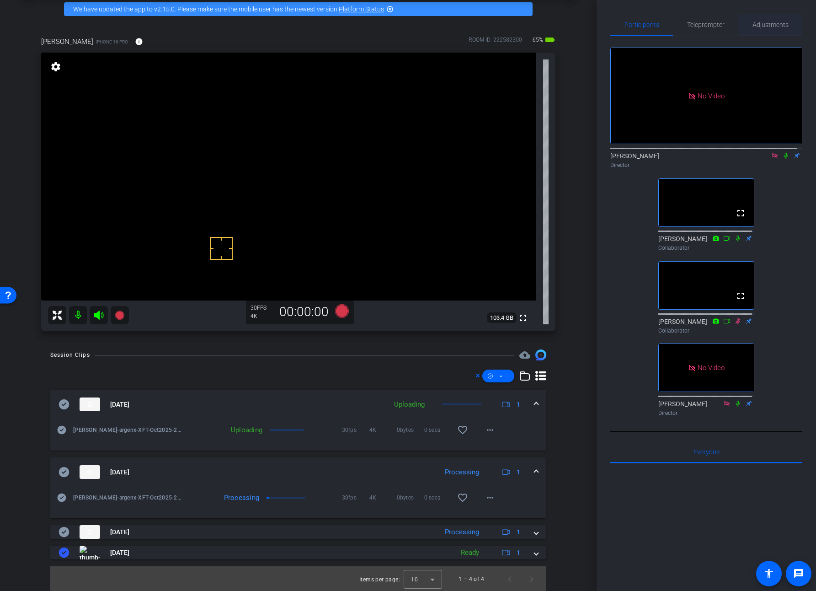
click at [771, 24] on span "Adjustments" at bounding box center [771, 24] width 36 height 6
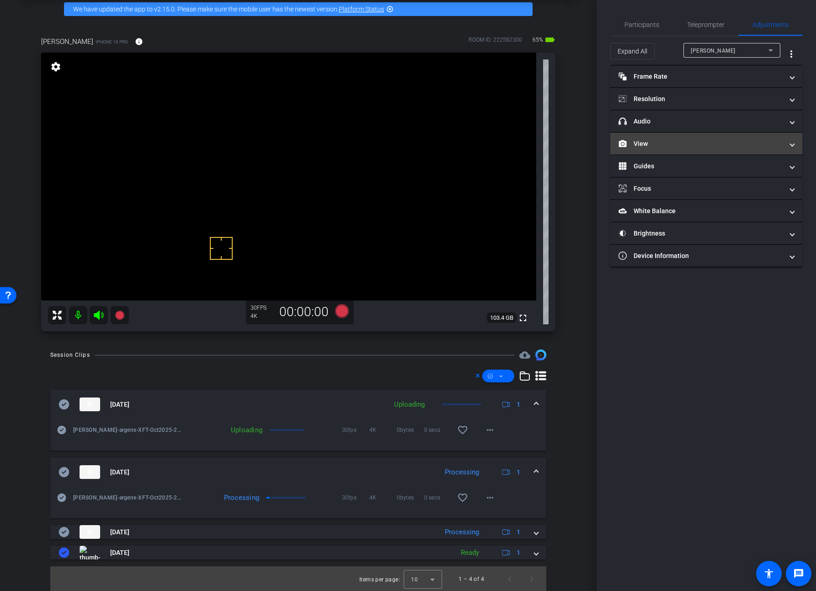
click at [643, 143] on mat-panel-title "View" at bounding box center [701, 144] width 165 height 10
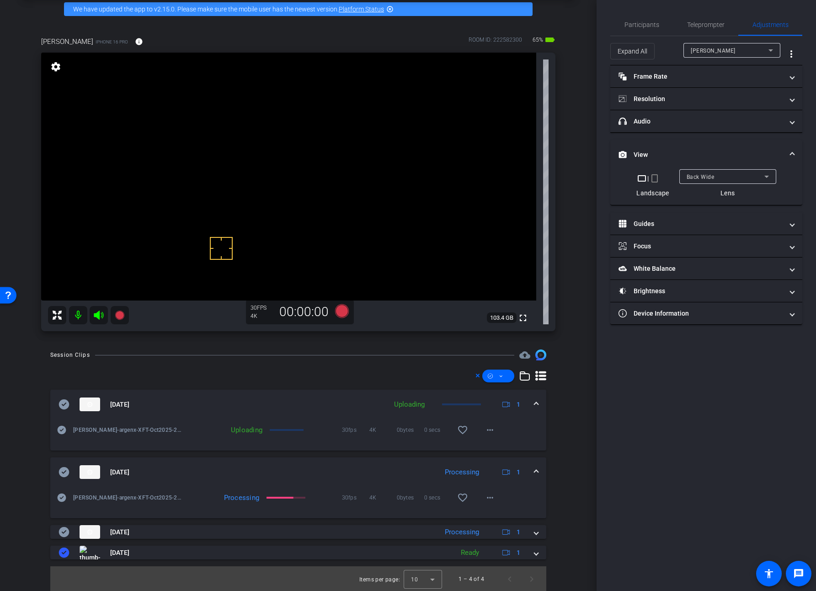
click at [701, 176] on span "Back Wide" at bounding box center [701, 177] width 28 height 6
click at [715, 208] on span "Front Wide" at bounding box center [701, 209] width 30 height 11
click at [638, 27] on span "Participants" at bounding box center [642, 24] width 35 height 6
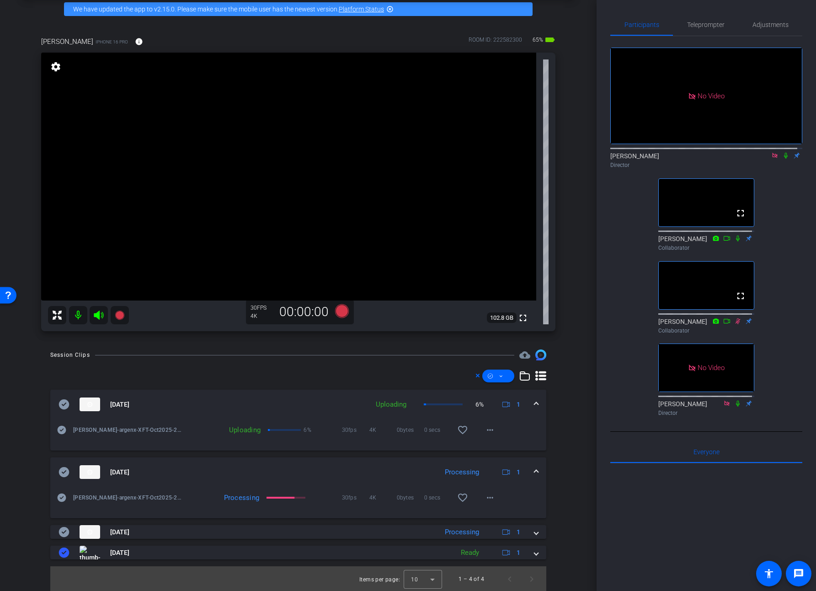
click at [771, 152] on icon at bounding box center [774, 155] width 7 height 6
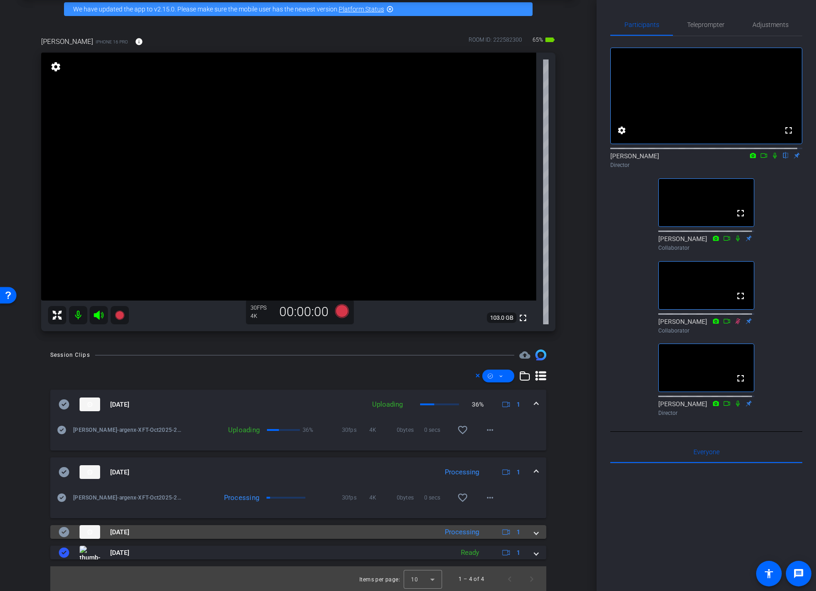
click at [528, 528] on div "Aug 28, 2025 Processing 1" at bounding box center [297, 532] width 476 height 14
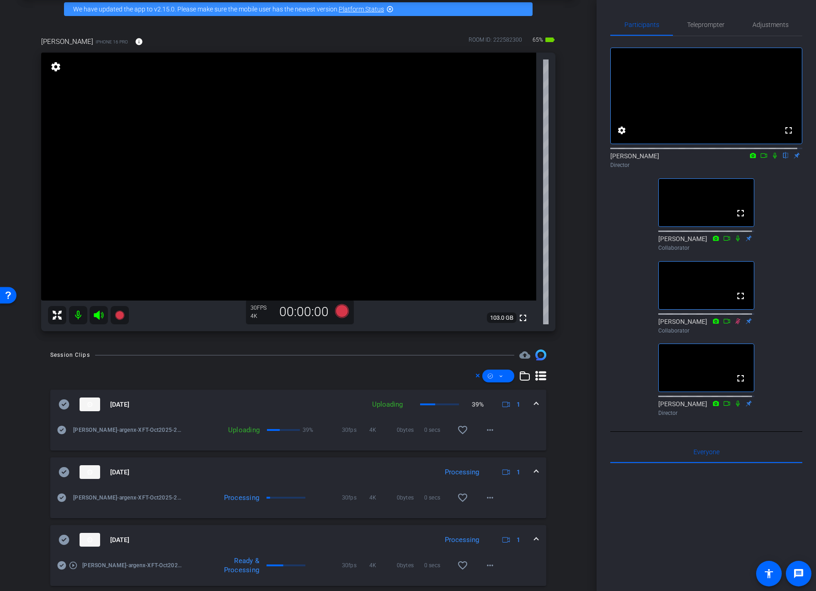
click at [535, 539] on span at bounding box center [537, 540] width 4 height 10
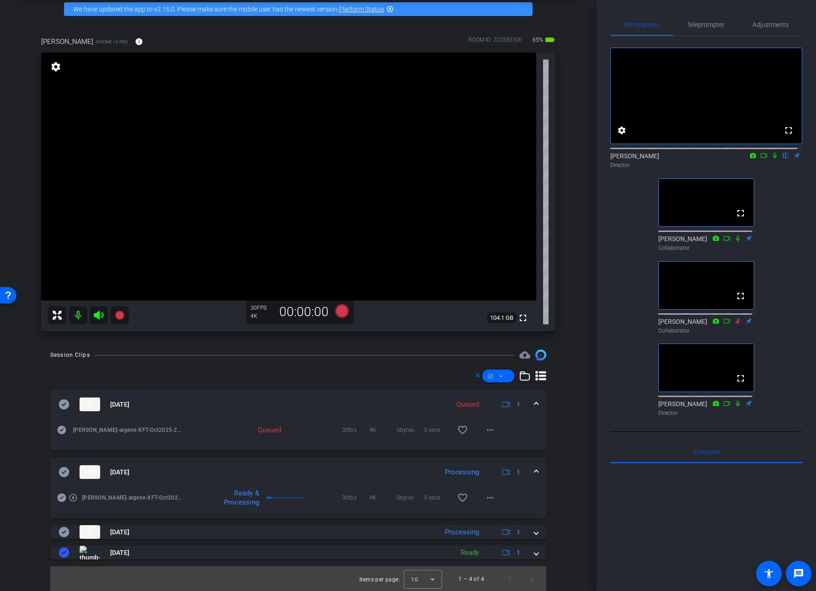
click at [535, 470] on span at bounding box center [537, 472] width 4 height 10
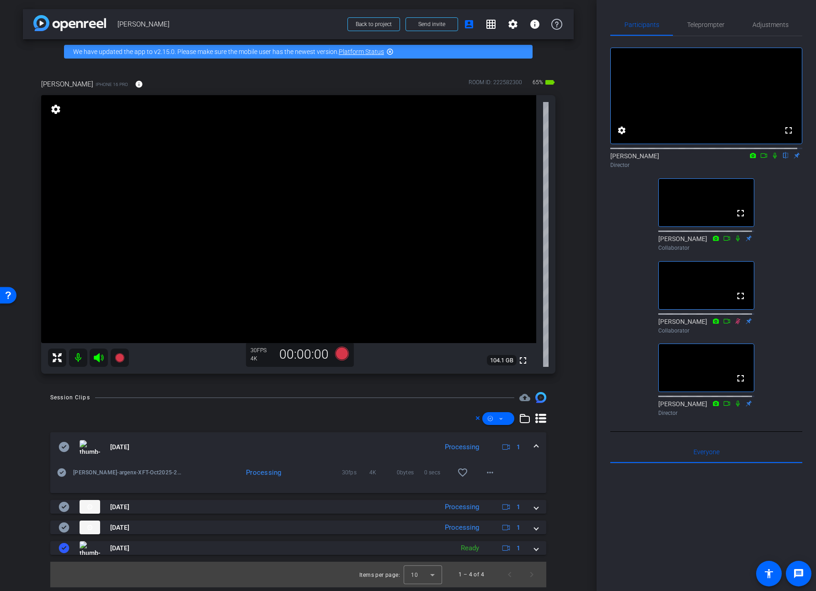
scroll to position [0, 0]
click at [535, 446] on span at bounding box center [537, 447] width 4 height 10
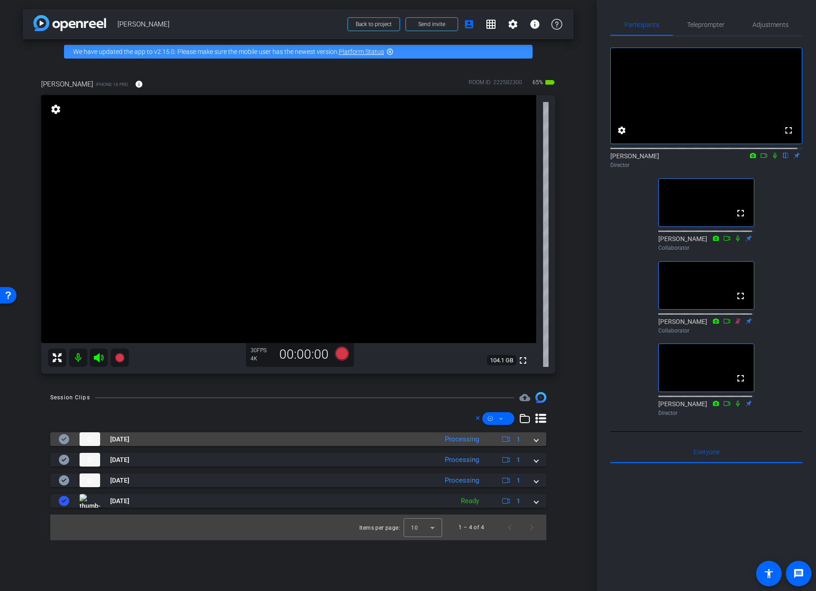
click at [535, 442] on span at bounding box center [537, 439] width 4 height 10
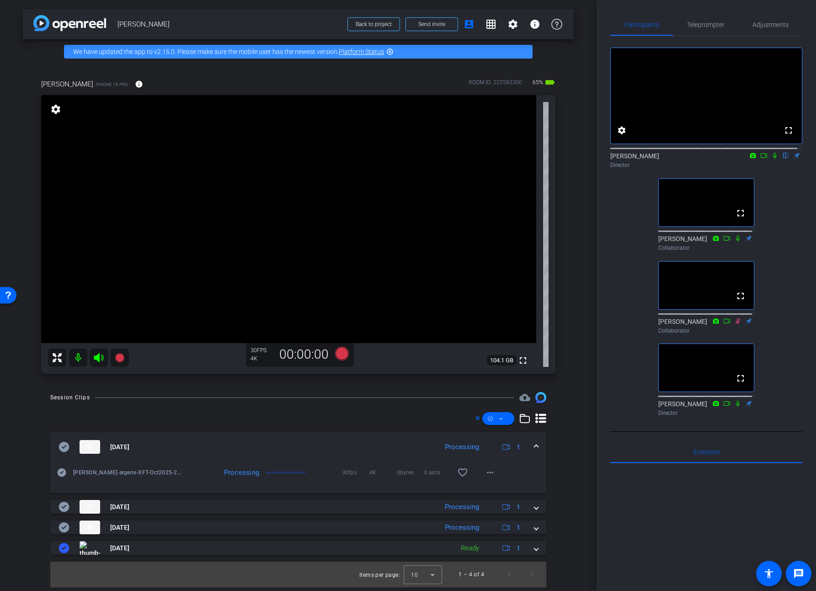
click at [535, 442] on span at bounding box center [537, 447] width 4 height 10
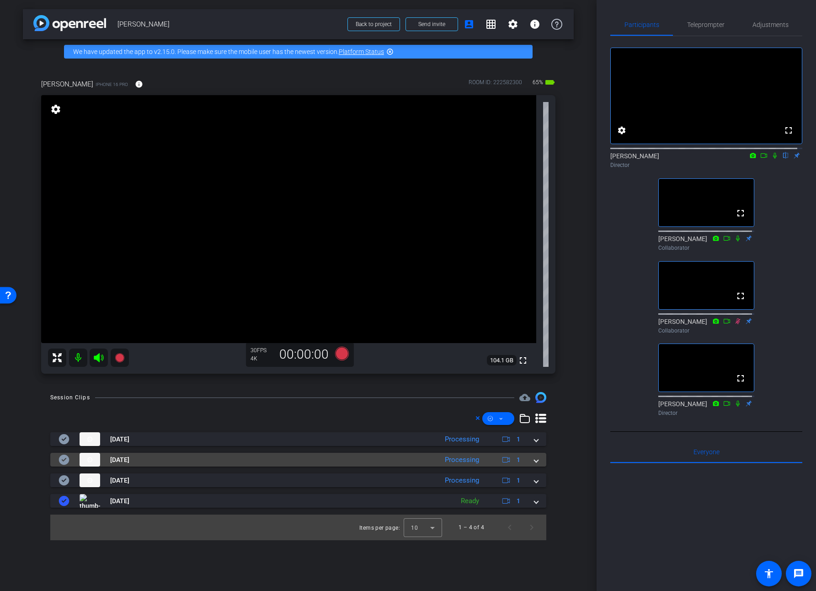
click at [535, 462] on span at bounding box center [537, 460] width 4 height 10
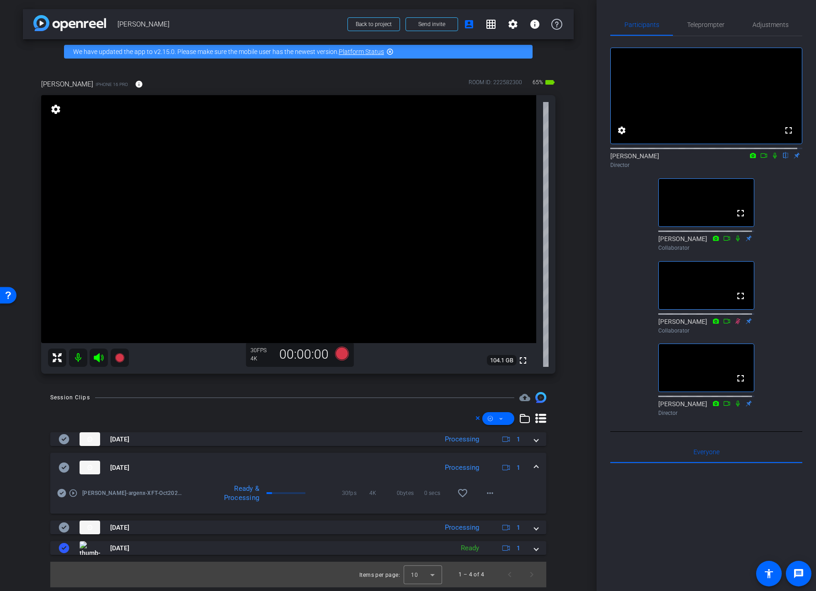
click at [535, 462] on mat-expansion-panel-header "Aug 28, 2025 Processing 1" at bounding box center [298, 467] width 496 height 29
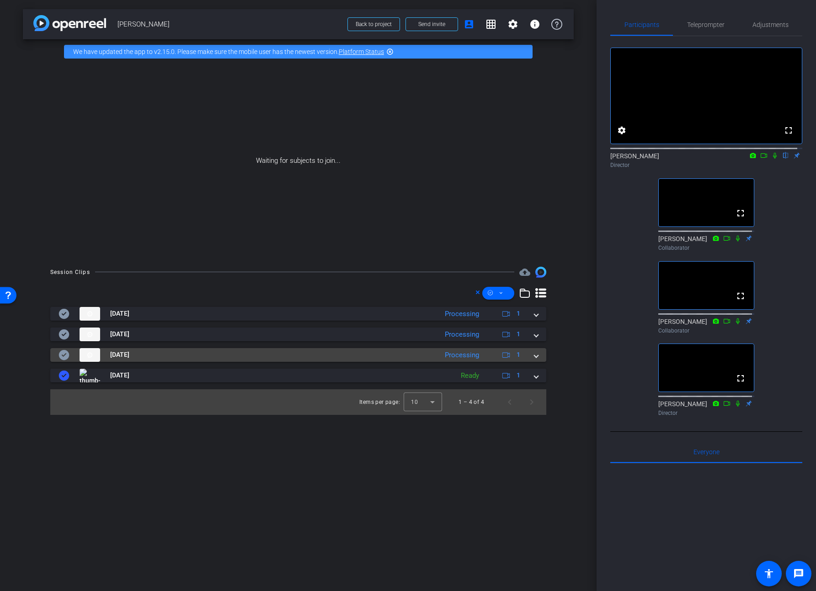
click at [536, 357] on span at bounding box center [537, 355] width 4 height 10
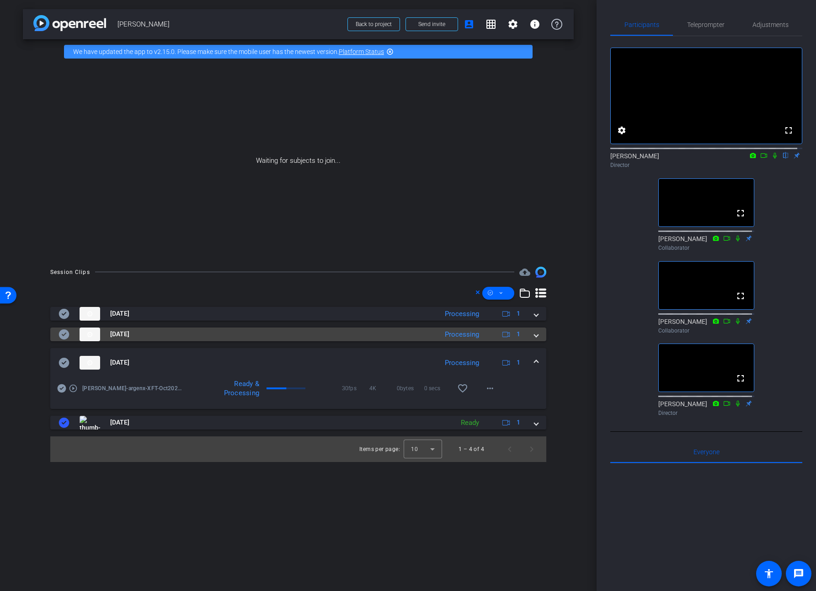
drag, startPoint x: 537, startPoint y: 339, endPoint x: 536, endPoint y: 329, distance: 10.1
click at [537, 339] on mat-expansion-panel-header "Aug 28, 2025 Processing 1" at bounding box center [298, 334] width 496 height 14
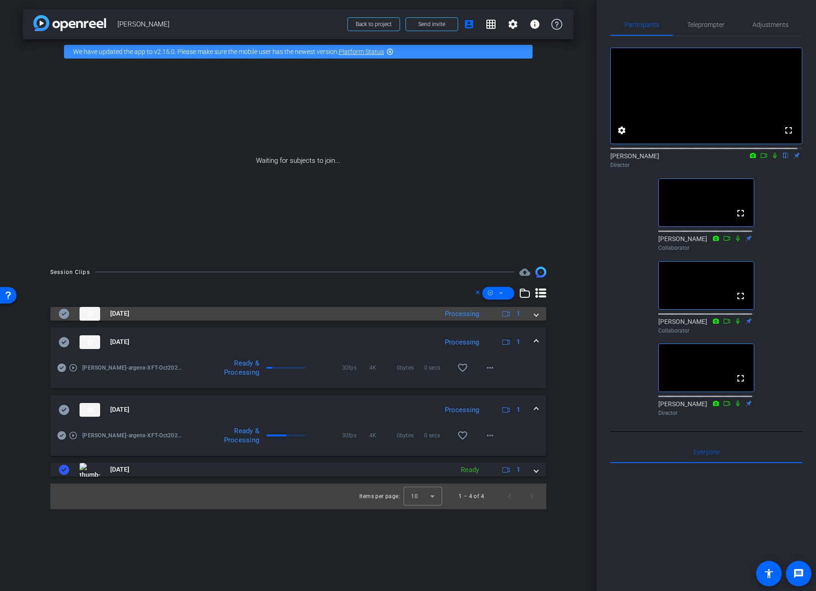
click at [536, 316] on span at bounding box center [537, 314] width 4 height 10
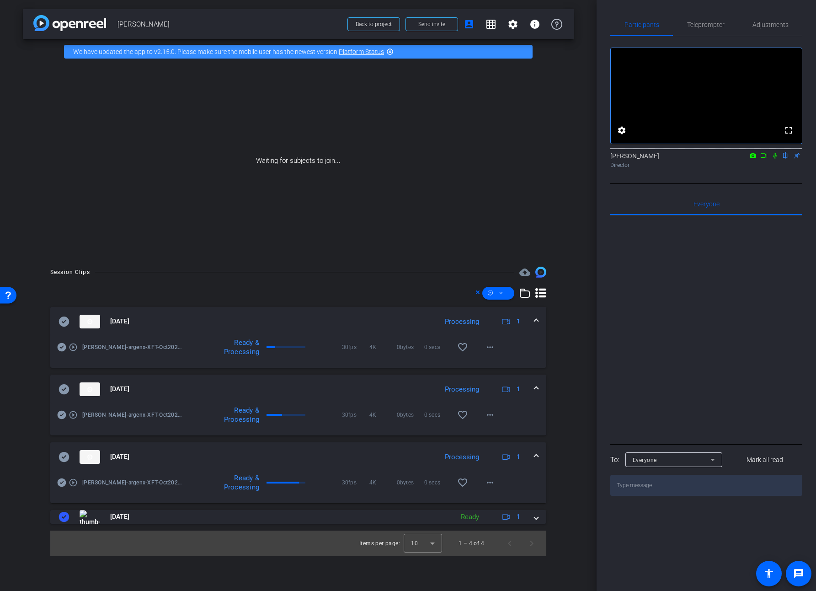
click at [768, 160] on mat-icon at bounding box center [764, 155] width 11 height 8
click at [771, 159] on icon at bounding box center [786, 156] width 4 height 6
click at [492, 483] on mat-icon "more_horiz" at bounding box center [490, 482] width 11 height 11
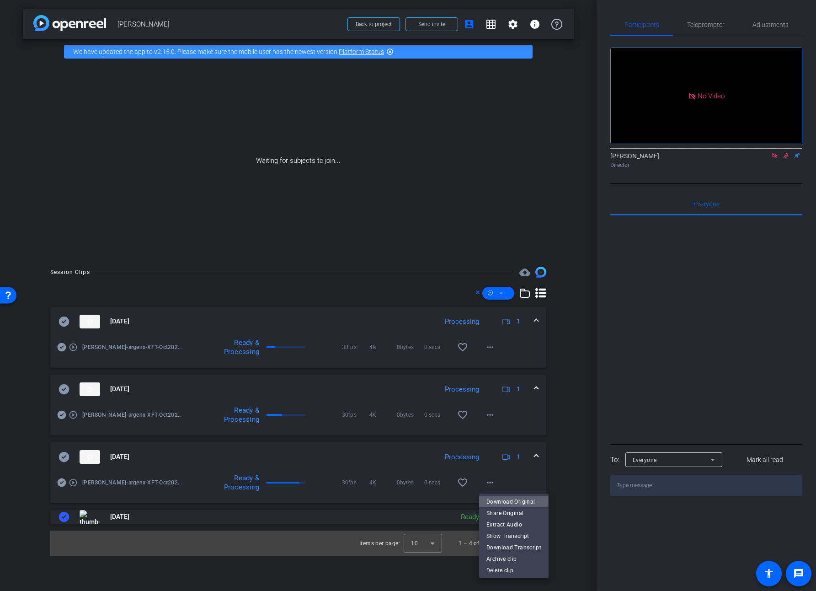
click at [509, 499] on span "Download Original" at bounding box center [514, 501] width 55 height 11
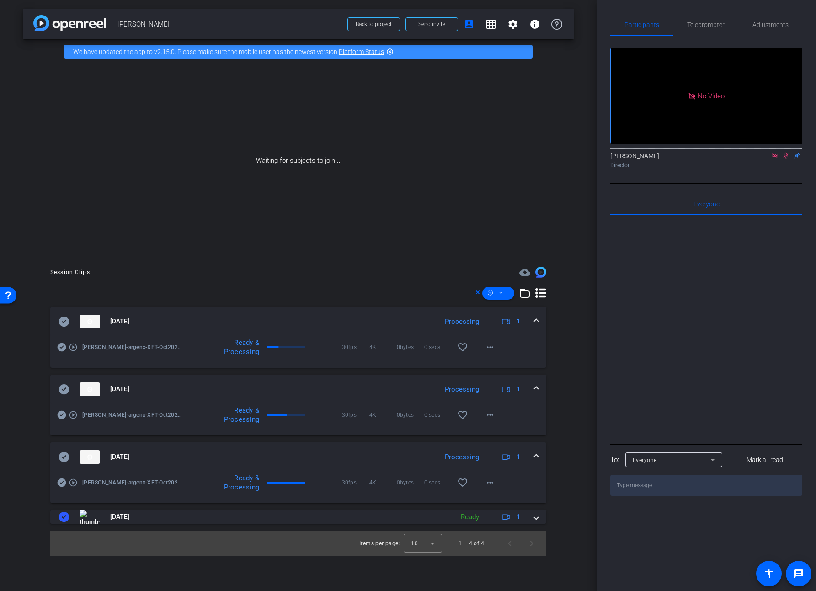
click at [70, 456] on mat-panel-title "Aug 28, 2025" at bounding box center [246, 457] width 374 height 14
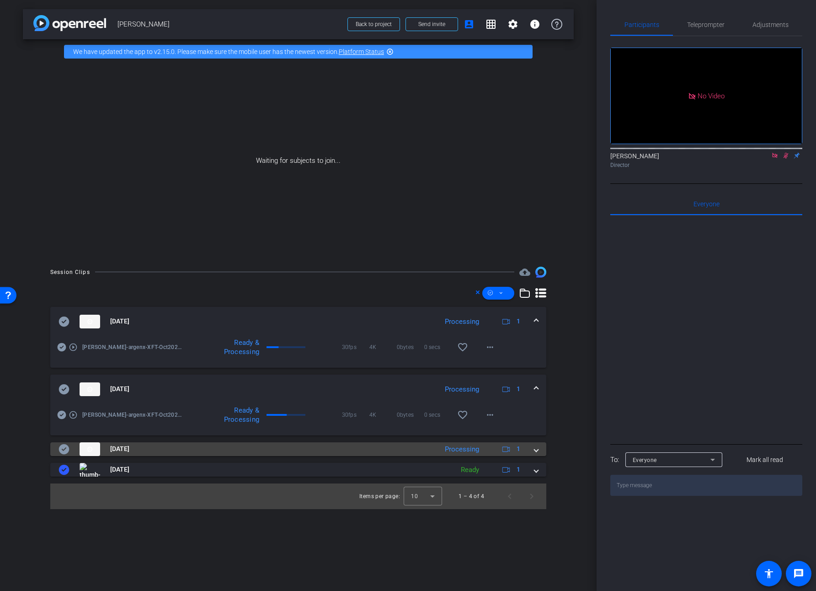
click at [65, 452] on icon at bounding box center [64, 449] width 11 height 10
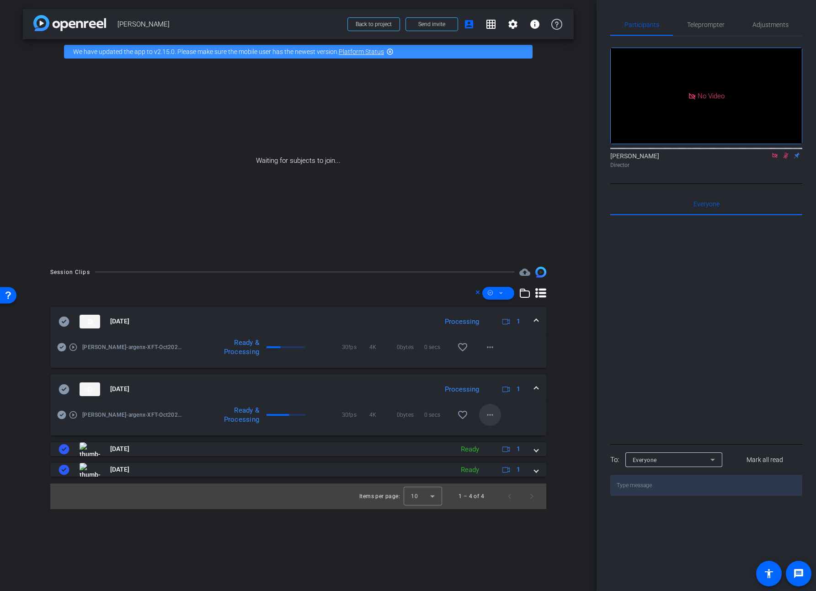
click at [487, 412] on mat-icon "more_horiz" at bounding box center [490, 414] width 11 height 11
click at [500, 432] on span "Download Original" at bounding box center [514, 433] width 55 height 11
click at [67, 389] on icon at bounding box center [64, 389] width 11 height 10
click at [536, 386] on span at bounding box center [537, 389] width 4 height 10
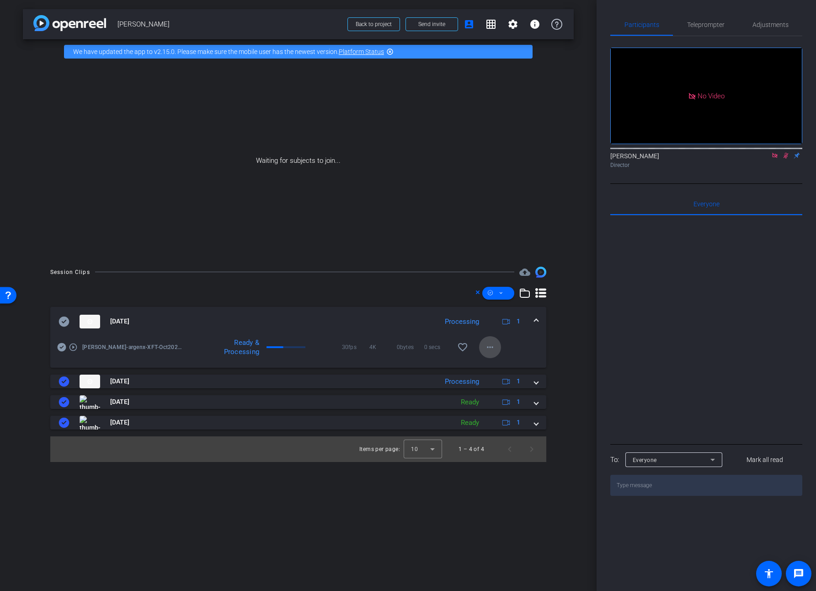
click at [492, 349] on mat-icon "more_horiz" at bounding box center [490, 347] width 11 height 11
click at [511, 366] on span "Download Original" at bounding box center [514, 366] width 55 height 11
click at [61, 319] on icon at bounding box center [64, 321] width 11 height 10
click at [434, 523] on div "arrow_back Nicole Browne Back to project Send invite account_box grid_on settin…" at bounding box center [298, 295] width 597 height 591
click at [372, 25] on span "Back to project" at bounding box center [374, 24] width 36 height 6
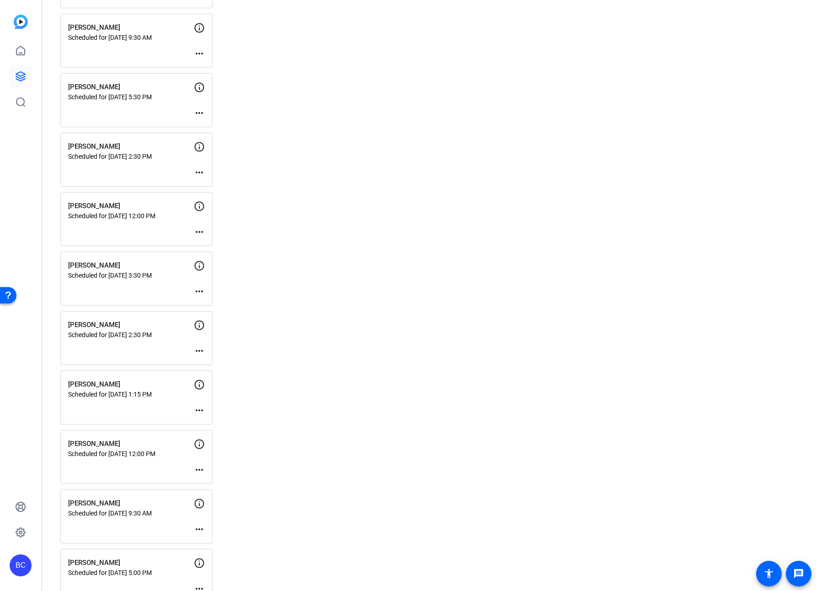
scroll to position [1014, 0]
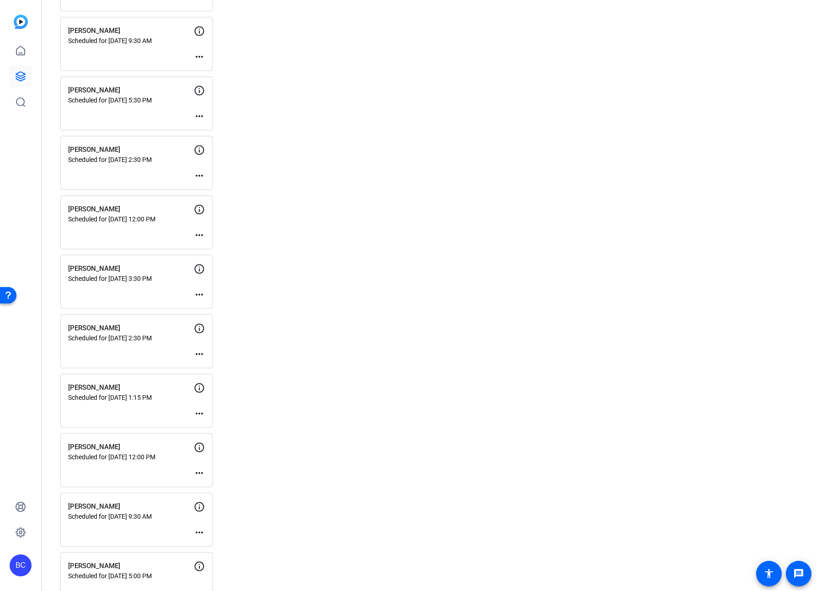
click at [196, 411] on mat-icon "more_horiz" at bounding box center [199, 413] width 11 height 11
click at [205, 424] on span "Edit Session" at bounding box center [222, 426] width 42 height 11
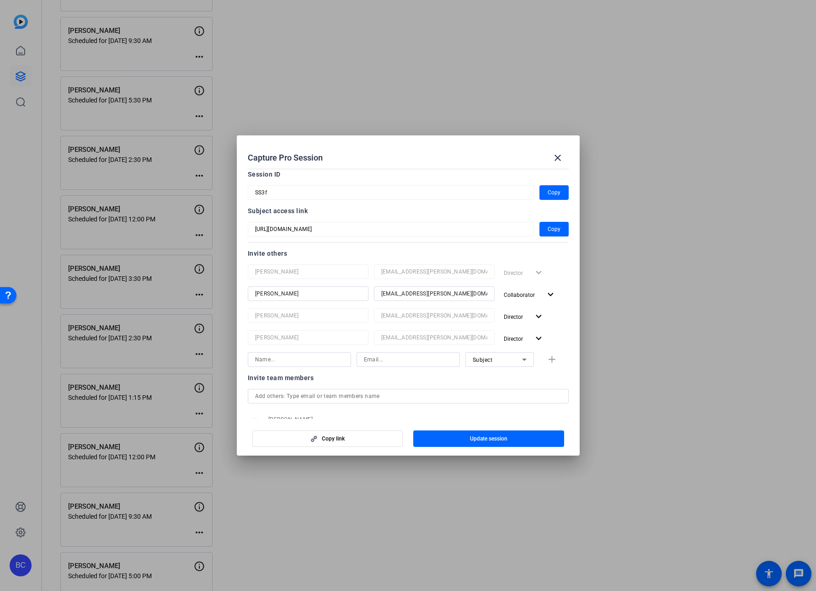
scroll to position [44, 0]
click at [310, 359] on input at bounding box center [299, 357] width 89 height 11
type input "Mark Baltazar"
type input "mbaltazar@broadstreet.com"
click at [494, 361] on div "Subject" at bounding box center [497, 357] width 49 height 11
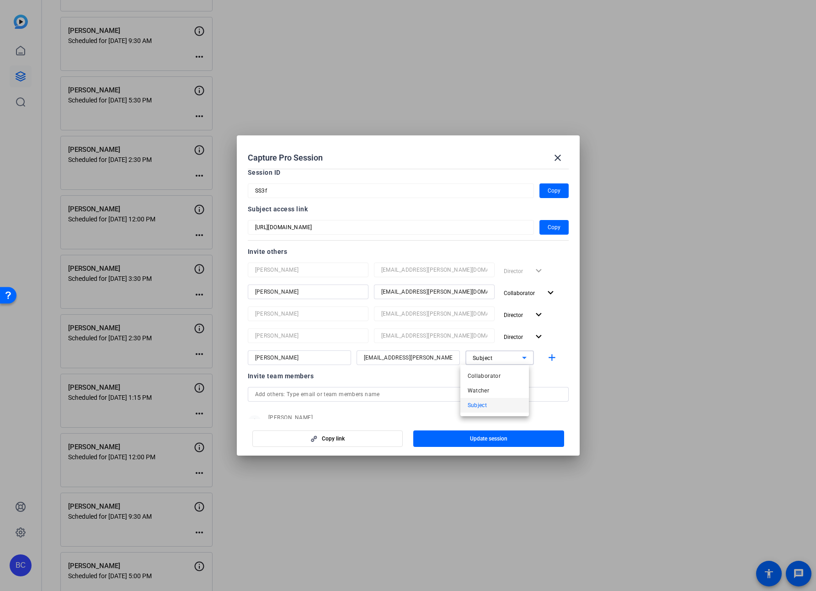
click at [498, 374] on span "Collaborator" at bounding box center [484, 375] width 33 height 11
click at [546, 357] on mat-icon "add" at bounding box center [551, 357] width 11 height 11
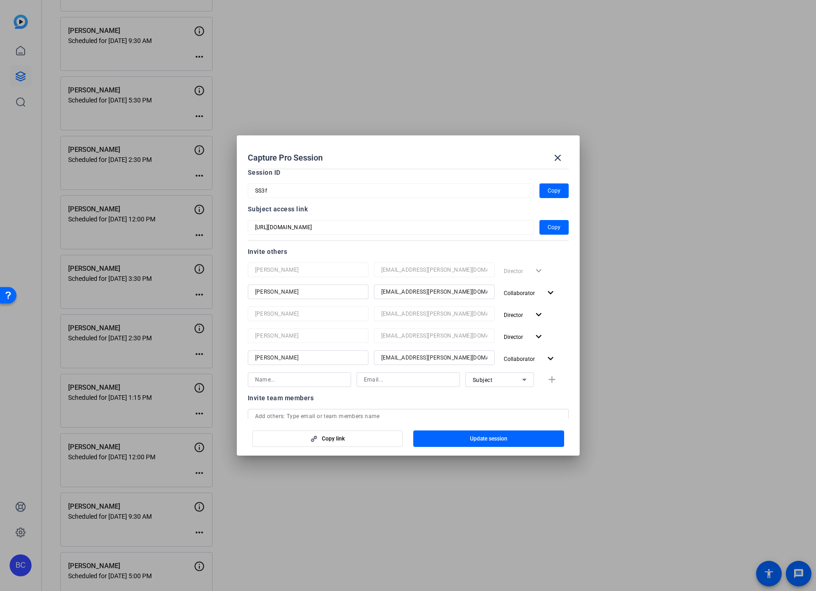
click at [505, 438] on span "Update session" at bounding box center [488, 438] width 37 height 7
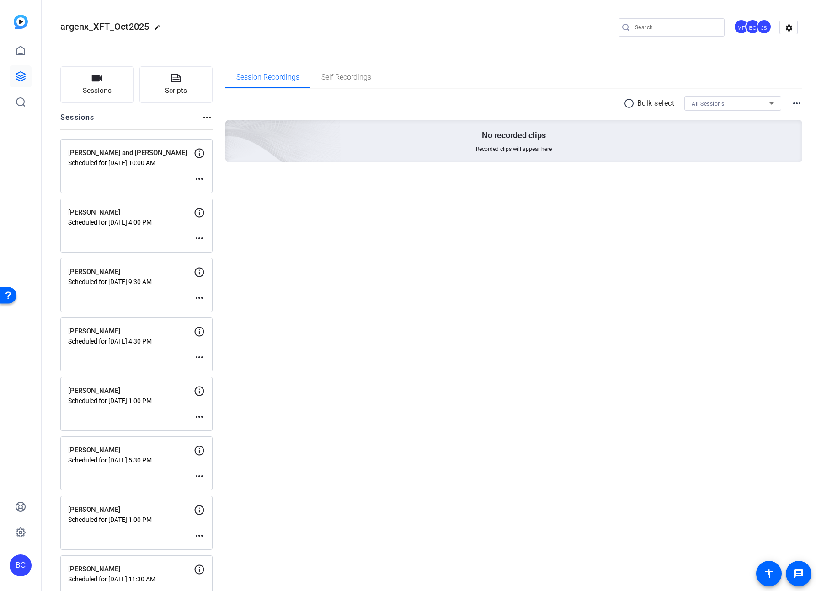
scroll to position [1104, 0]
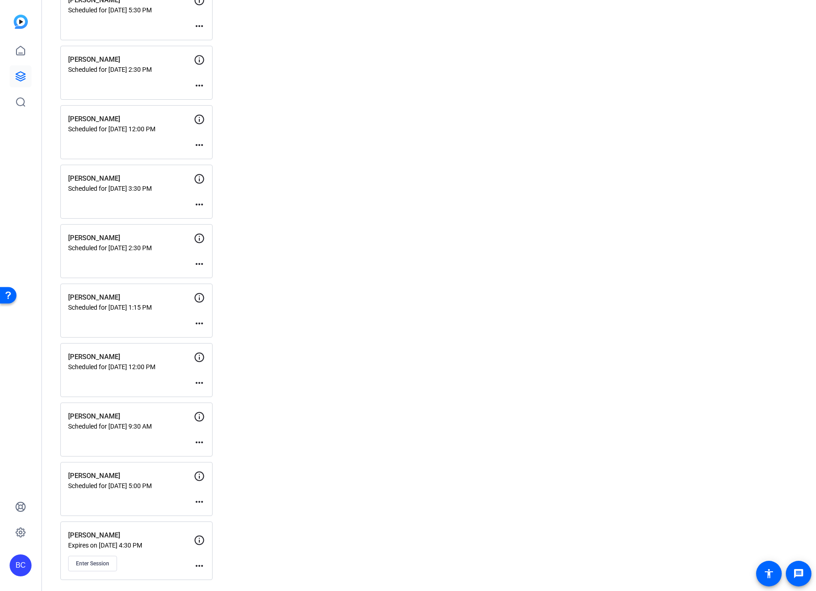
click at [148, 568] on div "Enter Session" at bounding box center [131, 564] width 126 height 16
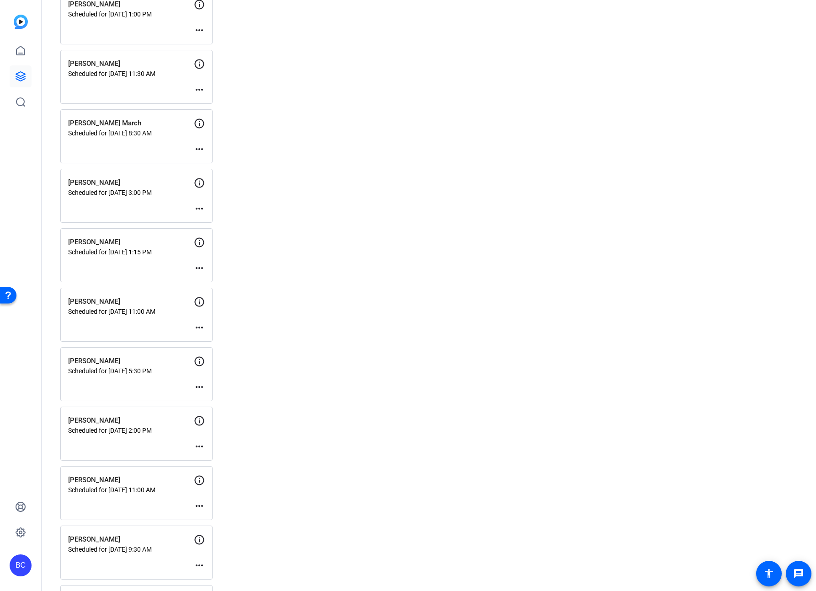
scroll to position [500, 0]
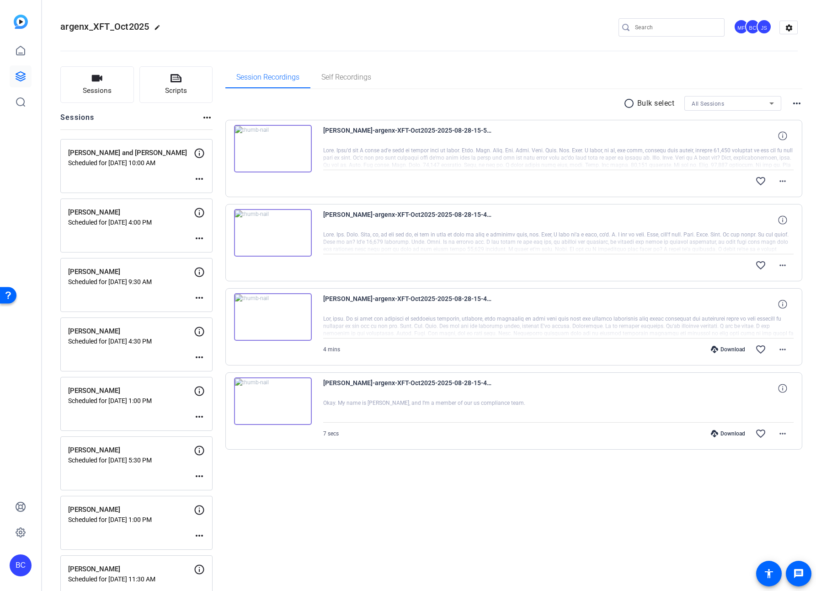
click at [24, 566] on div "BC" at bounding box center [21, 565] width 22 height 22
click at [122, 555] on mat-icon "logout" at bounding box center [121, 551] width 11 height 11
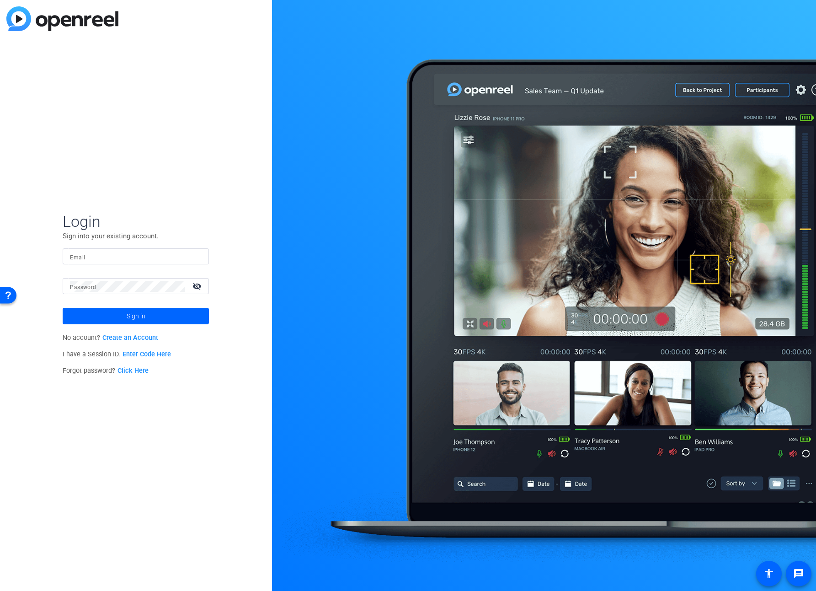
type input "[EMAIL_ADDRESS][PERSON_NAME][DOMAIN_NAME]"
